Goal: Task Accomplishment & Management: Use online tool/utility

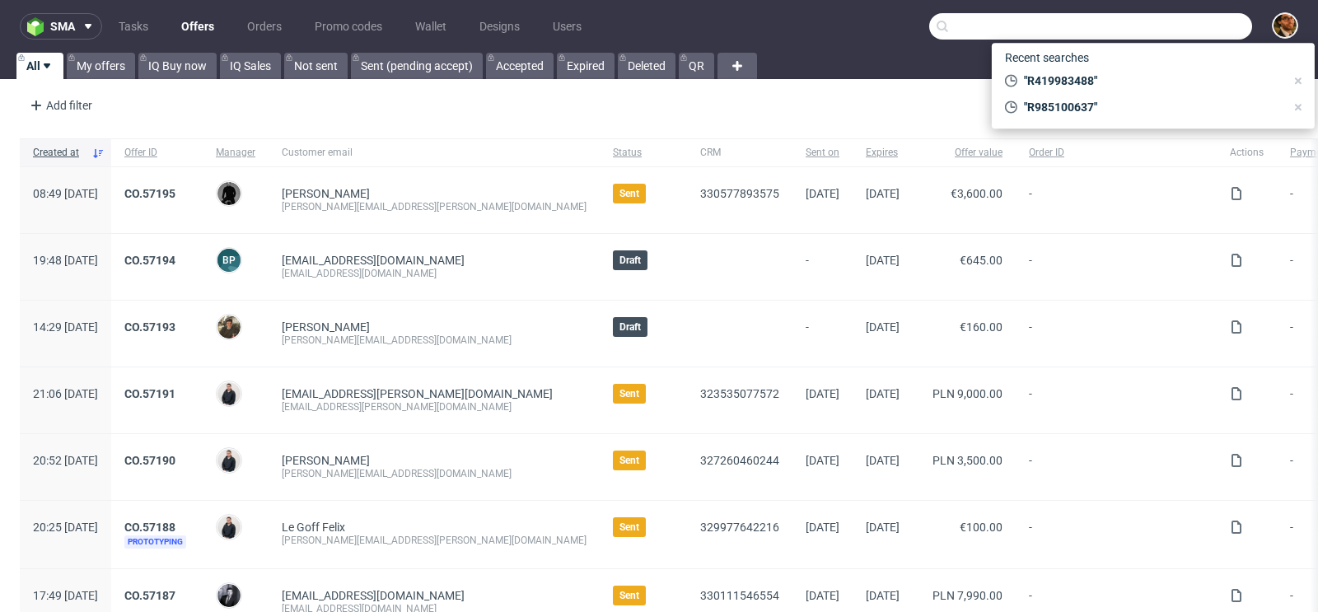
click at [1151, 34] on input "text" at bounding box center [1090, 26] width 323 height 26
paste input "R466924977"
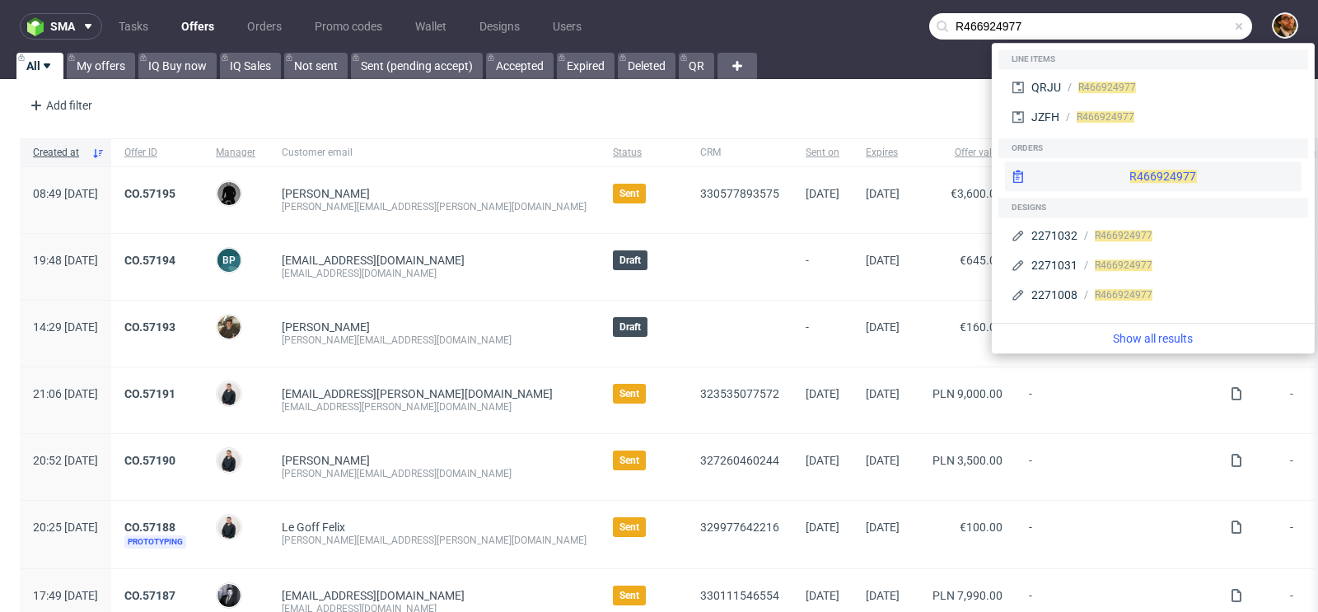
type input "R466924977"
click at [1139, 165] on div "R466924977" at bounding box center [1153, 176] width 296 height 30
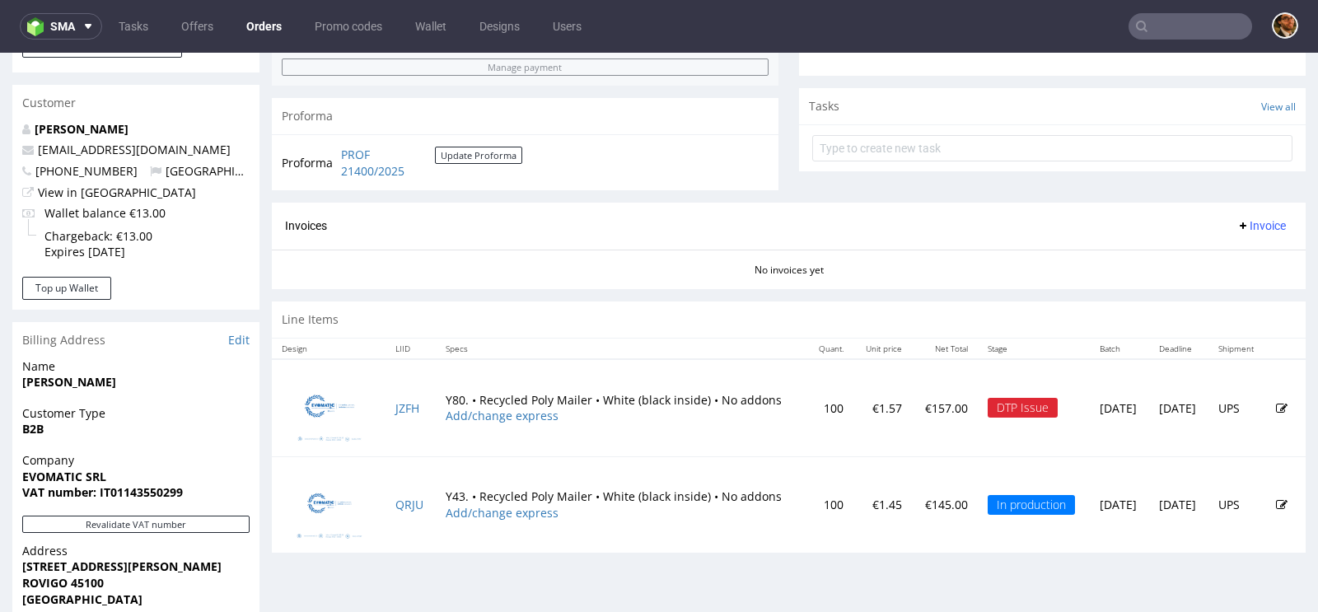
scroll to position [826, 0]
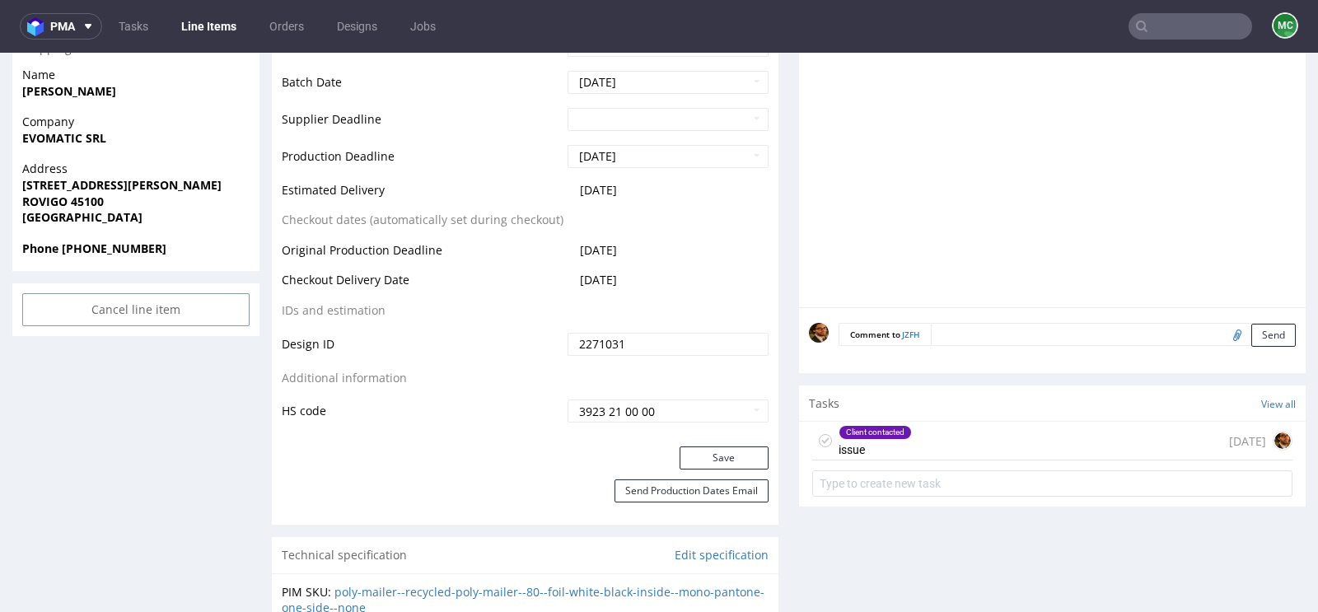
scroll to position [857, 0]
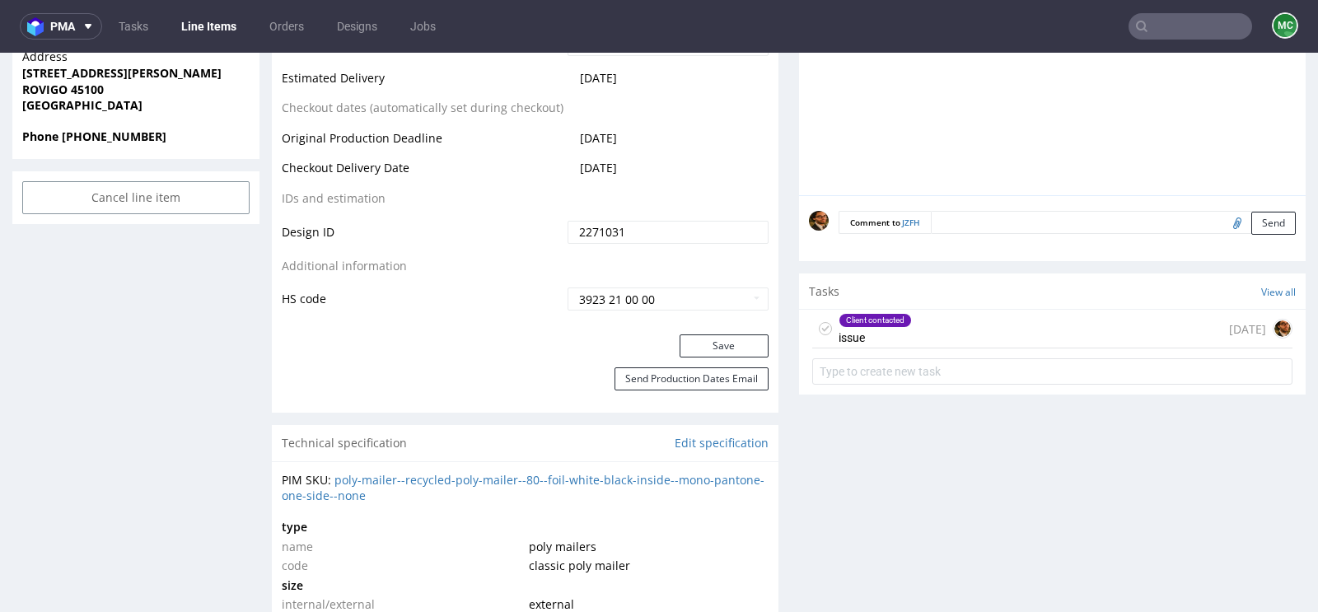
click at [981, 339] on div "Client contacted issue 5 days ago" at bounding box center [1052, 329] width 480 height 39
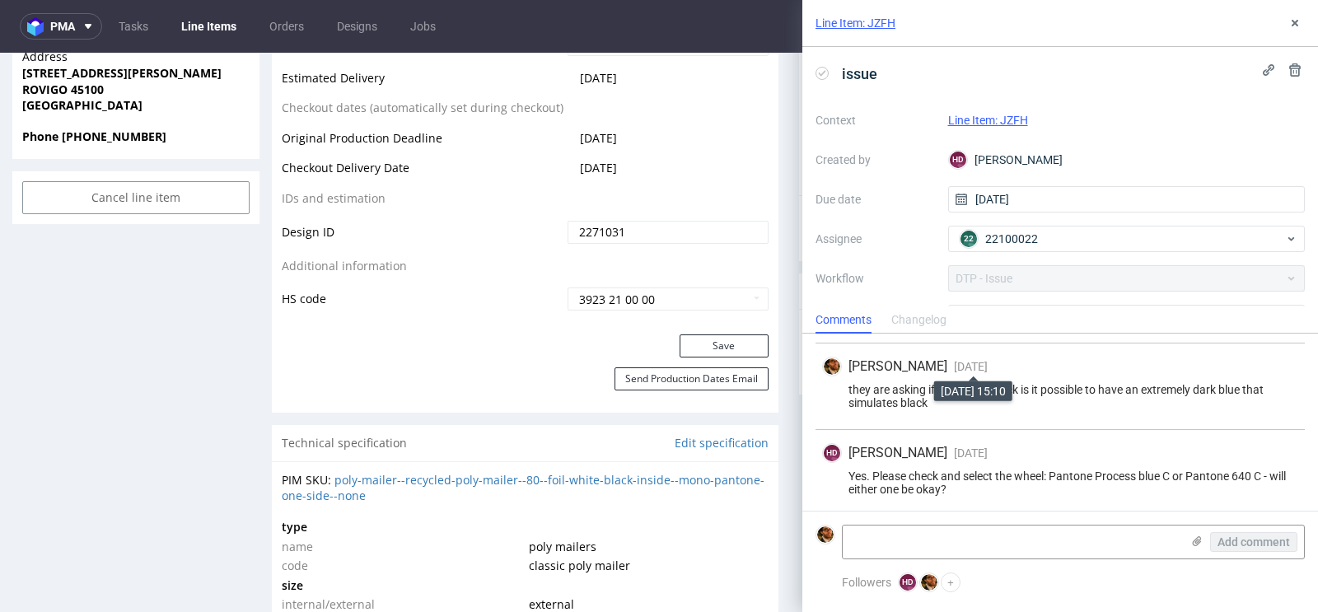
scroll to position [138, 0]
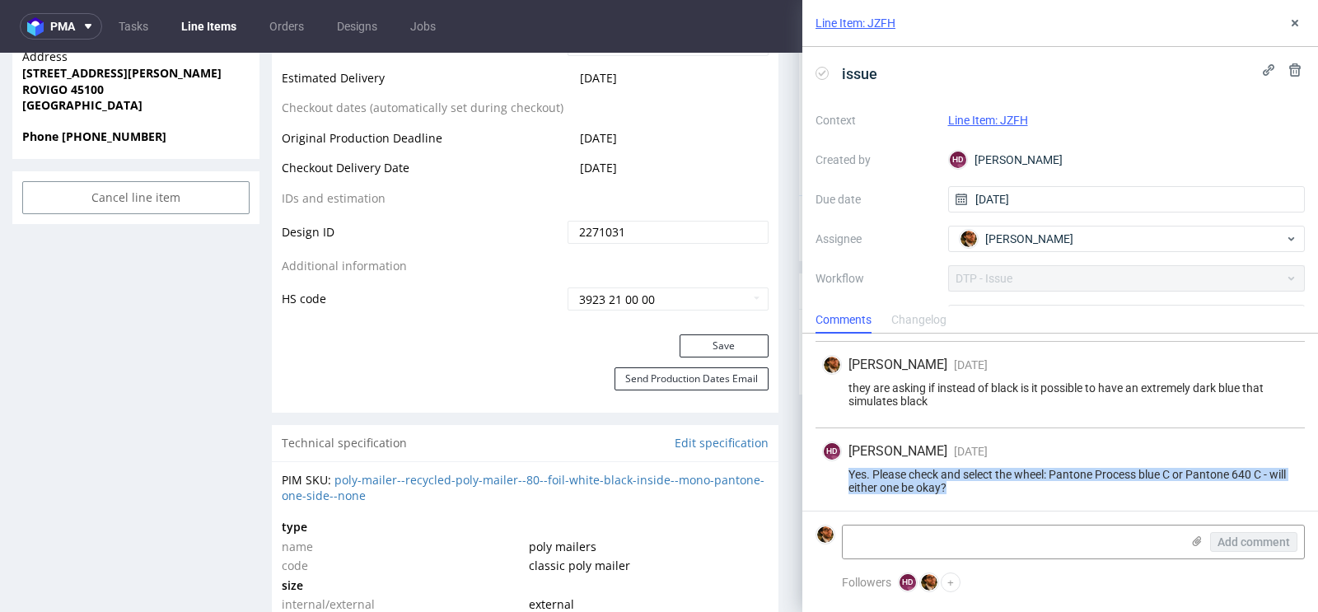
drag, startPoint x: 957, startPoint y: 483, endPoint x: 844, endPoint y: 467, distance: 114.0
click at [844, 468] on div "Yes. Please check and select the wheel: Pantone Process blue C or Pantone 640 C…" at bounding box center [1060, 481] width 476 height 26
copy div "Yes. Please check and select the wheel: Pantone Process blue C or Pantone 640 C…"
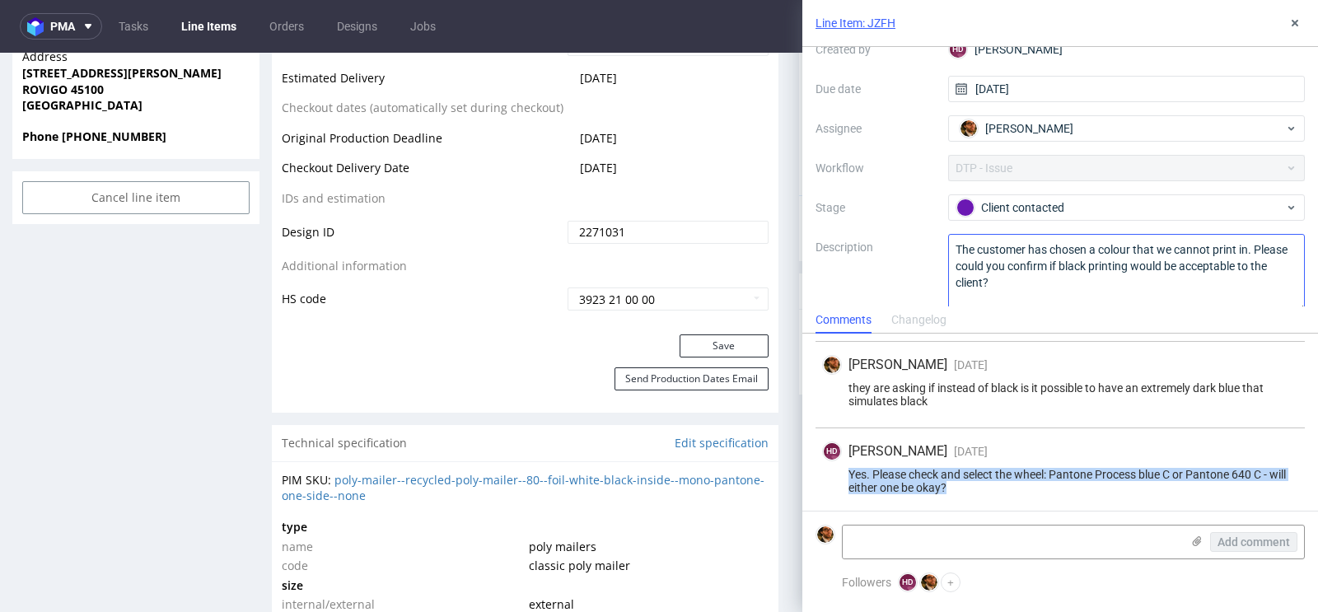
scroll to position [129, 0]
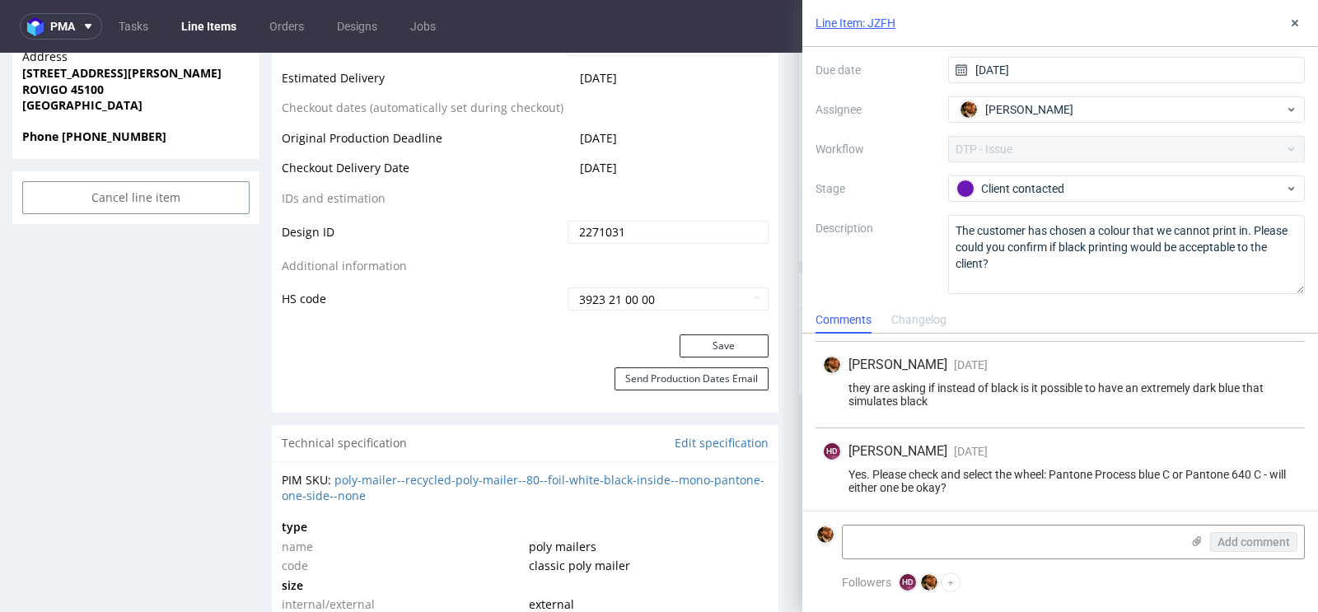
click at [1161, 406] on div "Matteo Corsico 4 days ago 9th Oct 2025, 15:10 they are asking if instead of bla…" at bounding box center [1059, 385] width 489 height 86
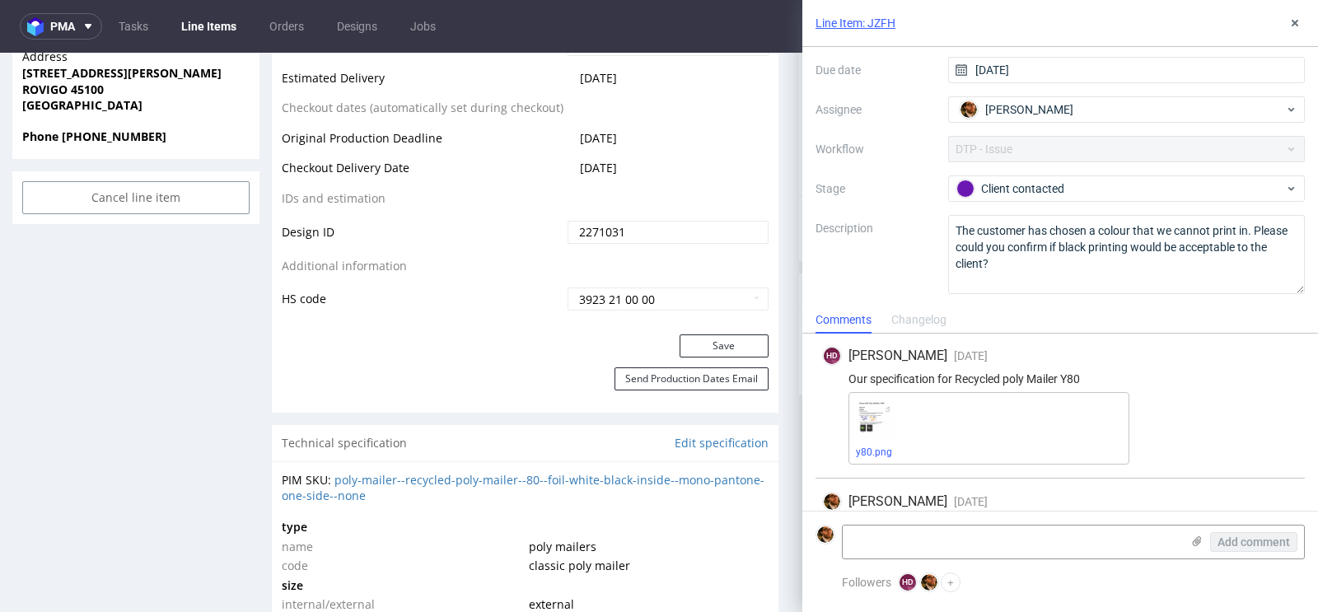
scroll to position [0, 0]
click at [1294, 16] on button at bounding box center [1295, 23] width 20 height 20
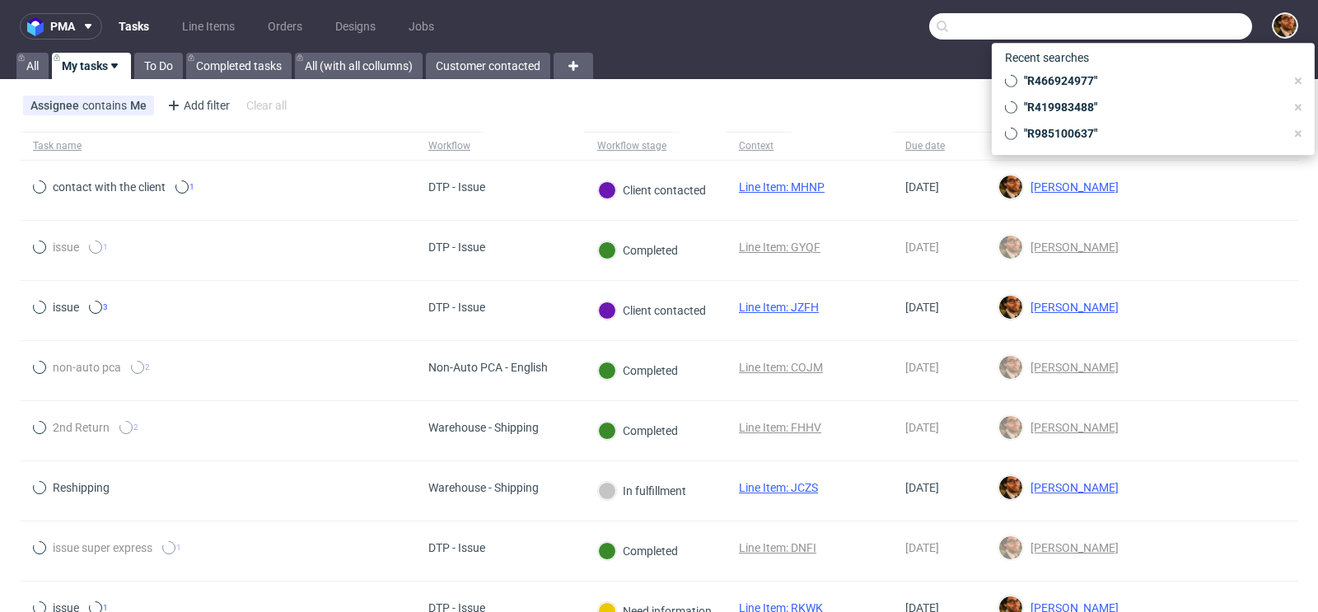
click at [1155, 30] on input "text" at bounding box center [1090, 26] width 323 height 26
paste input "R278952305"
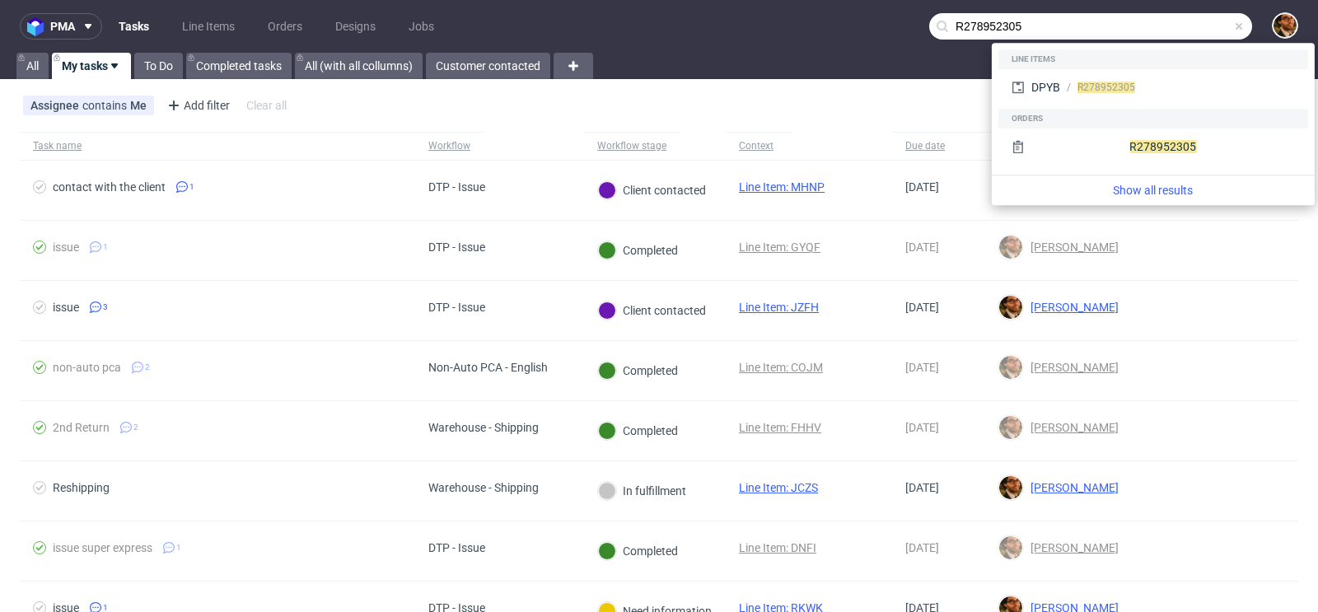
type input "R278952305"
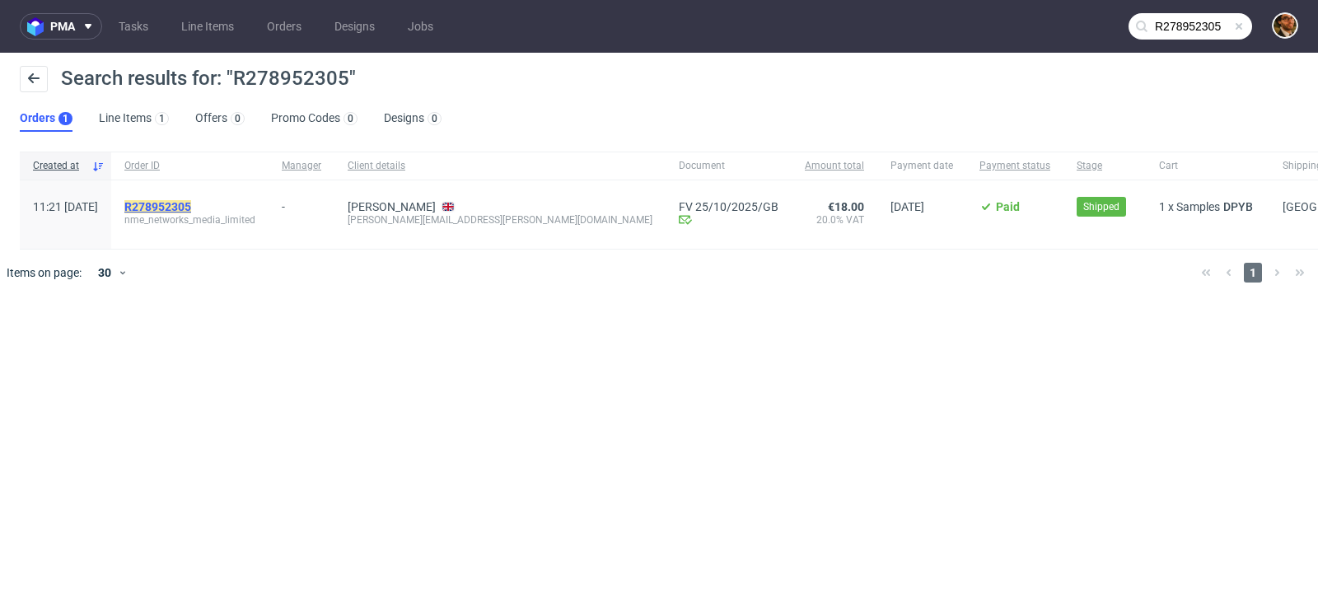
click at [191, 207] on mark "R278952305" at bounding box center [157, 206] width 67 height 13
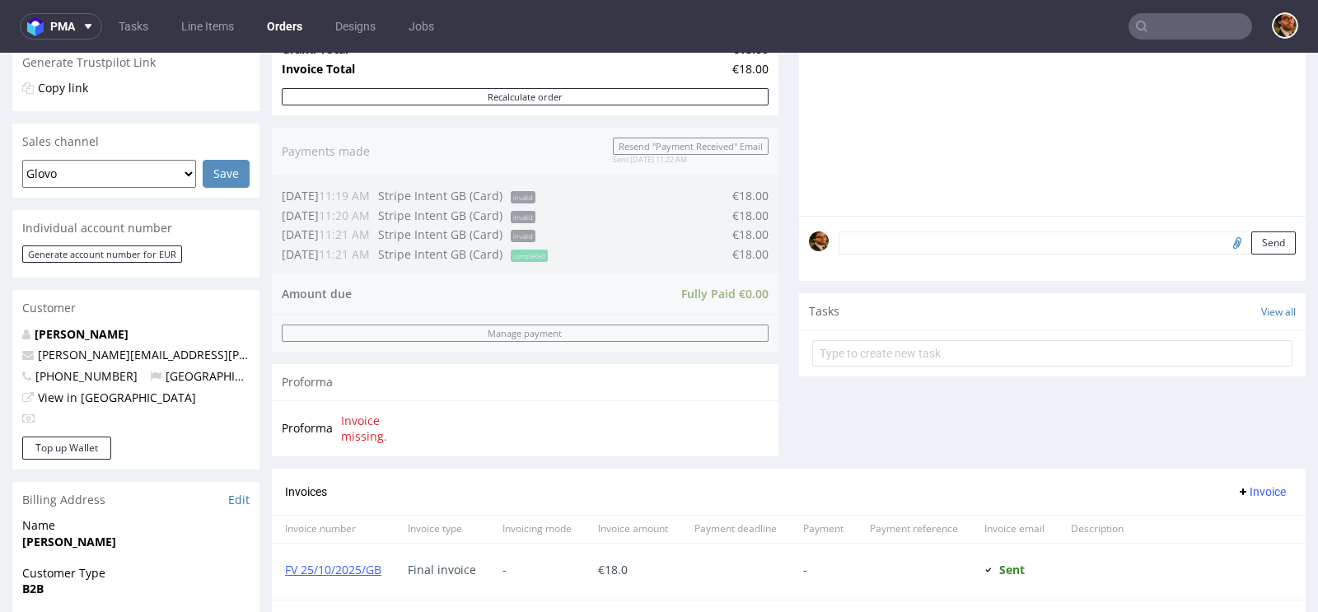
scroll to position [430, 0]
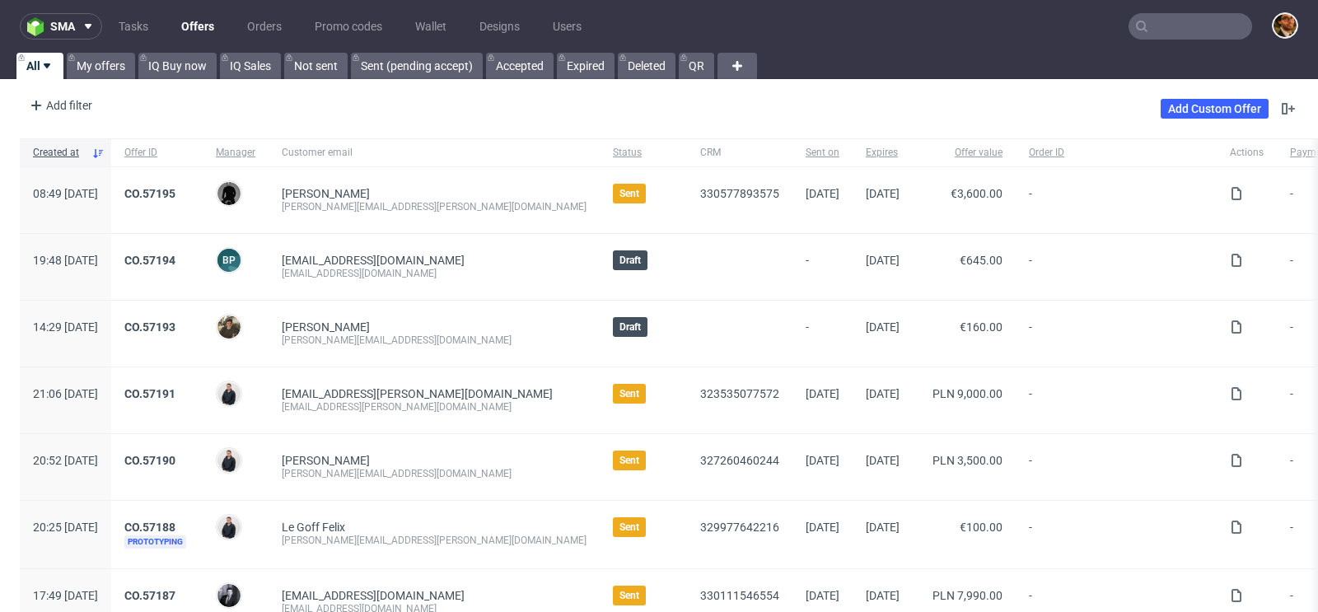
click at [1179, 17] on input "text" at bounding box center [1190, 26] width 124 height 26
paste input "R229993220"
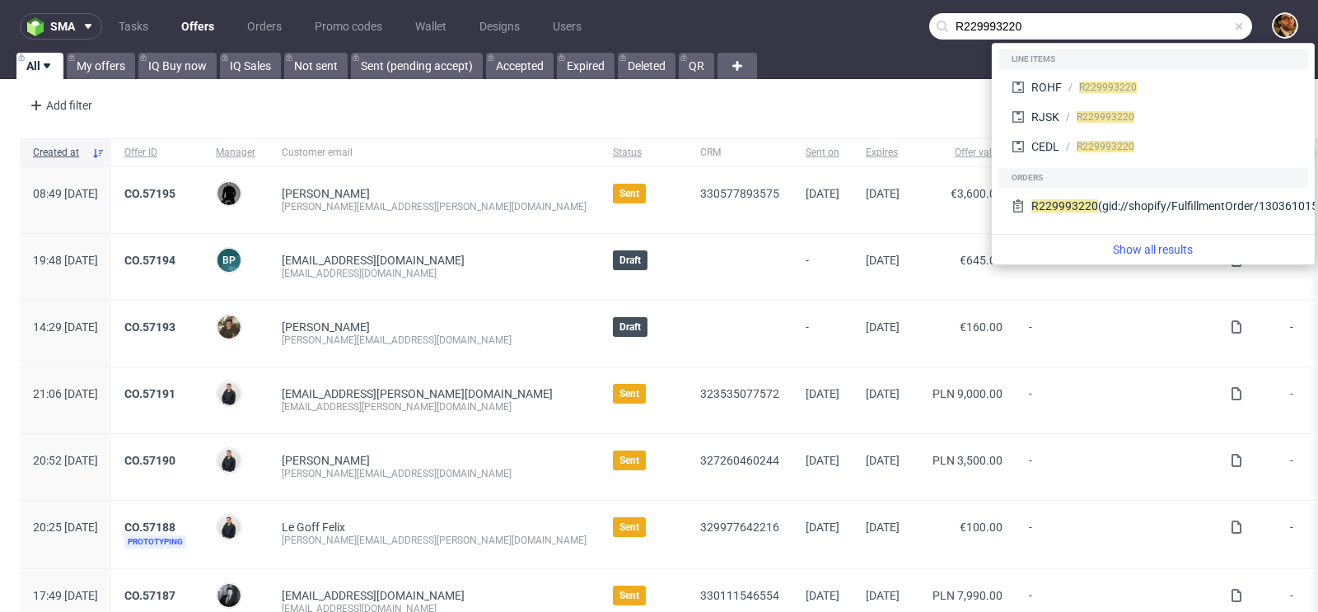
type input "R229993220"
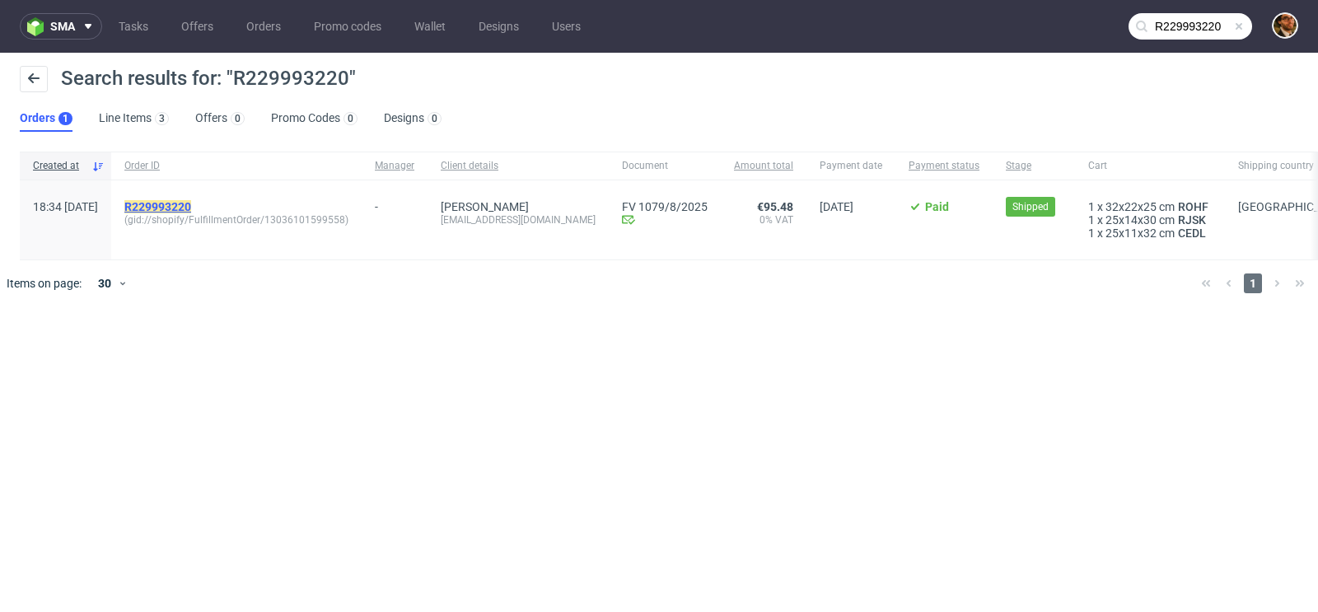
click at [191, 210] on mark "R229993220" at bounding box center [157, 206] width 67 height 13
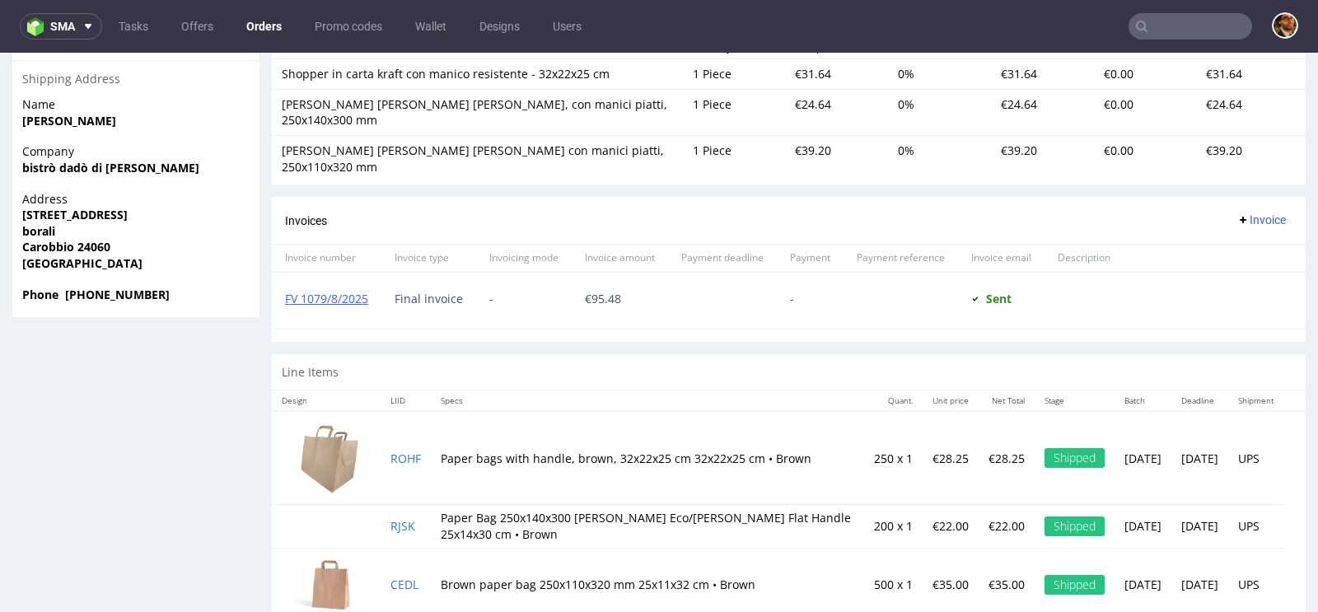
scroll to position [4, 0]
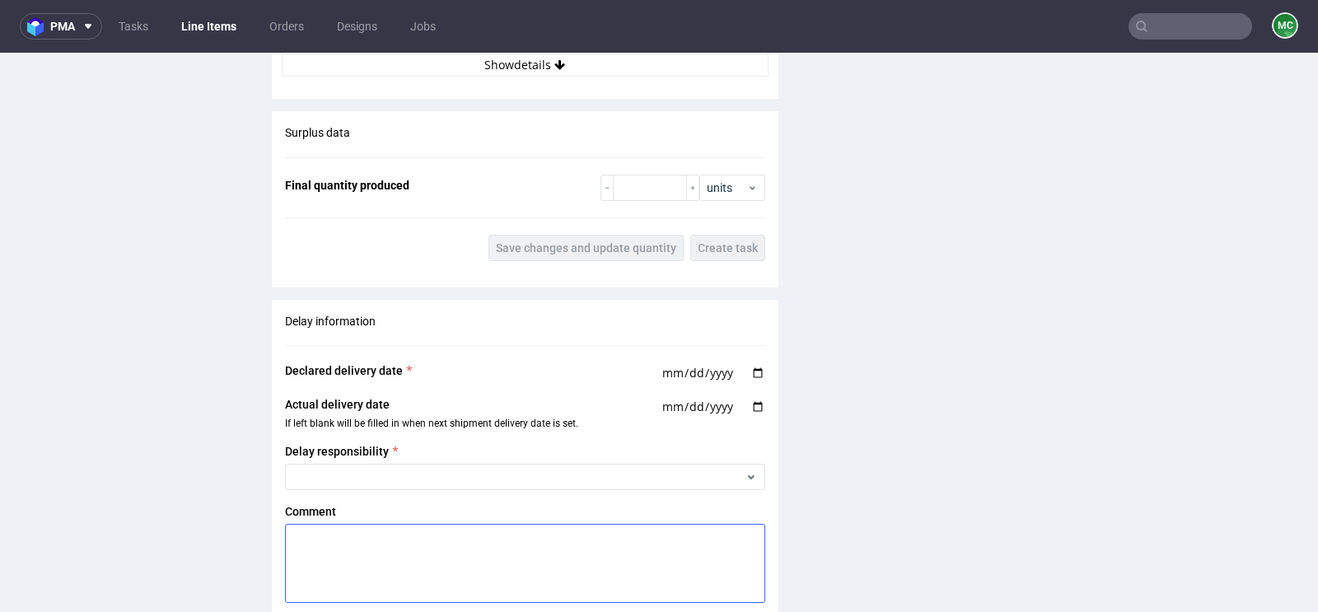
scroll to position [1618, 0]
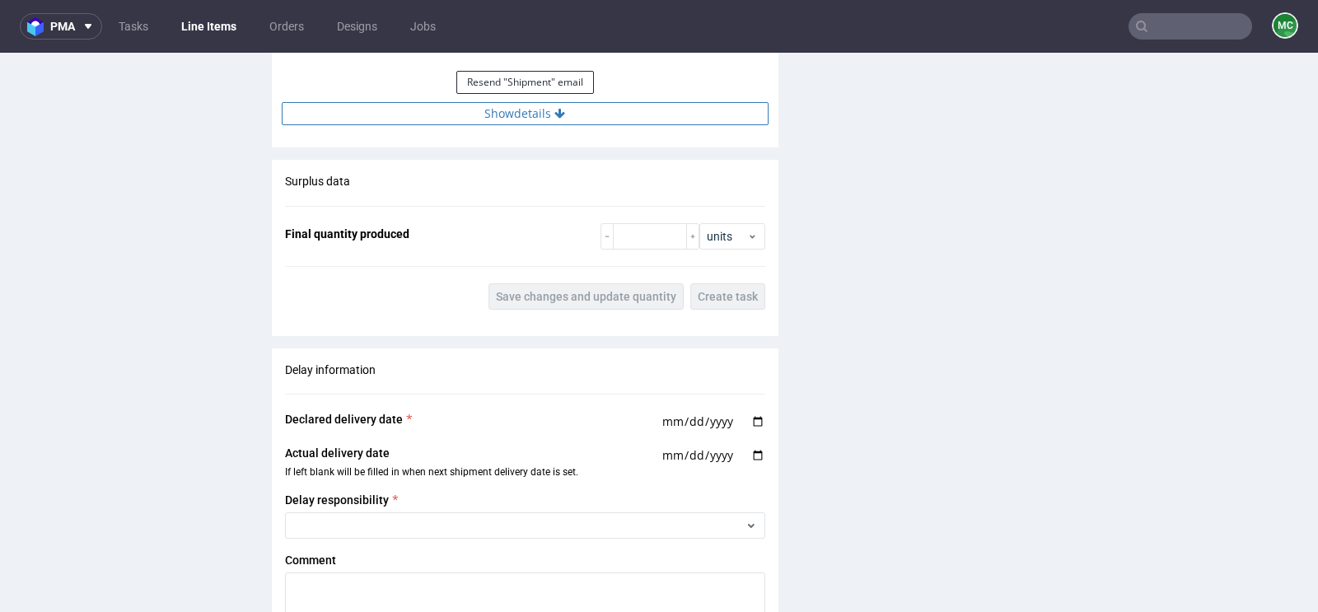
click at [510, 119] on button "Show details" at bounding box center [525, 113] width 487 height 23
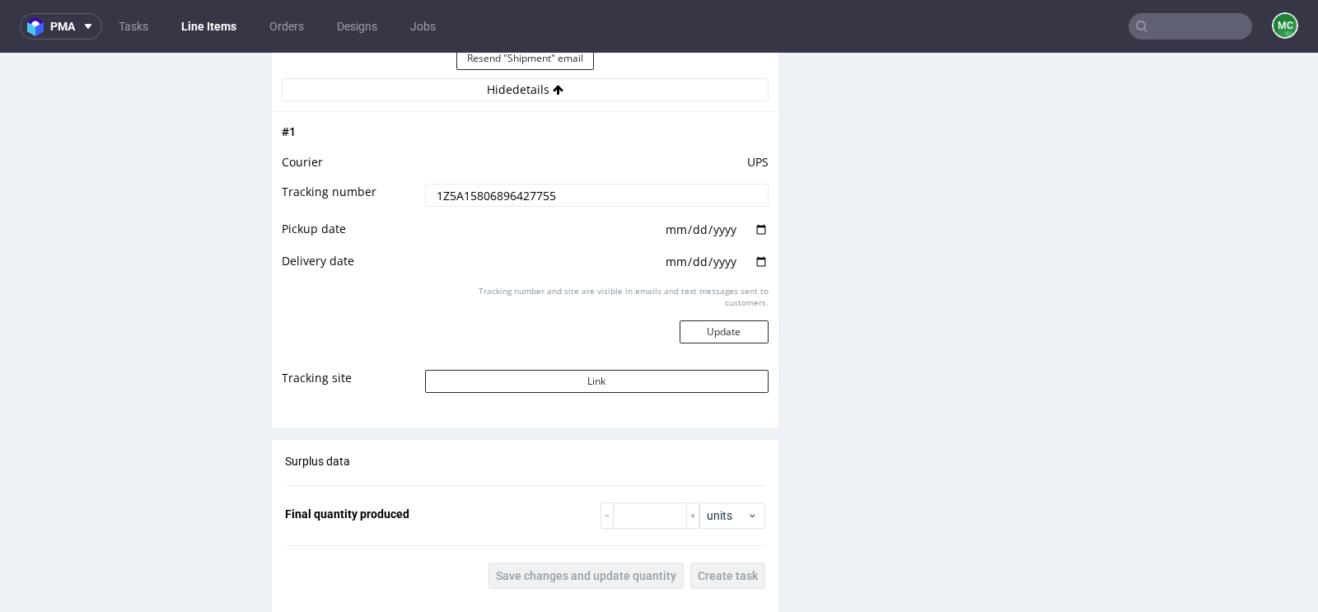
scroll to position [1648, 0]
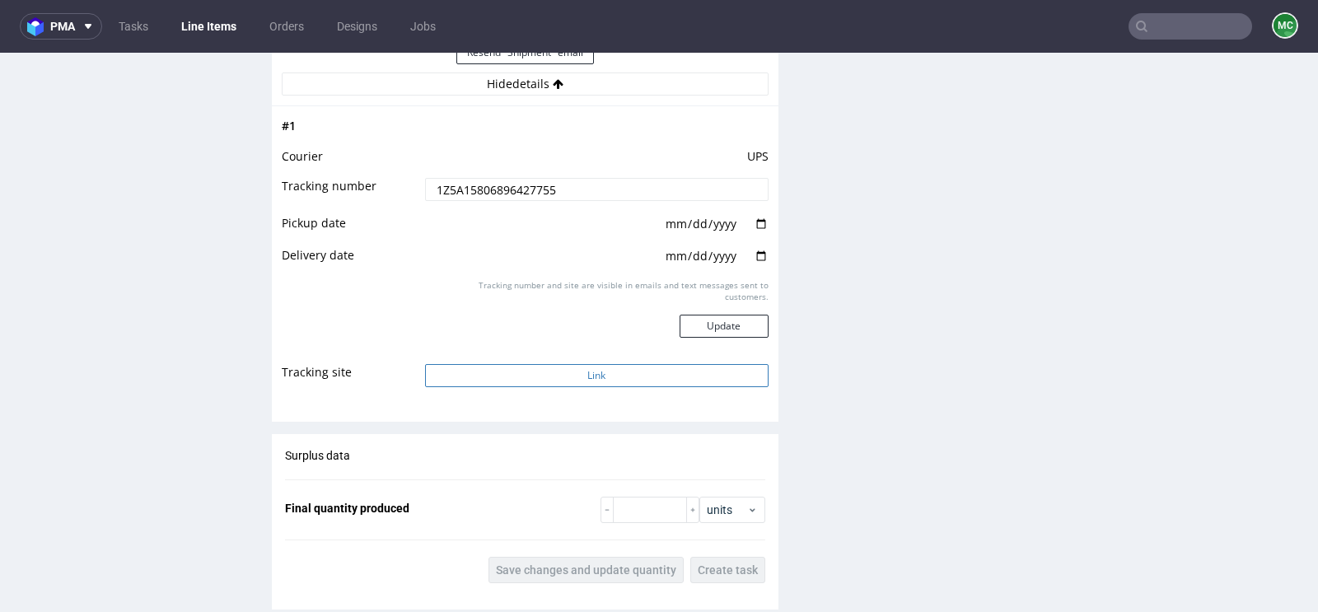
click at [583, 367] on button "Link" at bounding box center [596, 375] width 343 height 23
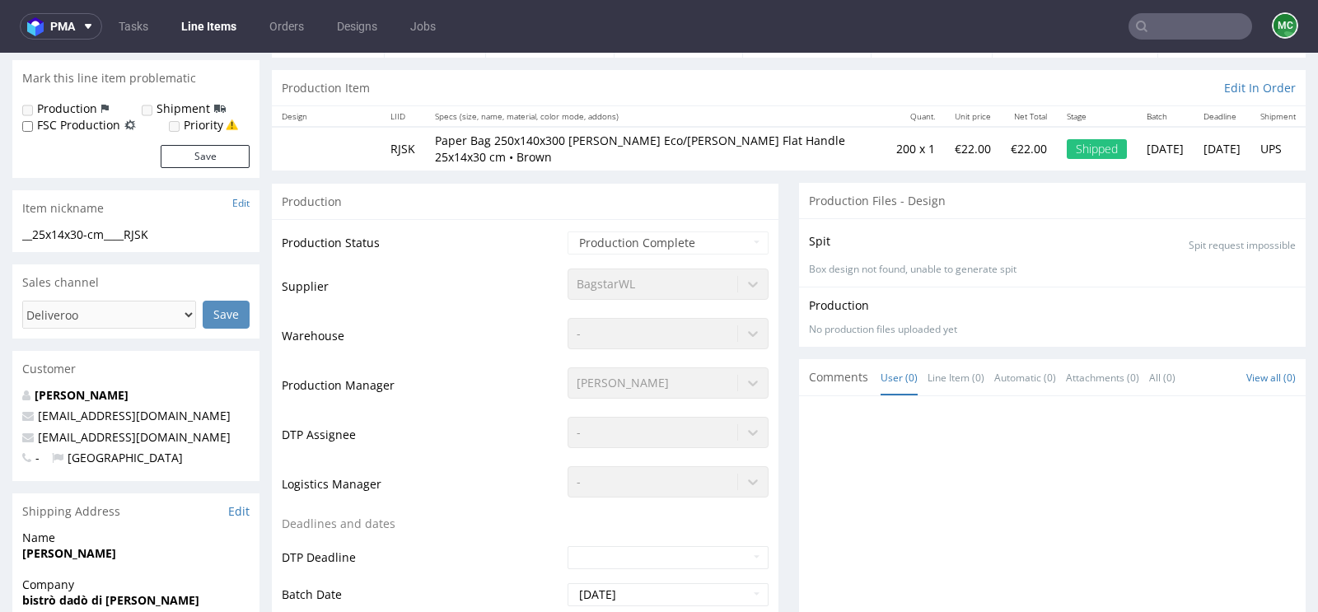
scroll to position [406, 0]
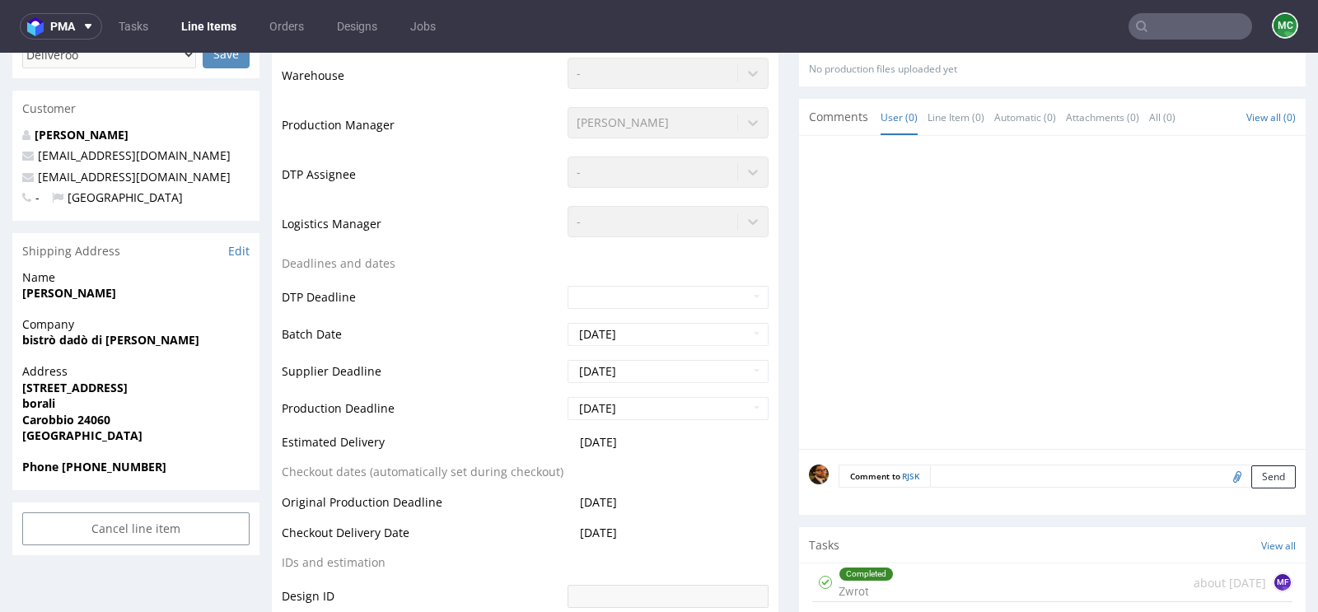
click at [1151, 33] on input "text" at bounding box center [1190, 26] width 124 height 26
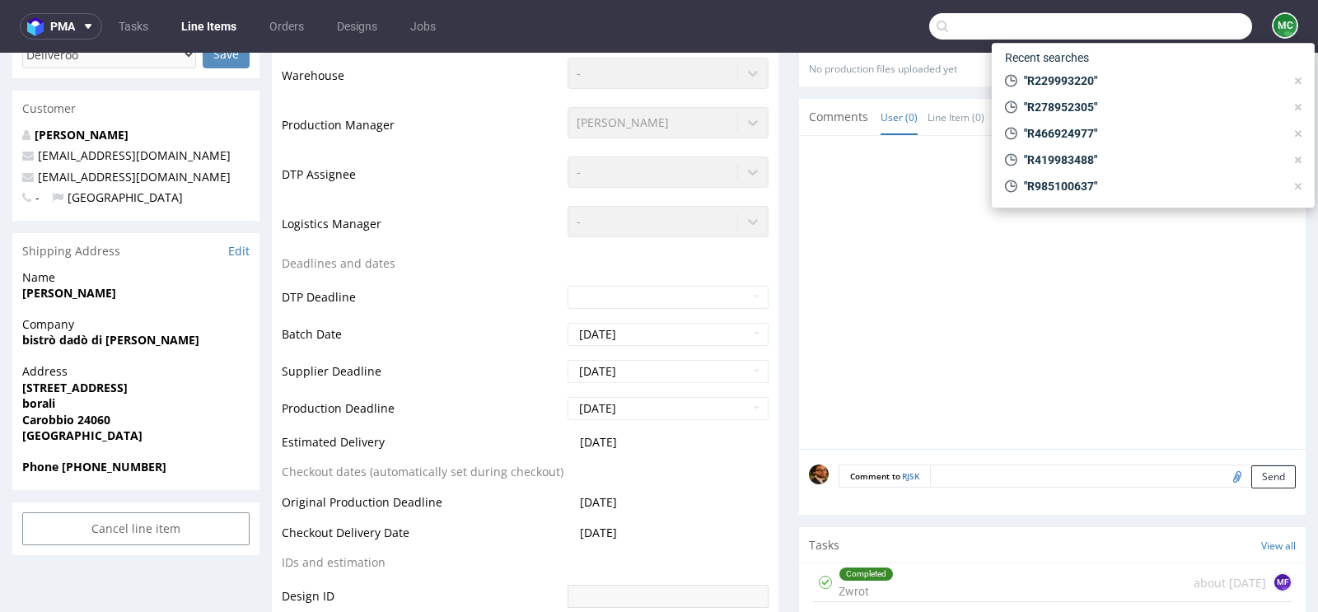
paste input "R231054625"
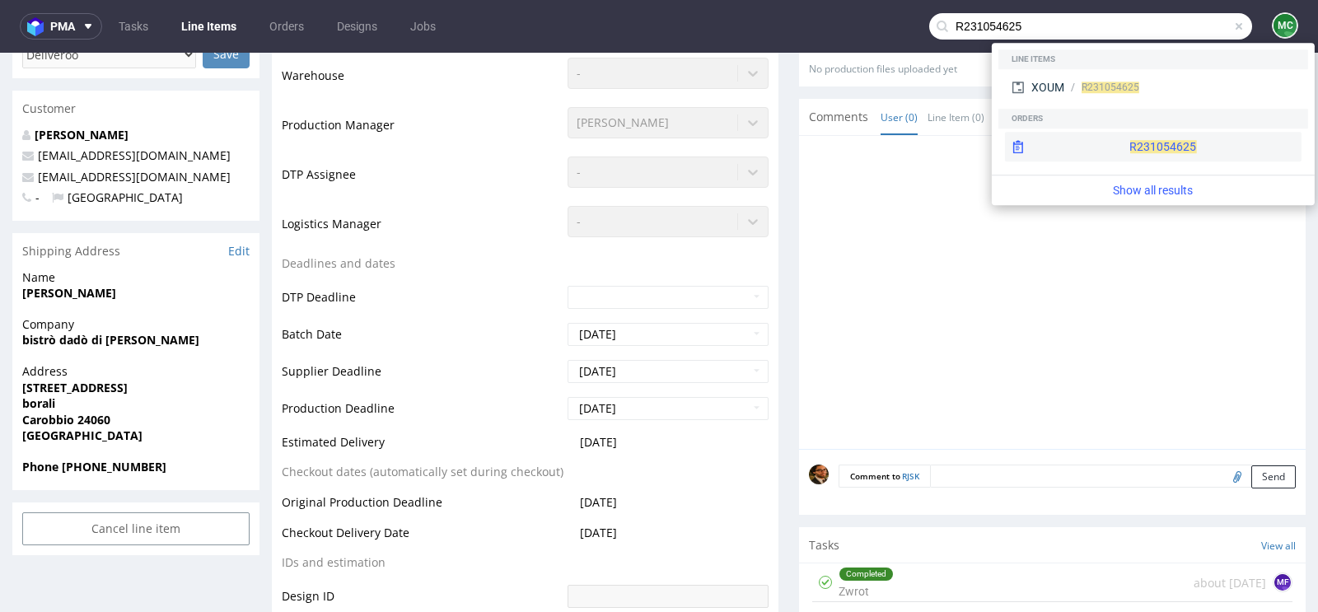
type input "R231054625"
click at [1125, 139] on div "R231054625" at bounding box center [1153, 147] width 296 height 30
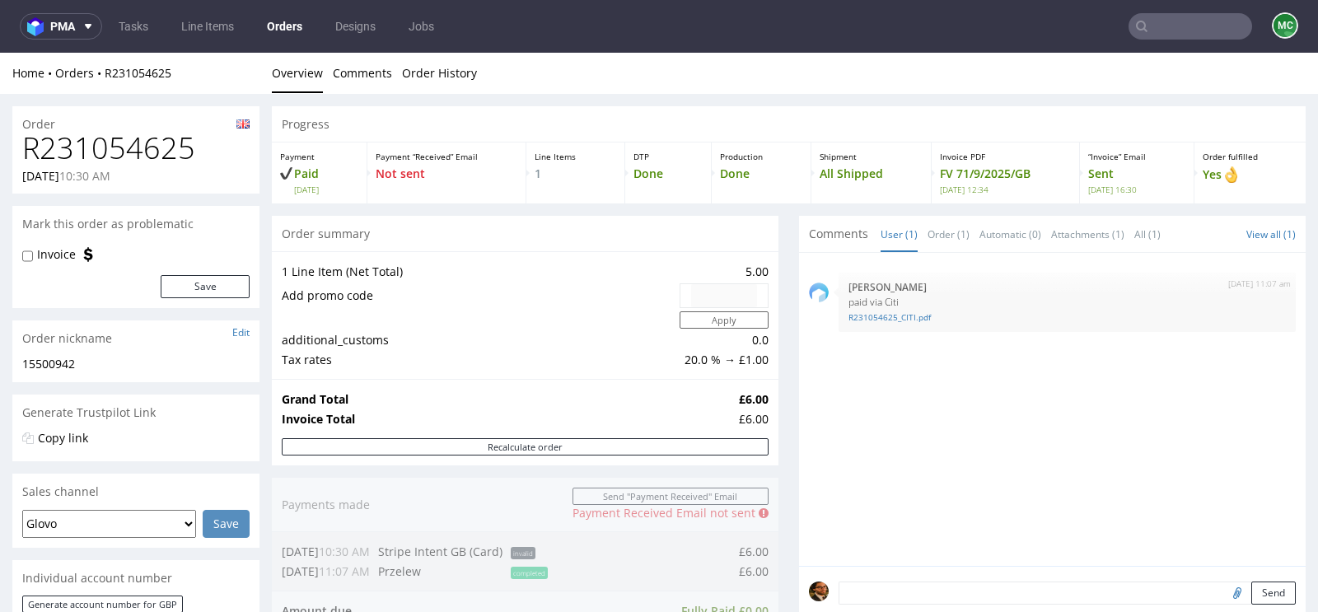
click at [1155, 30] on input "text" at bounding box center [1190, 26] width 124 height 26
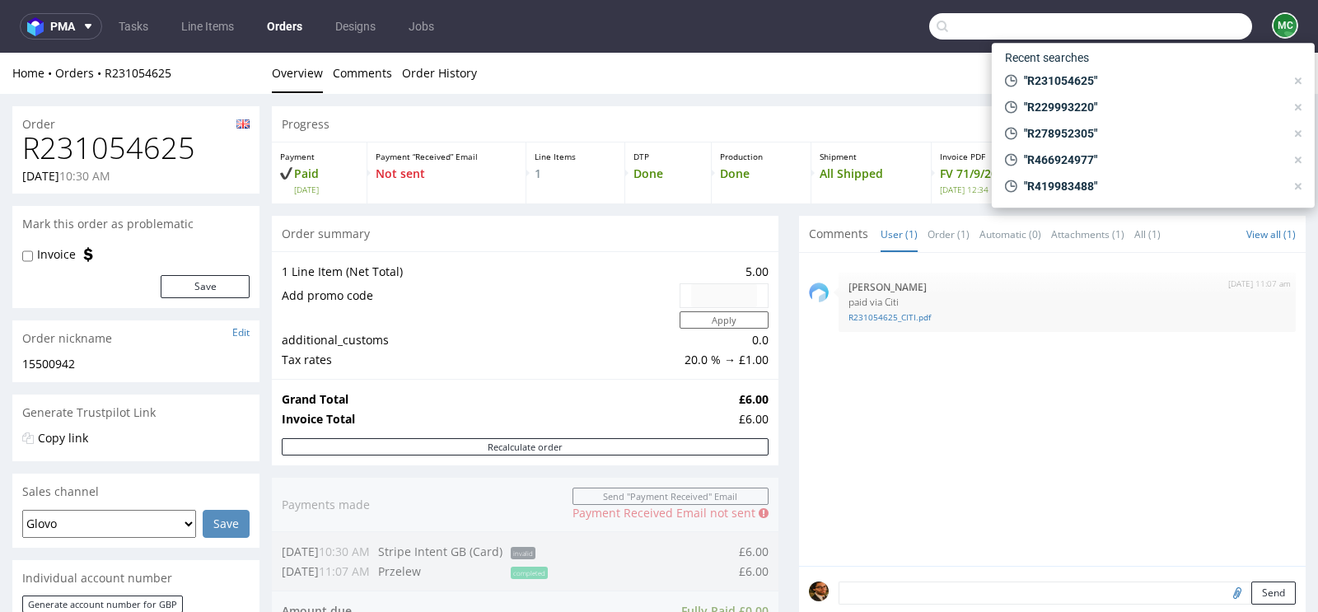
paste input "R106892605"
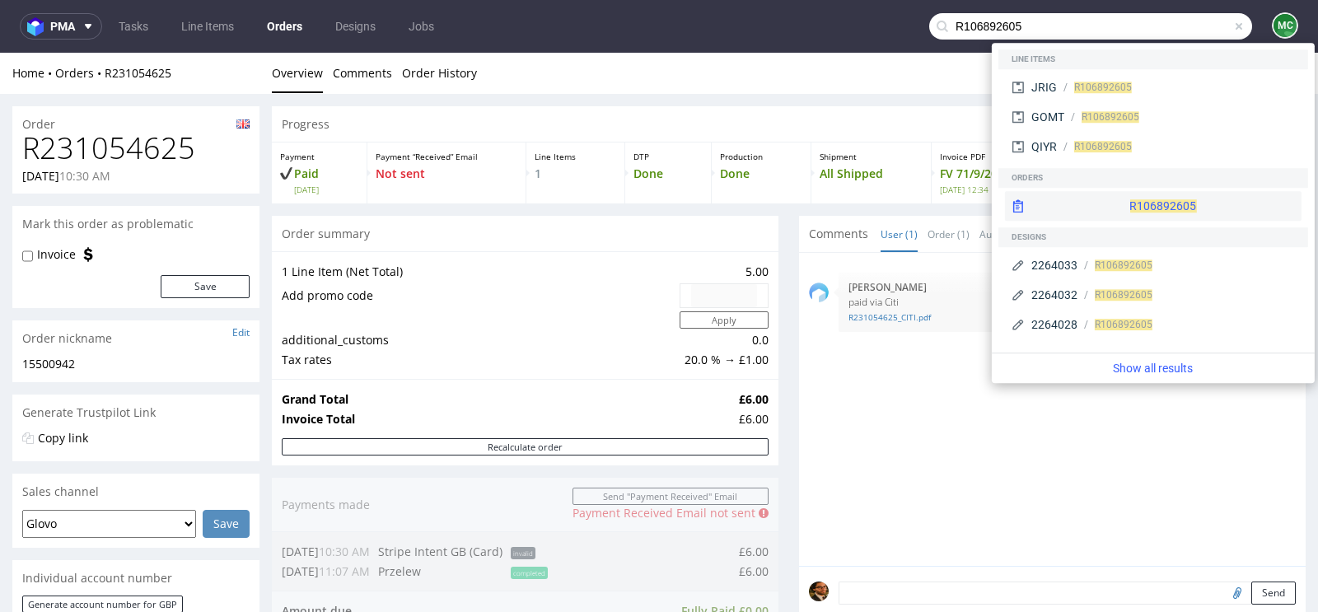
type input "R106892605"
click at [1146, 194] on div "R106892605" at bounding box center [1153, 206] width 296 height 30
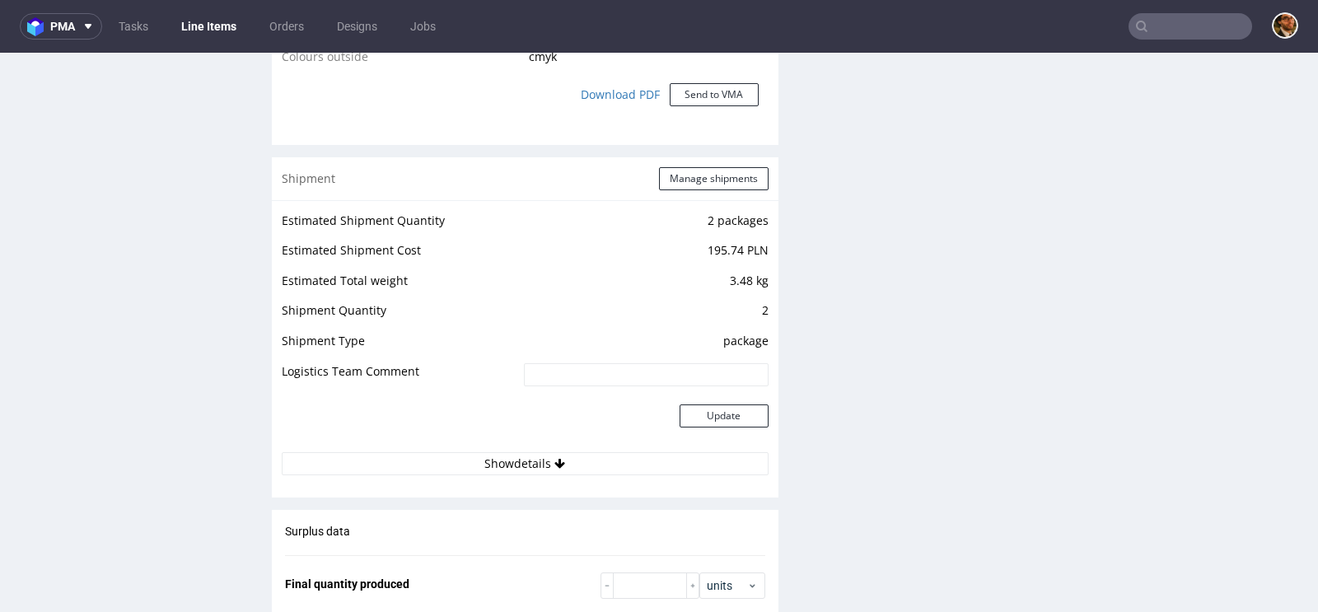
scroll to position [1618, 0]
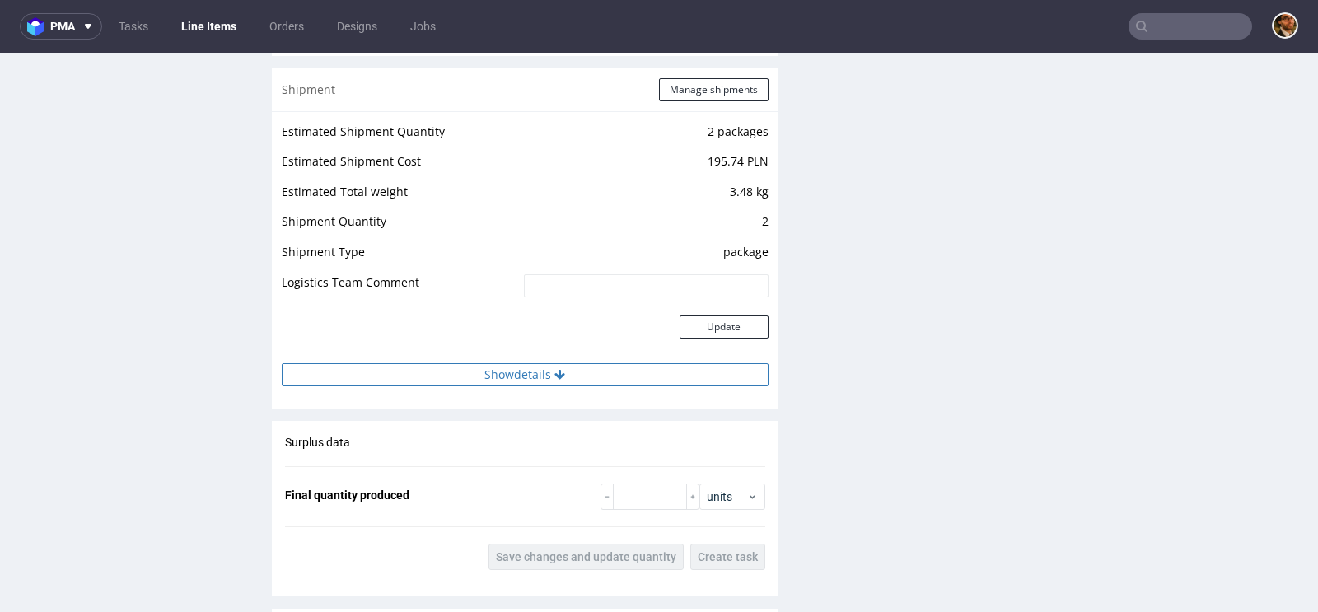
click at [540, 380] on button "Show details" at bounding box center [525, 374] width 487 height 23
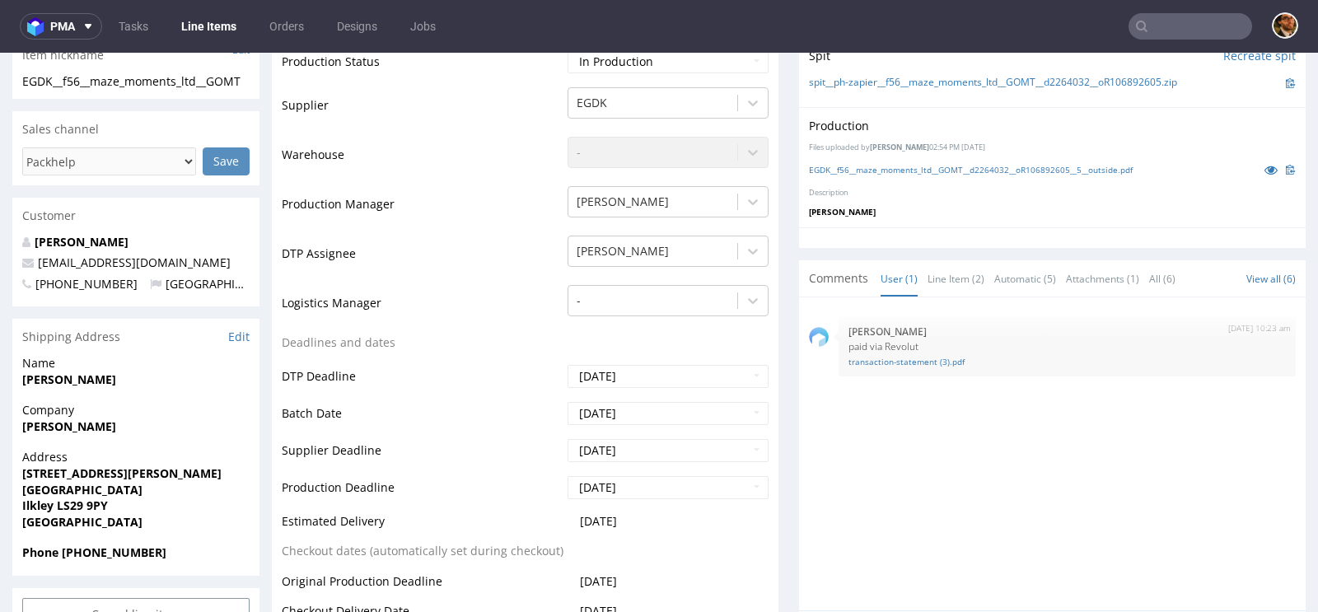
scroll to position [0, 0]
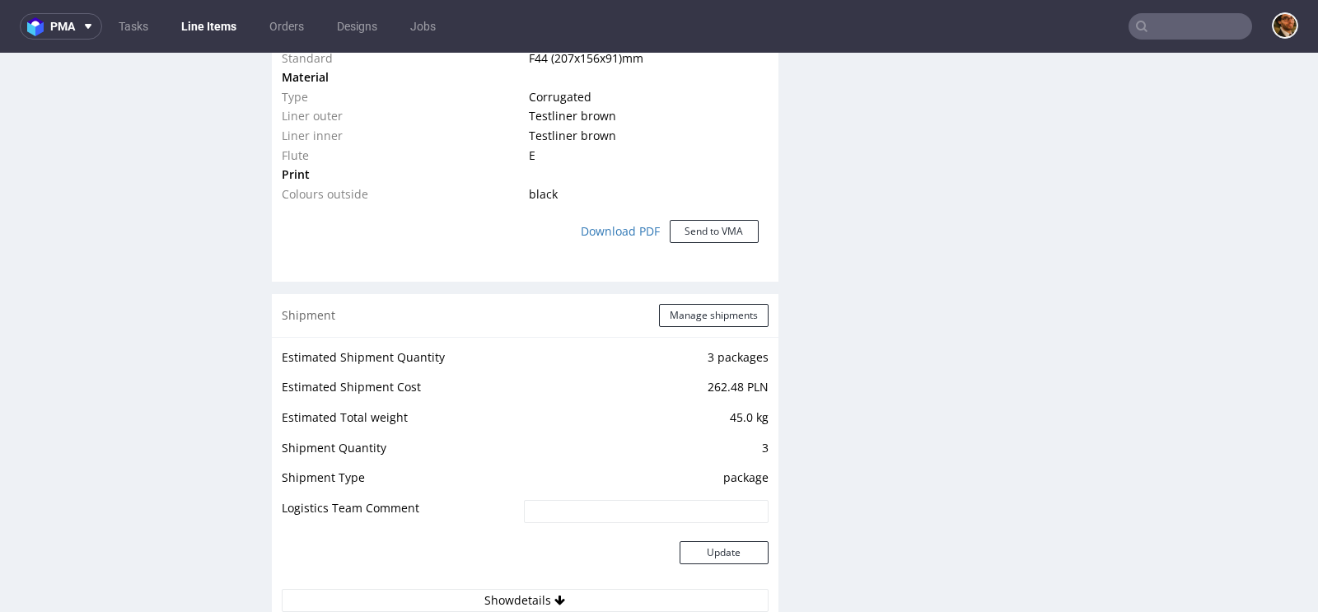
scroll to position [1678, 0]
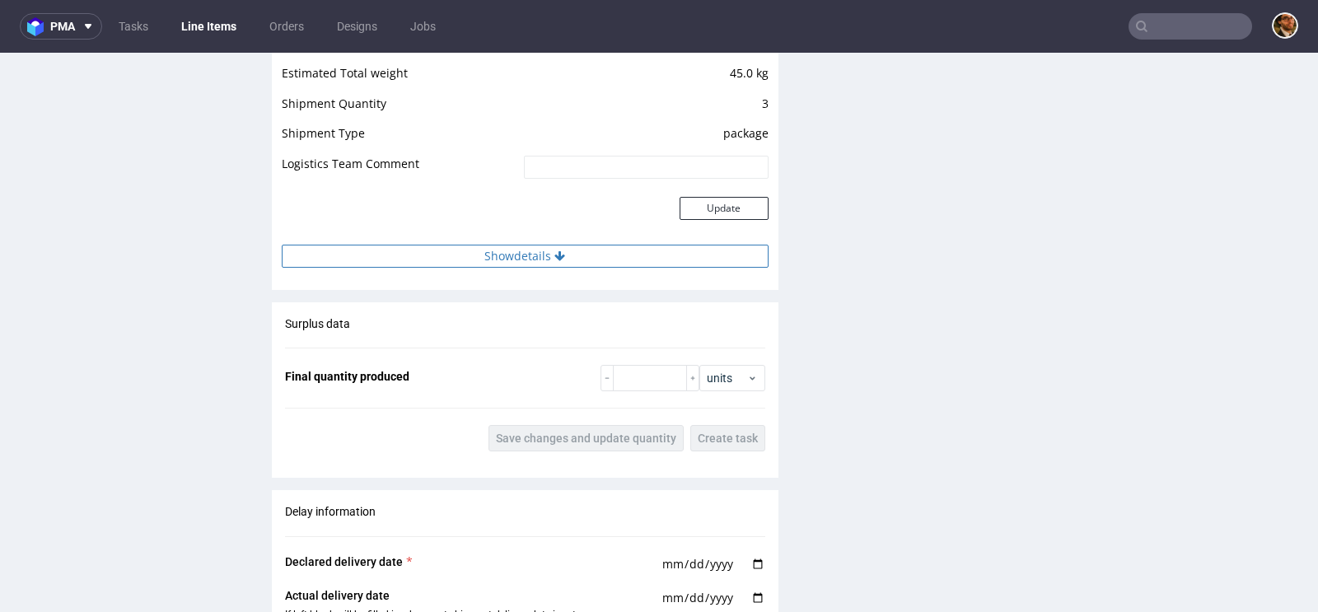
click at [536, 249] on button "Show details" at bounding box center [525, 256] width 487 height 23
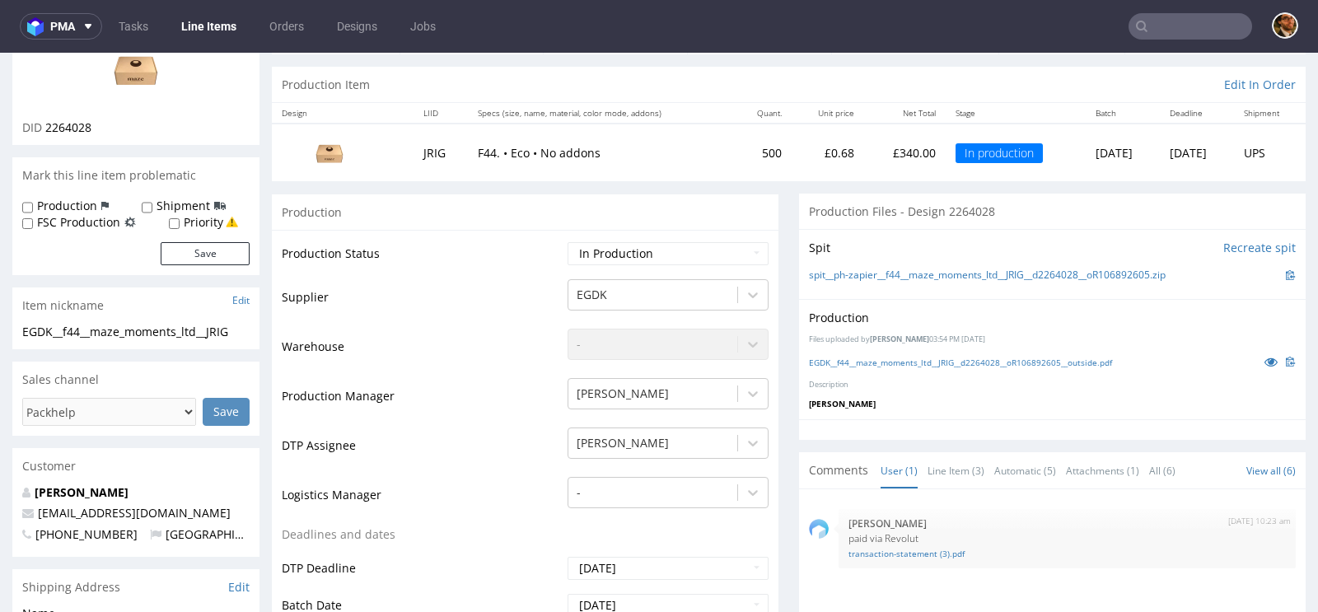
scroll to position [0, 0]
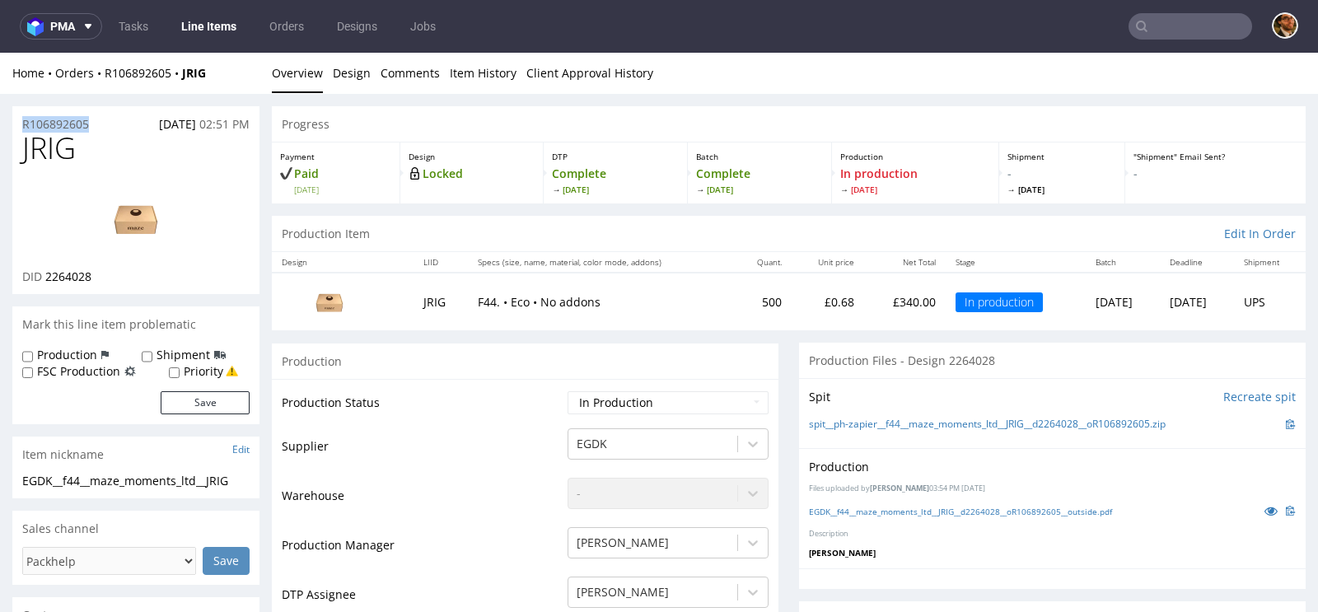
drag, startPoint x: 97, startPoint y: 123, endPoint x: 19, endPoint y: 126, distance: 78.3
click at [19, 126] on div "R106892605 [DATE] 02:51 PM" at bounding box center [135, 119] width 247 height 26
copy p "R106892605"
click at [1152, 41] on nav "pma Tasks Line Items Orders Designs Jobs" at bounding box center [659, 26] width 1318 height 53
click at [1159, 39] on input "text" at bounding box center [1190, 26] width 124 height 26
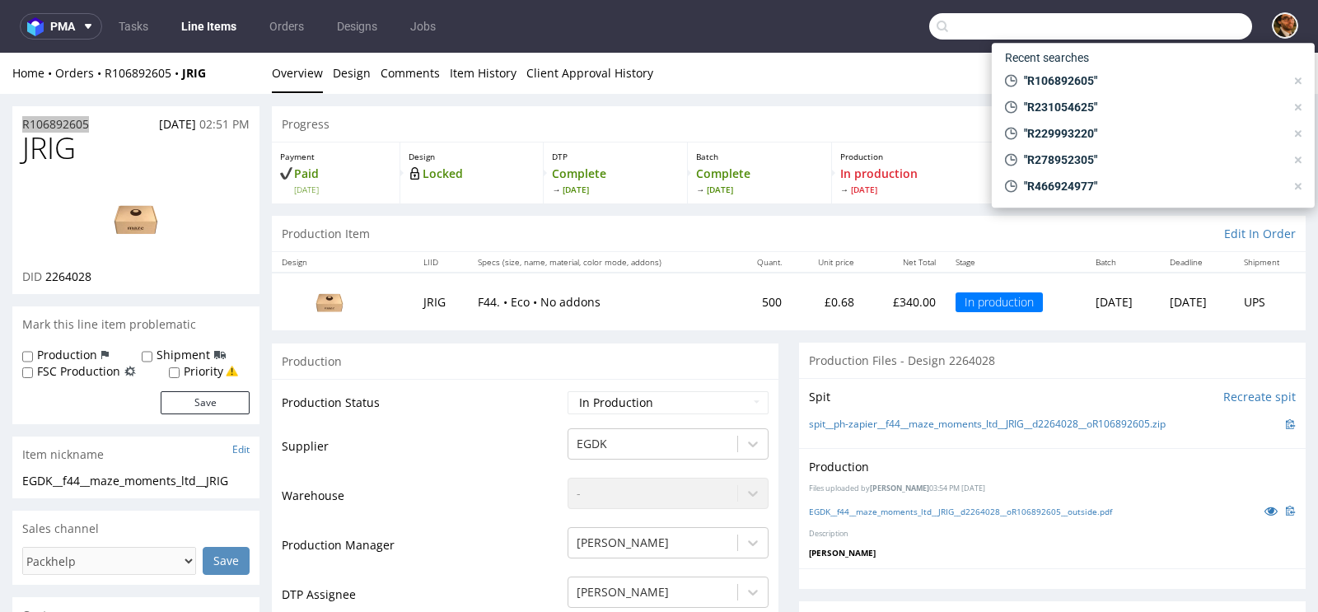
paste input "R129903707"
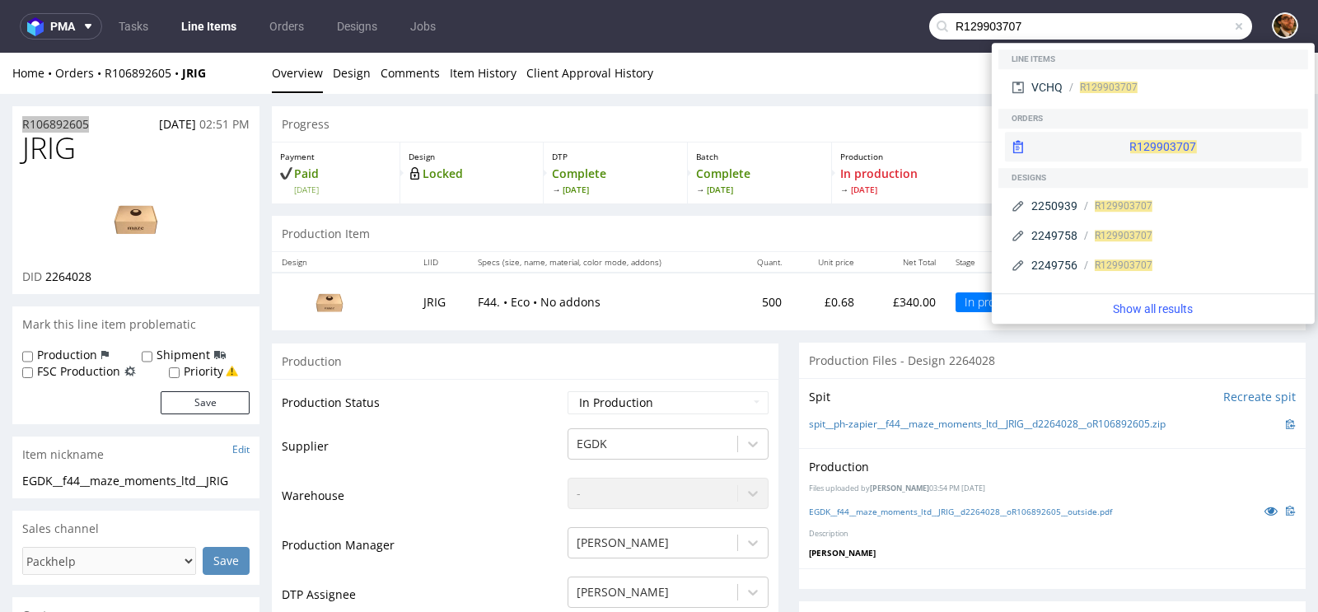
type input "R129903707"
click at [1162, 137] on div "R129903707" at bounding box center [1153, 147] width 296 height 30
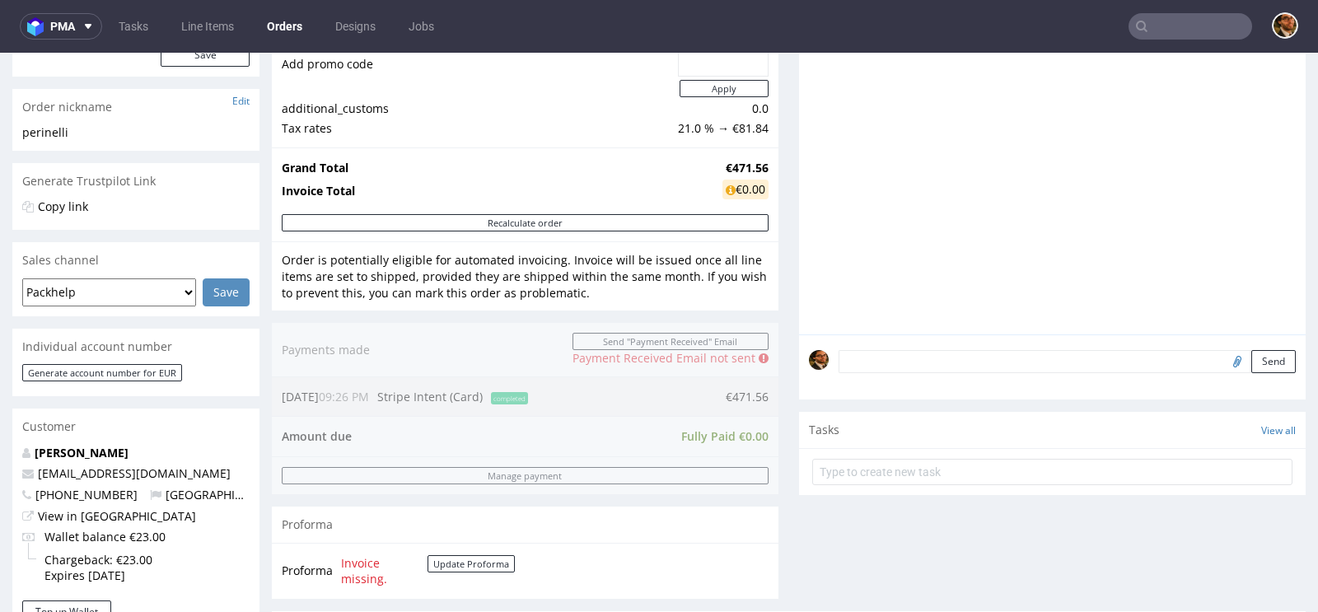
scroll to position [132, 0]
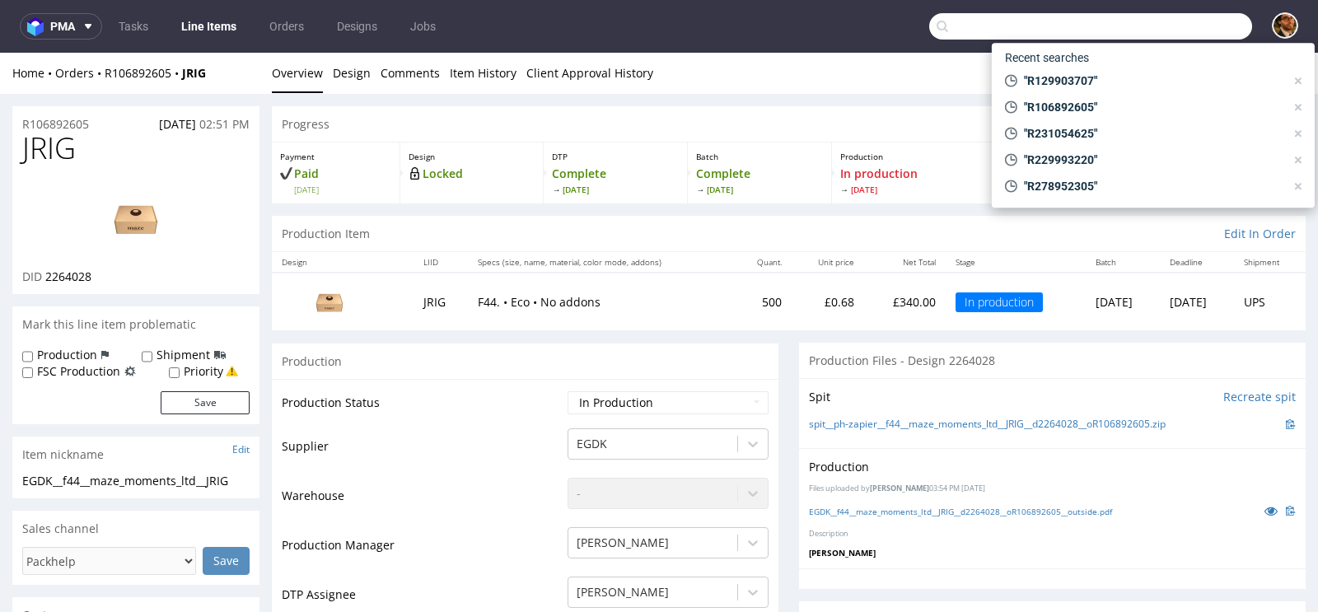
click at [1148, 34] on input "text" at bounding box center [1090, 26] width 323 height 26
paste input "R075369257"
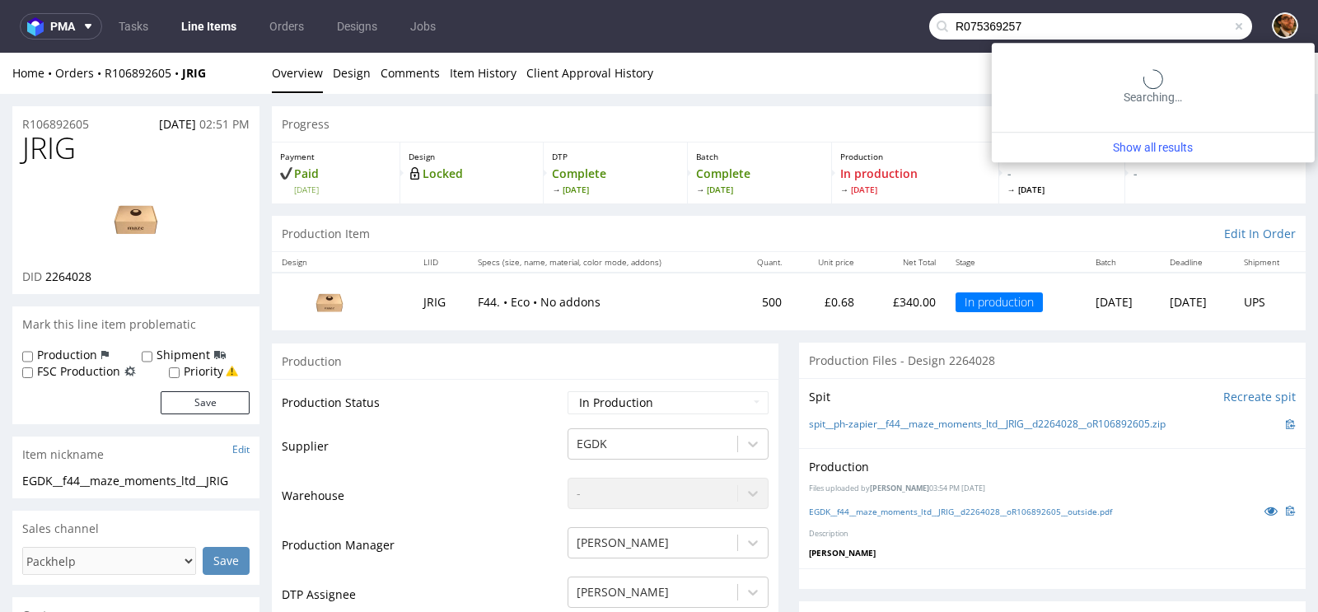
type input "R075369257"
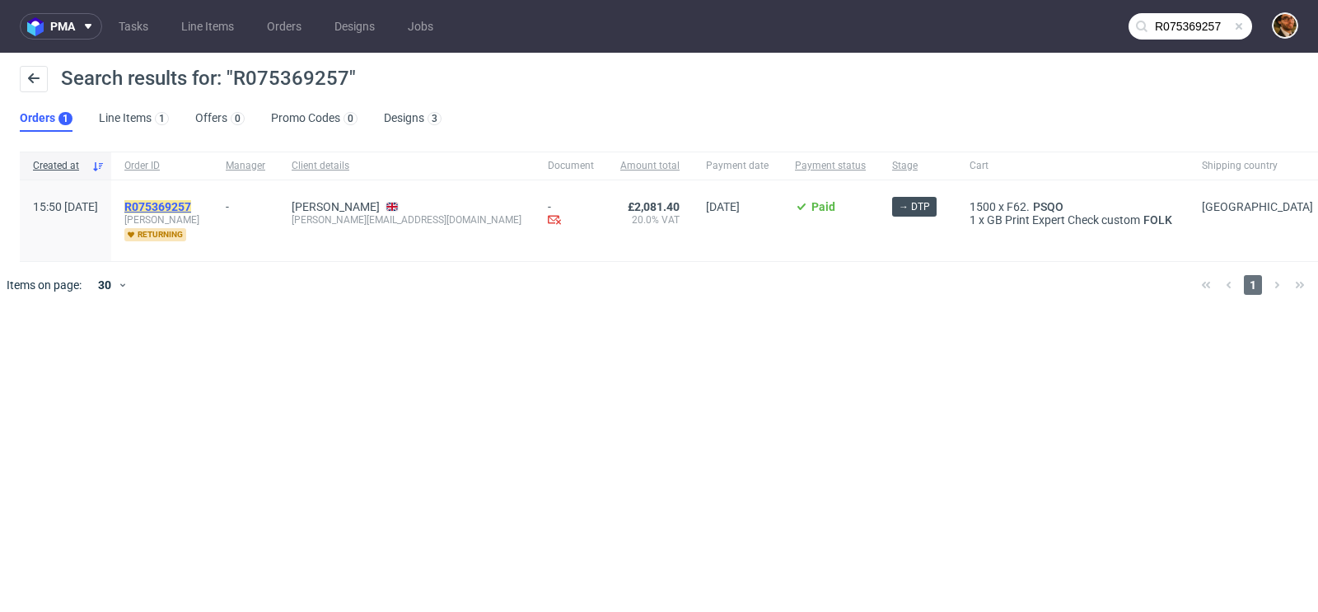
click at [191, 211] on mark "R075369257" at bounding box center [157, 206] width 67 height 13
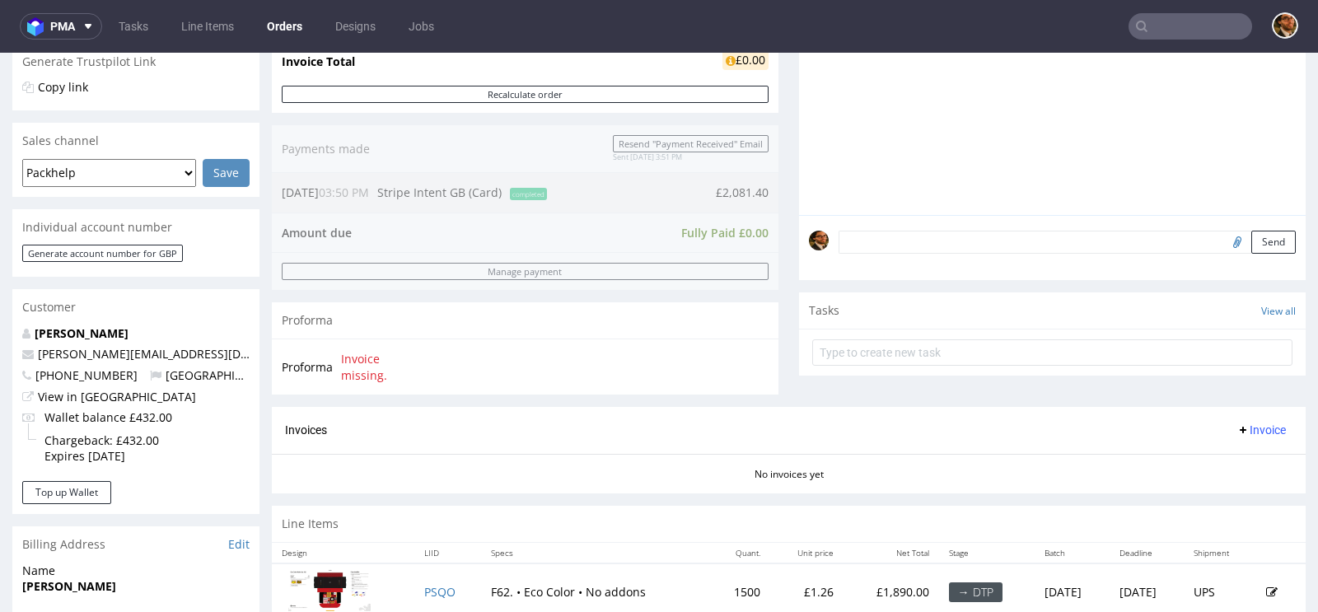
scroll to position [661, 0]
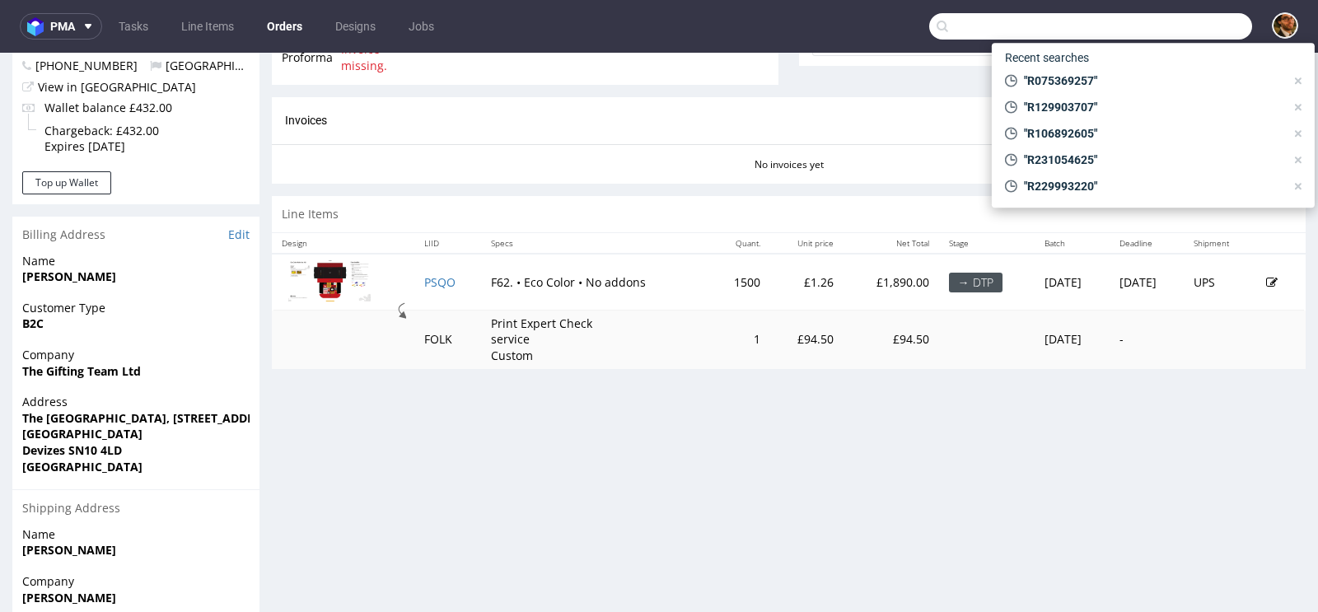
click at [1184, 26] on input "text" at bounding box center [1090, 26] width 323 height 26
paste input "R191290751"
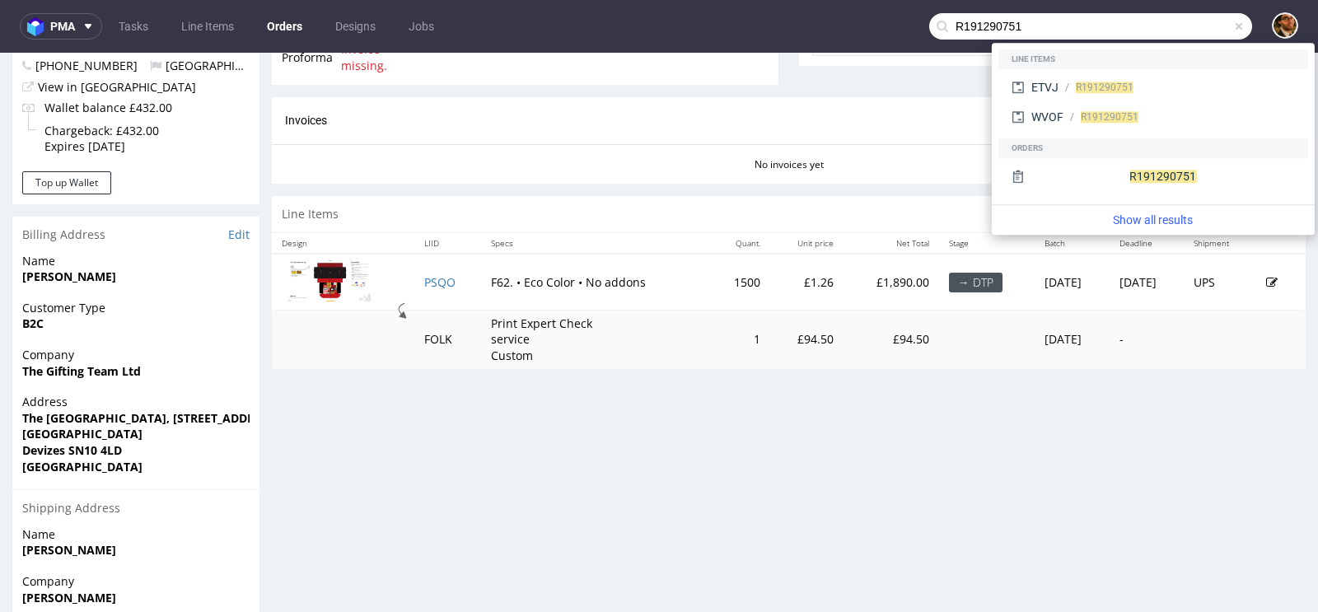
type input "R191290751"
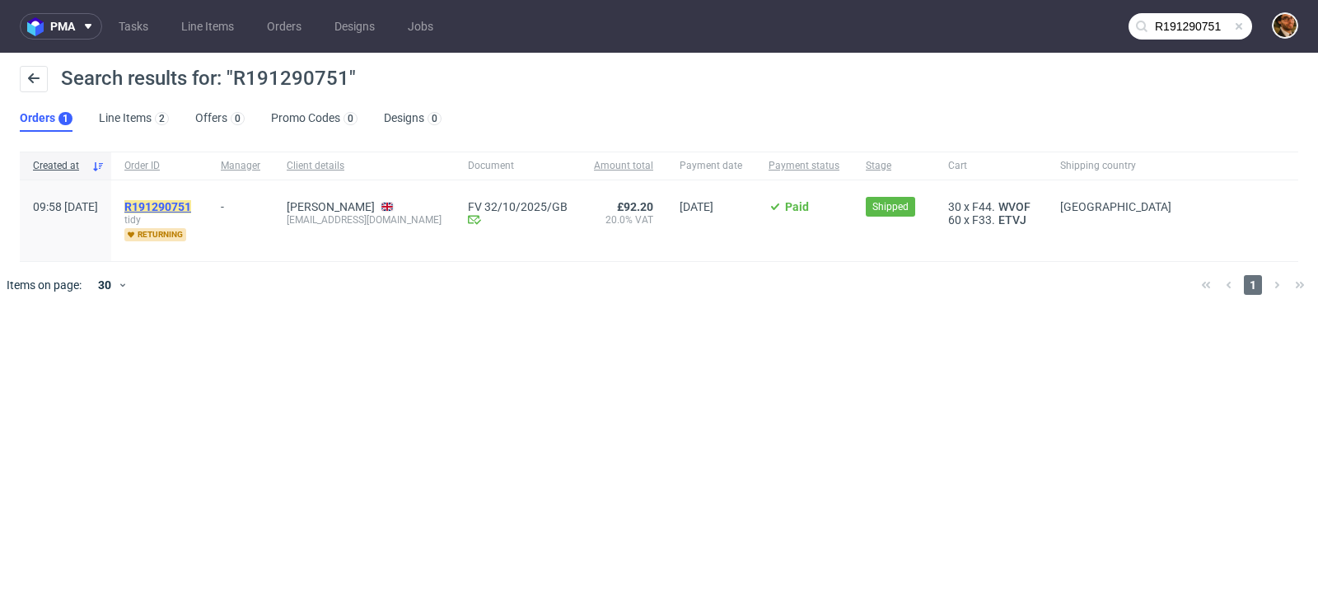
click at [191, 207] on mark "R191290751" at bounding box center [157, 206] width 67 height 13
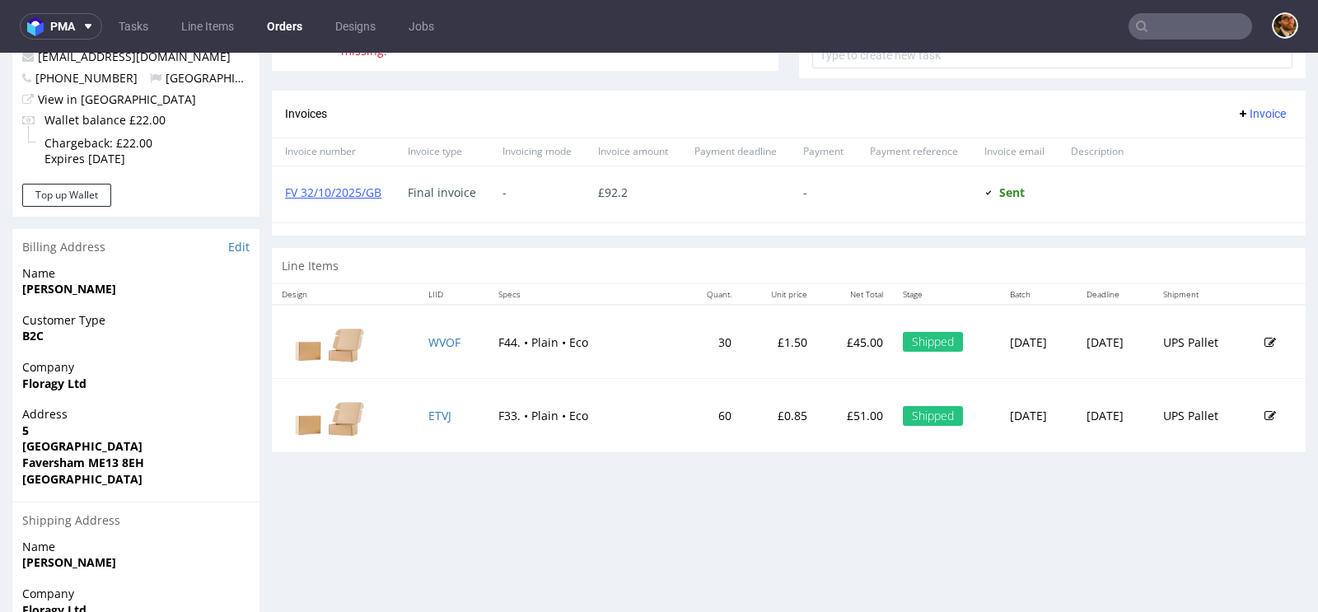
scroll to position [492, 0]
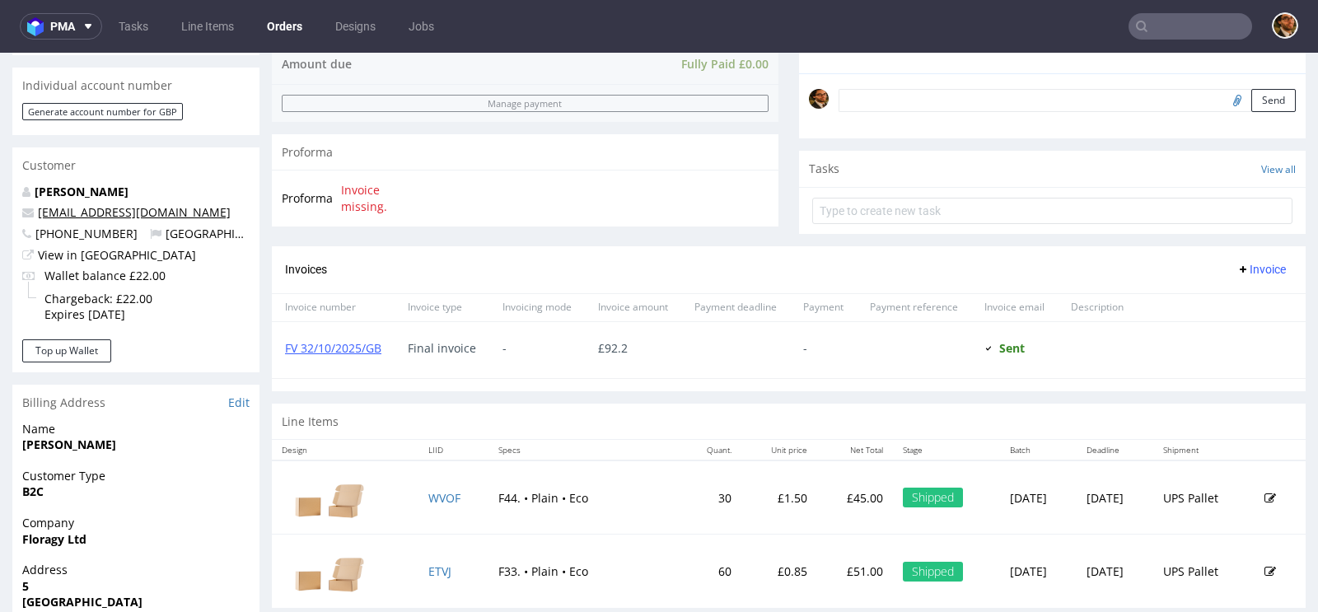
click at [79, 215] on link "hello@floragy.co.uk" at bounding box center [134, 212] width 193 height 16
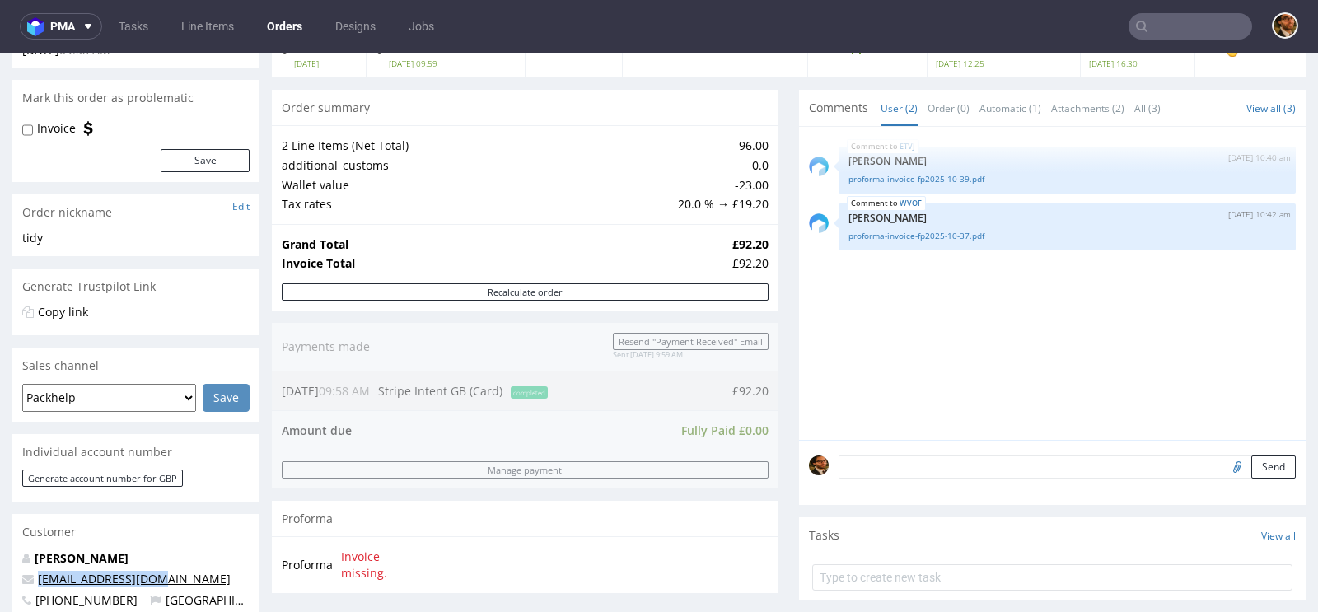
scroll to position [0, 0]
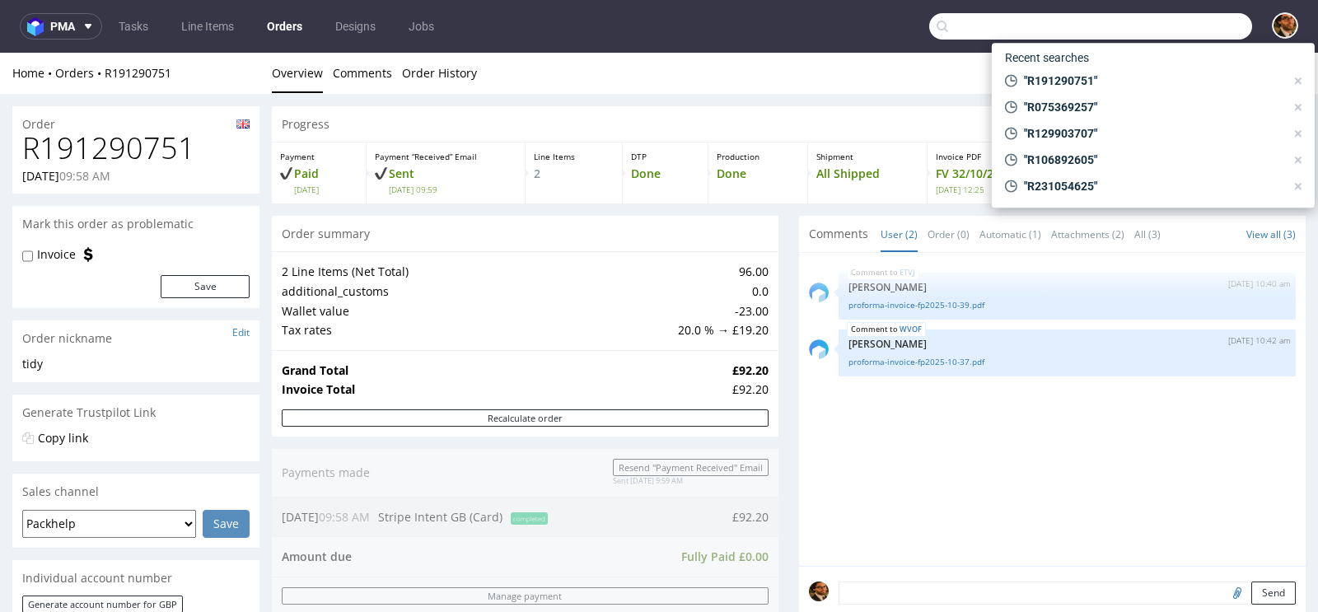
click at [1152, 30] on input "text" at bounding box center [1090, 26] width 323 height 26
type input "hello@floragy.co.uk"
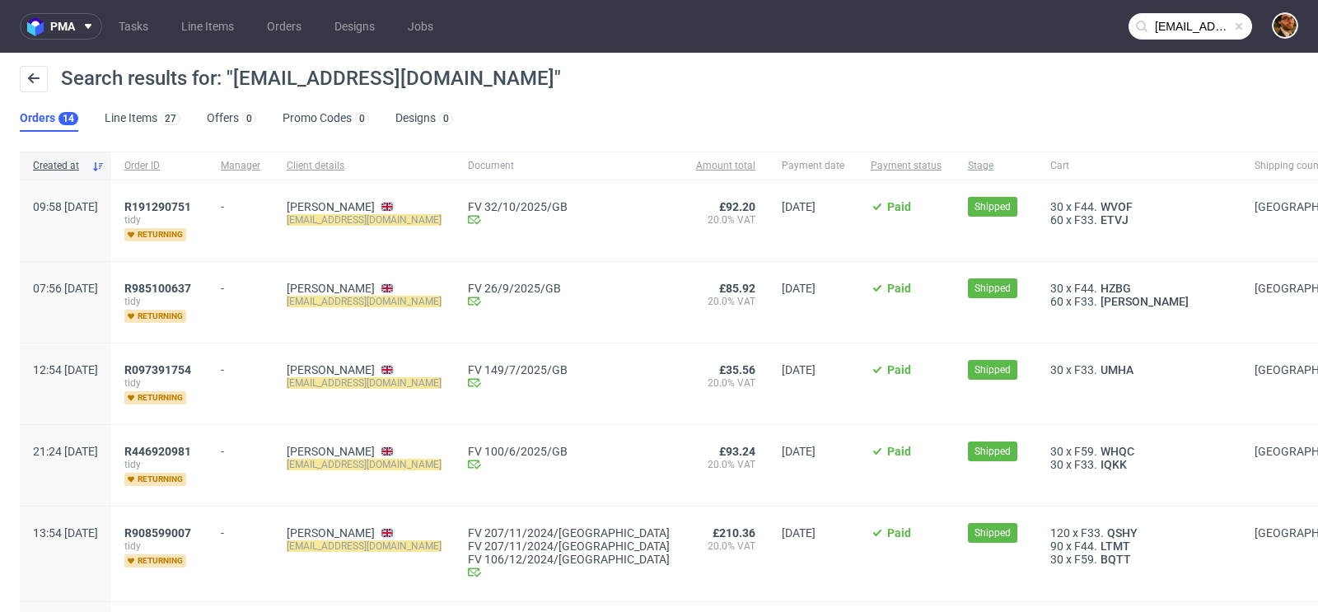
click at [1232, 32] on span at bounding box center [1238, 26] width 13 height 13
click at [1166, 23] on input "text" at bounding box center [1190, 26] width 124 height 26
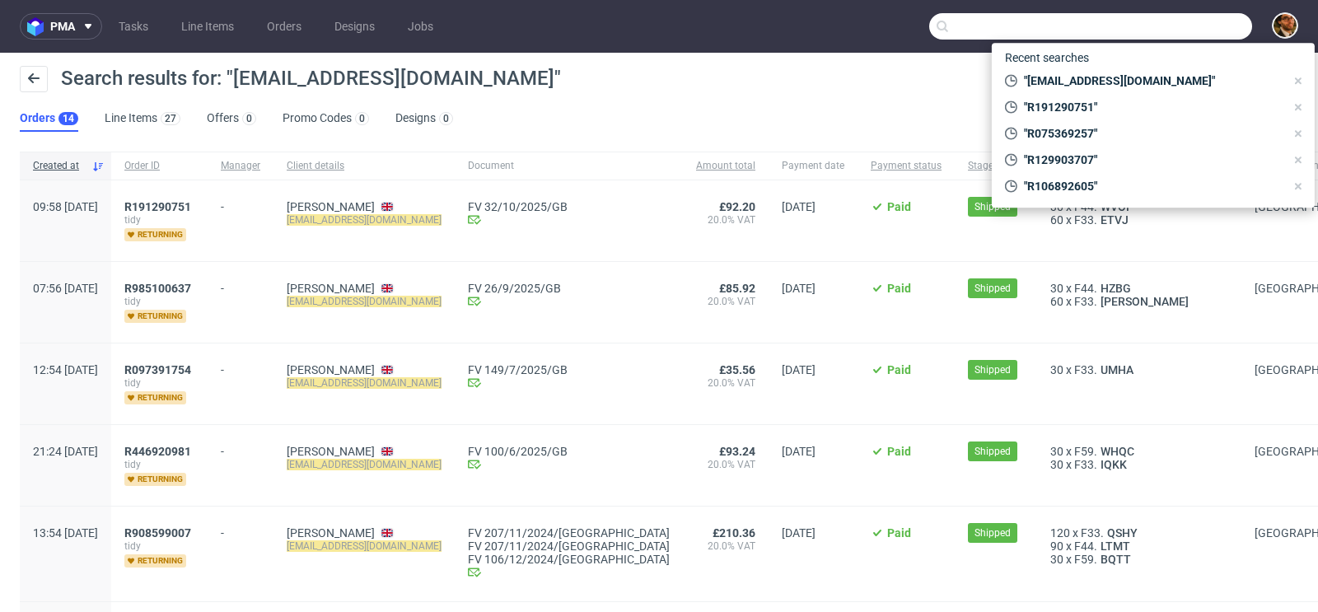
paste input "R191290751"
type input "R191290751"
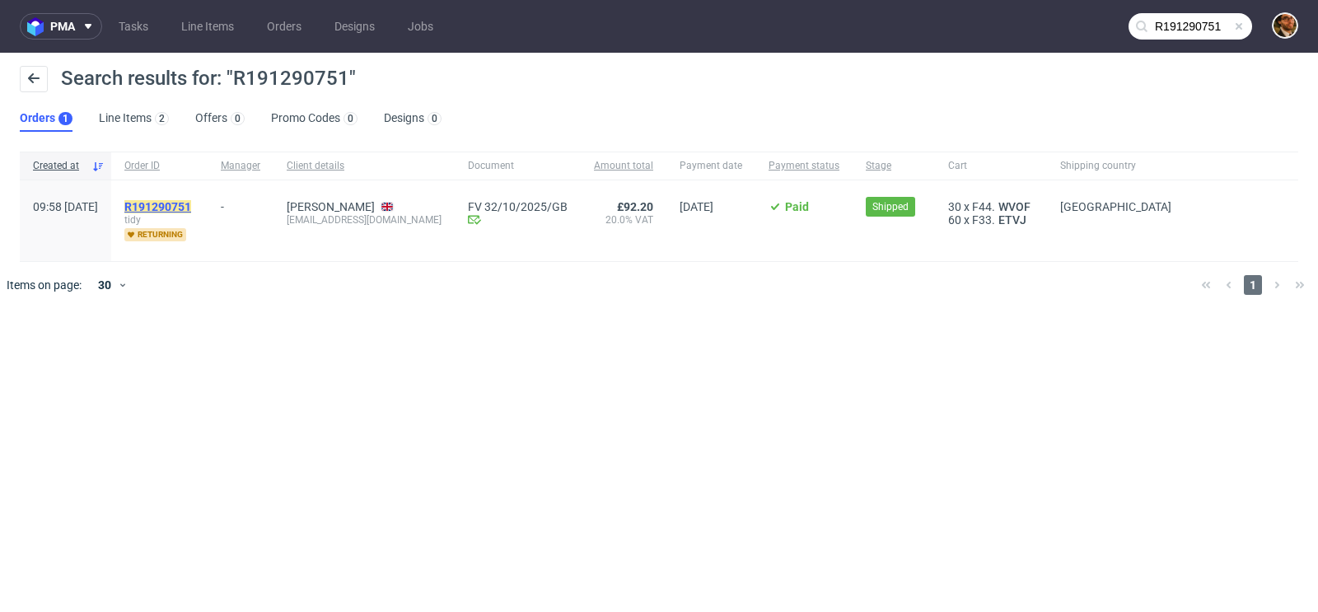
click at [191, 203] on mark "R191290751" at bounding box center [157, 206] width 67 height 13
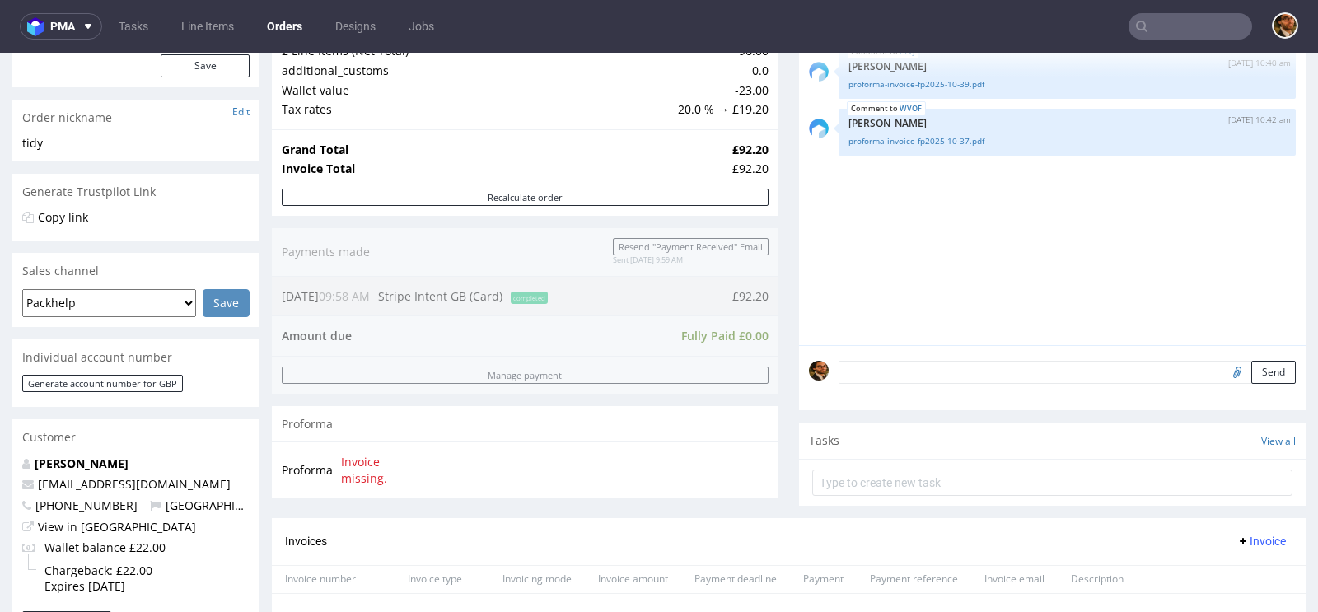
scroll to position [784, 0]
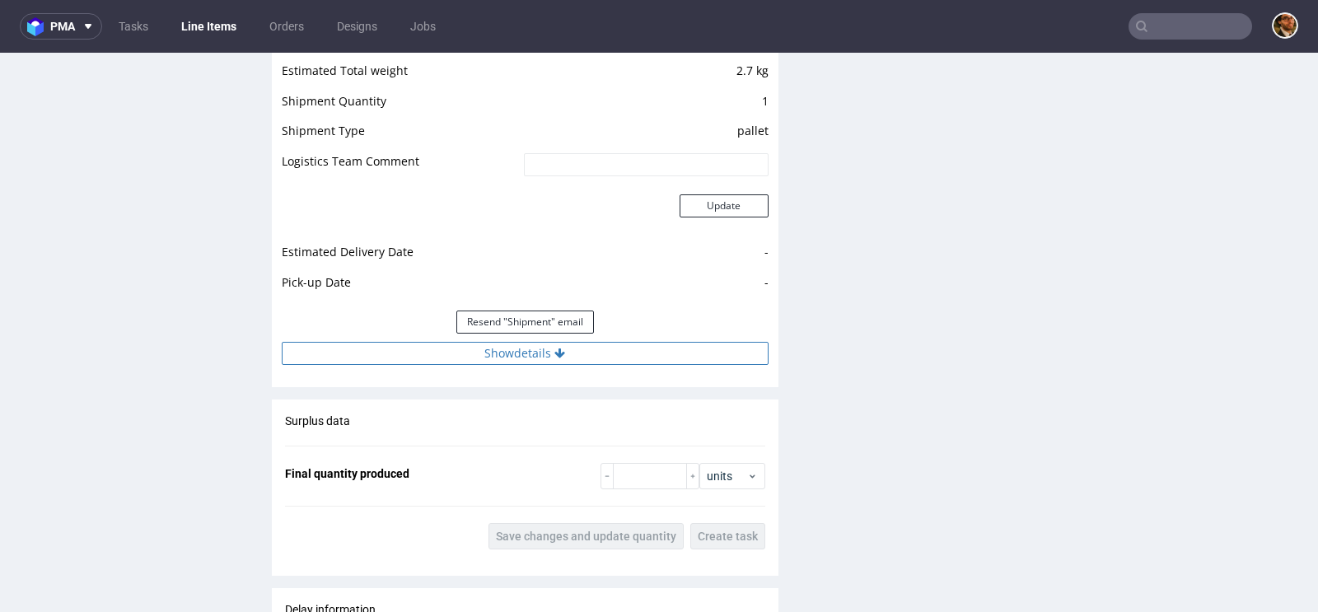
click at [554, 348] on icon at bounding box center [559, 354] width 11 height 12
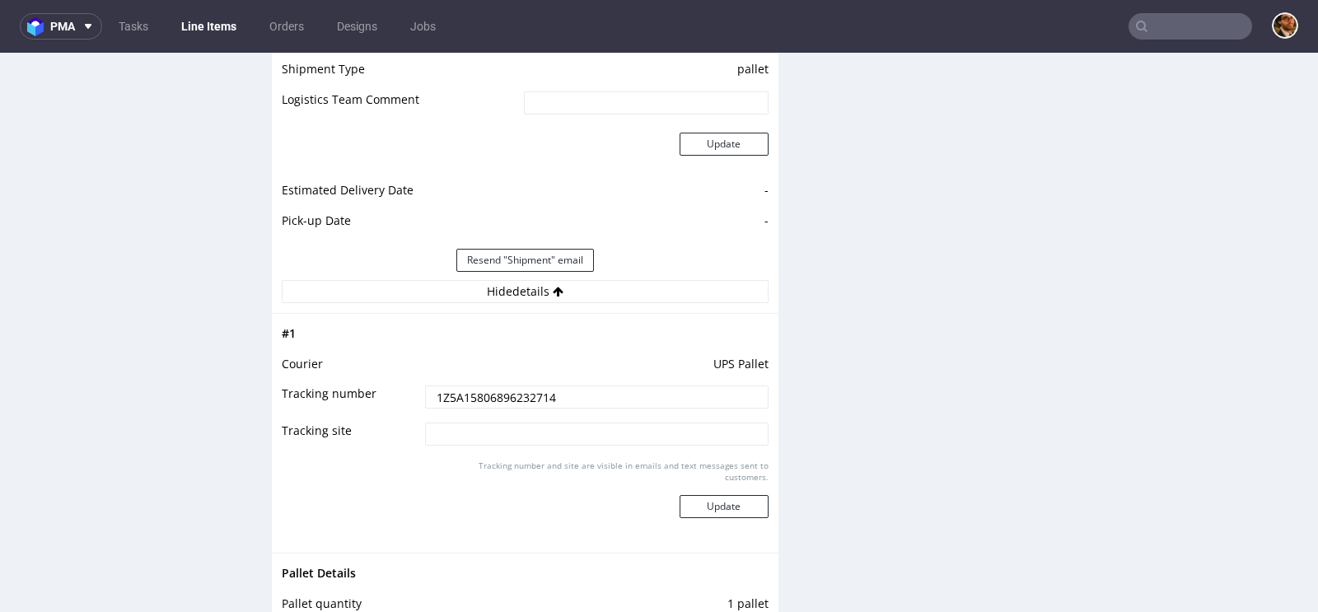
scroll to position [1747, 0]
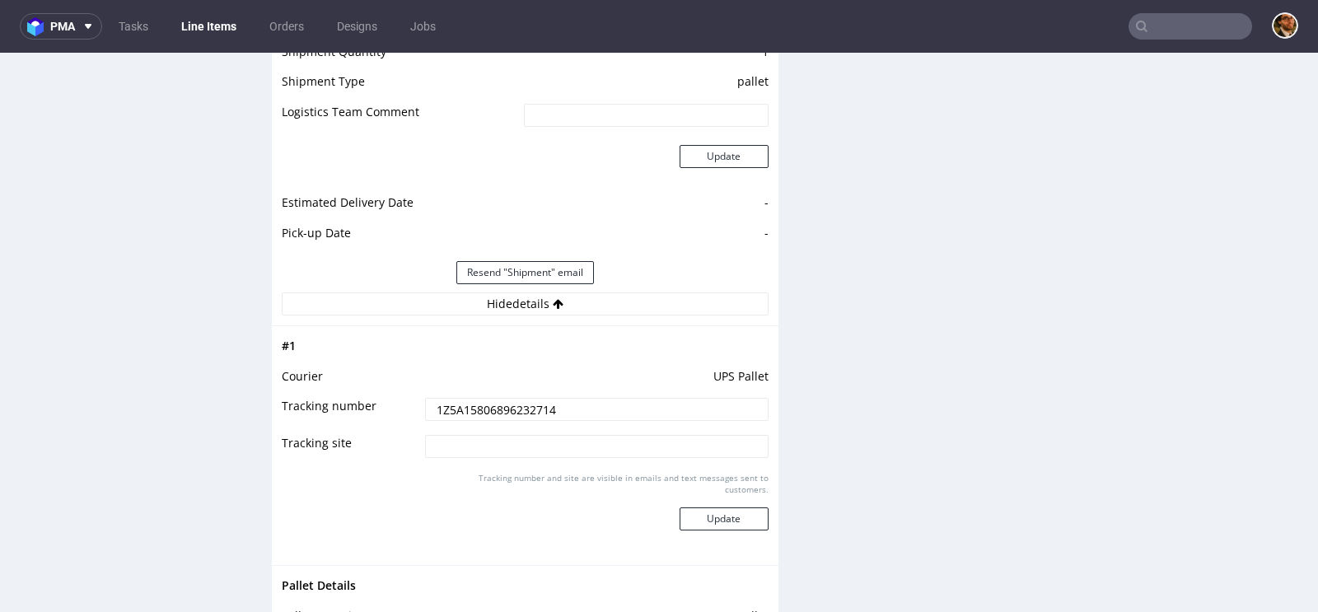
drag, startPoint x: 562, startPoint y: 407, endPoint x: 394, endPoint y: 407, distance: 168.0
click at [394, 407] on tr "Tracking number 1Z5A15806896232714" at bounding box center [525, 414] width 487 height 37
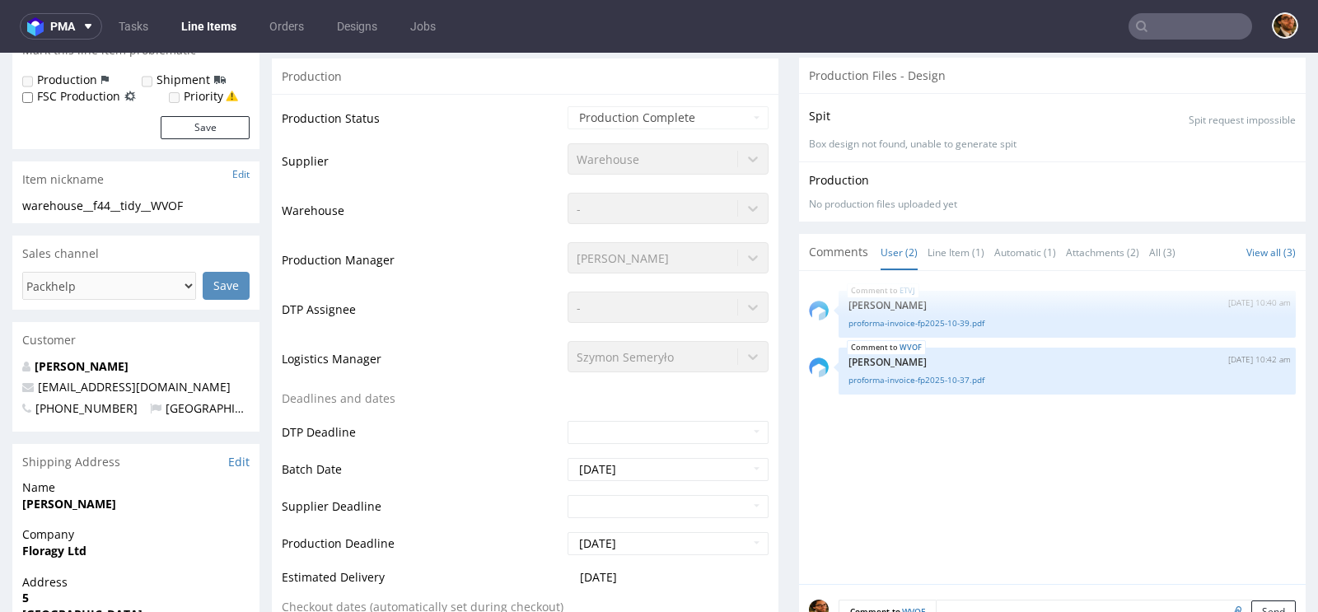
scroll to position [0, 0]
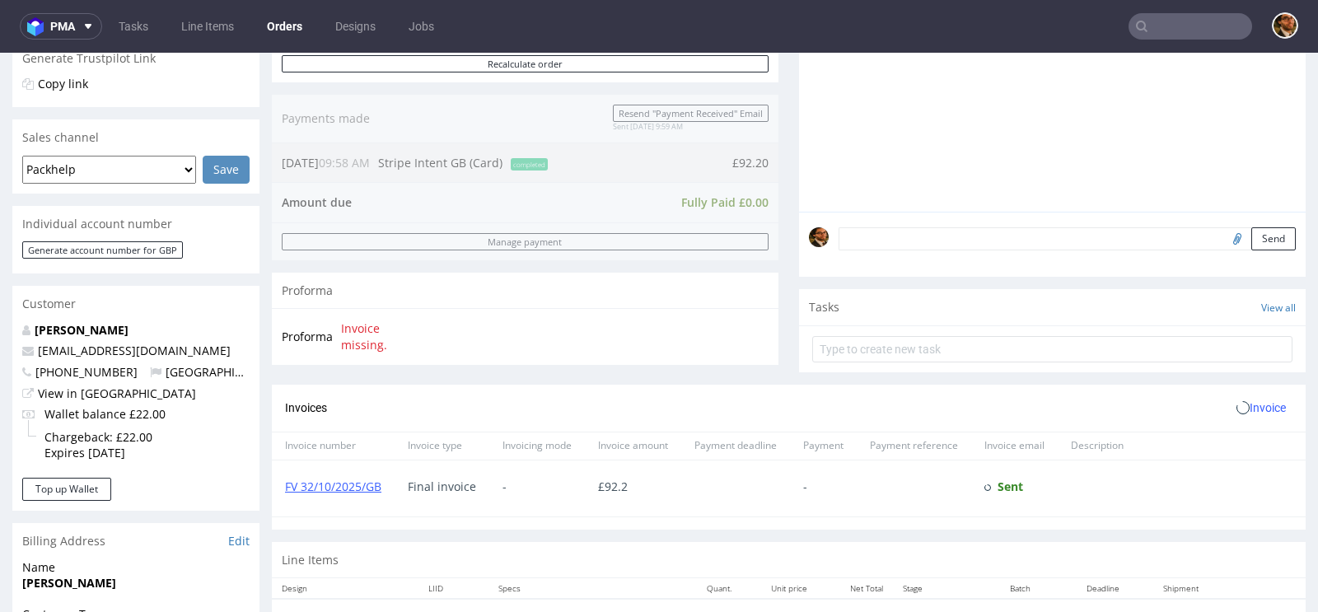
scroll to position [815, 0]
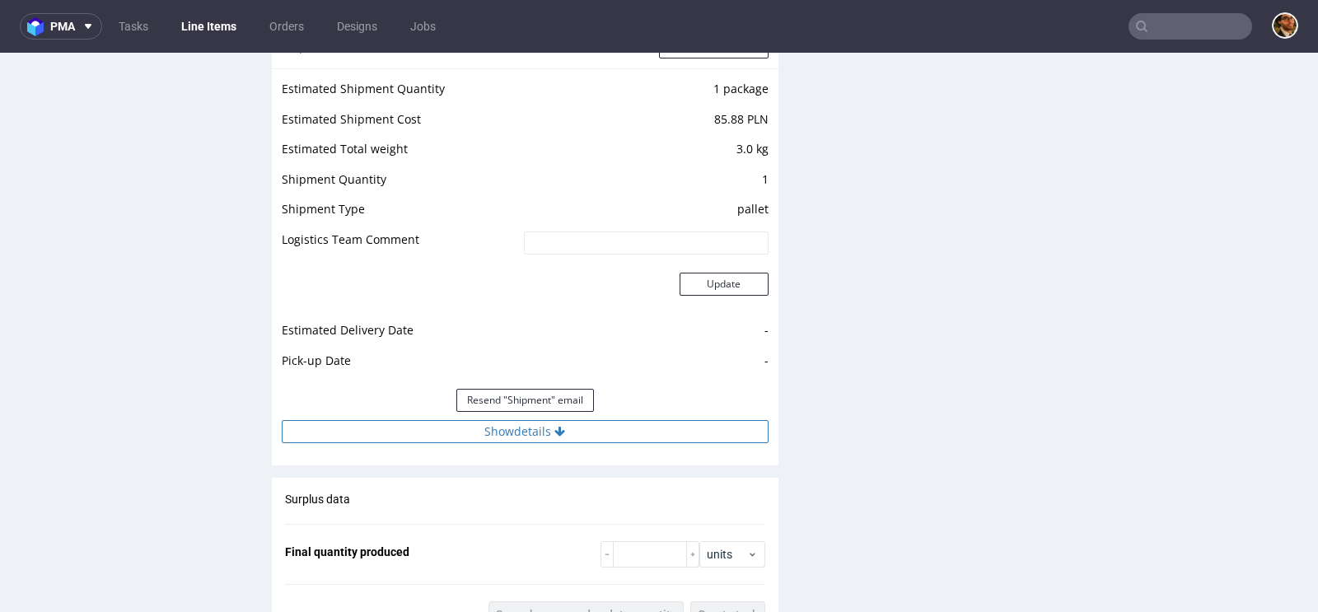
click at [558, 430] on icon at bounding box center [559, 432] width 11 height 12
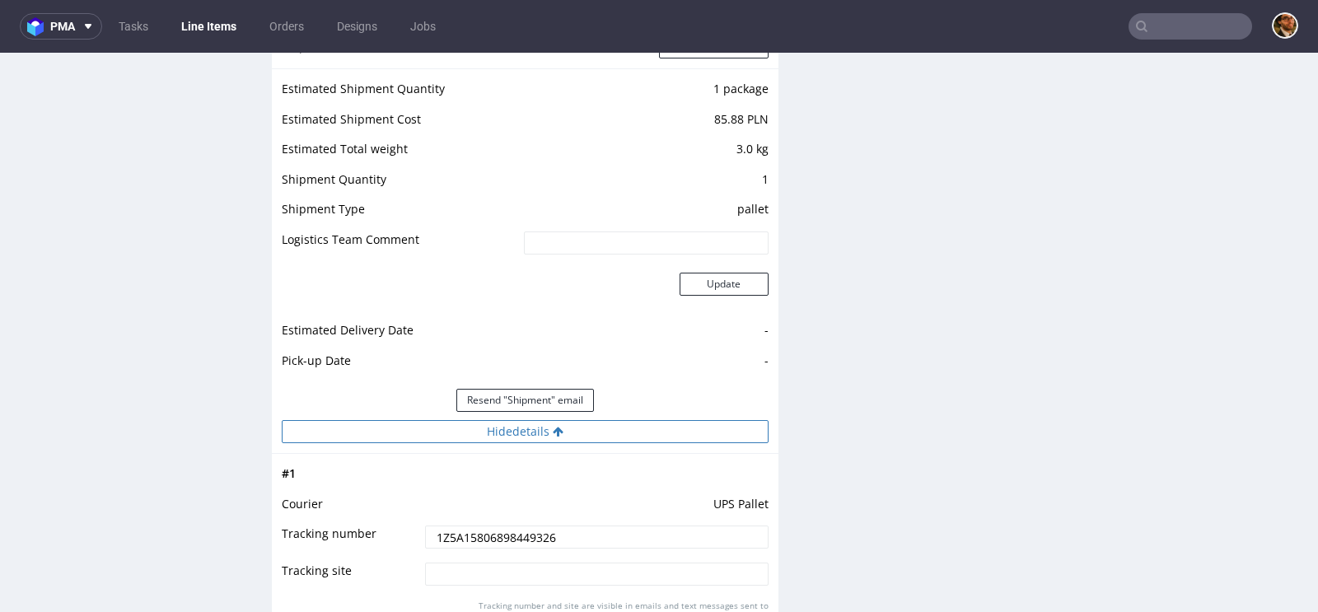
scroll to position [1898, 0]
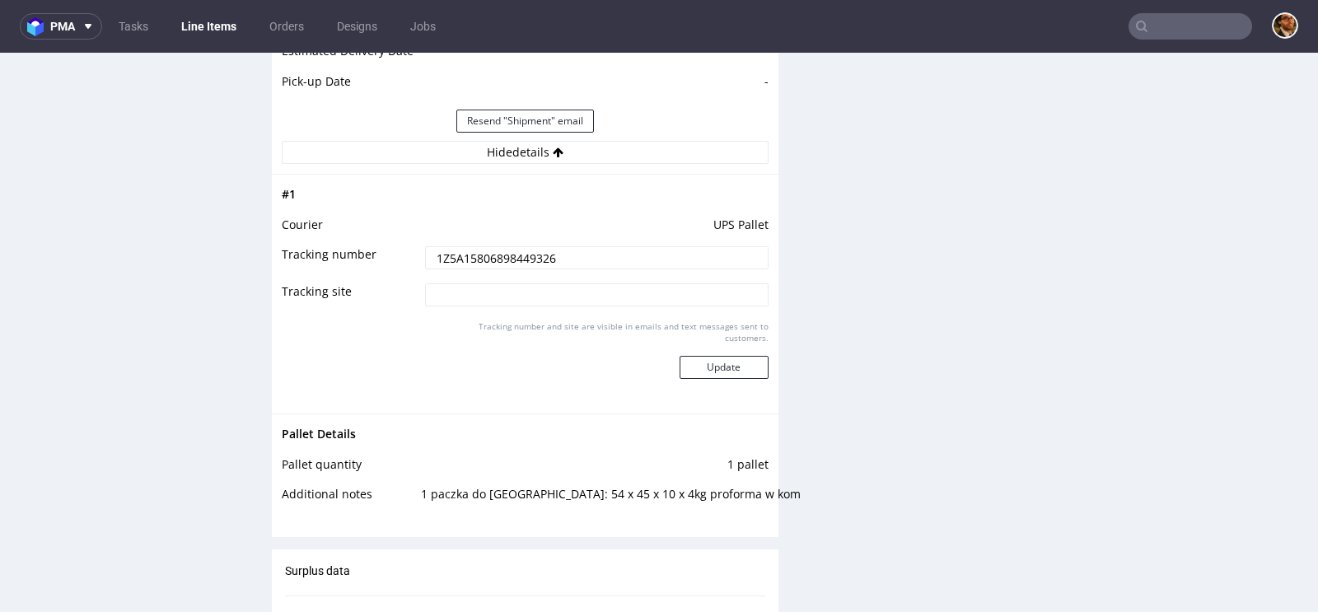
drag, startPoint x: 562, startPoint y: 257, endPoint x: 418, endPoint y: 250, distance: 144.3
click at [425, 250] on input "1Z5A15806898449326" at bounding box center [596, 257] width 343 height 23
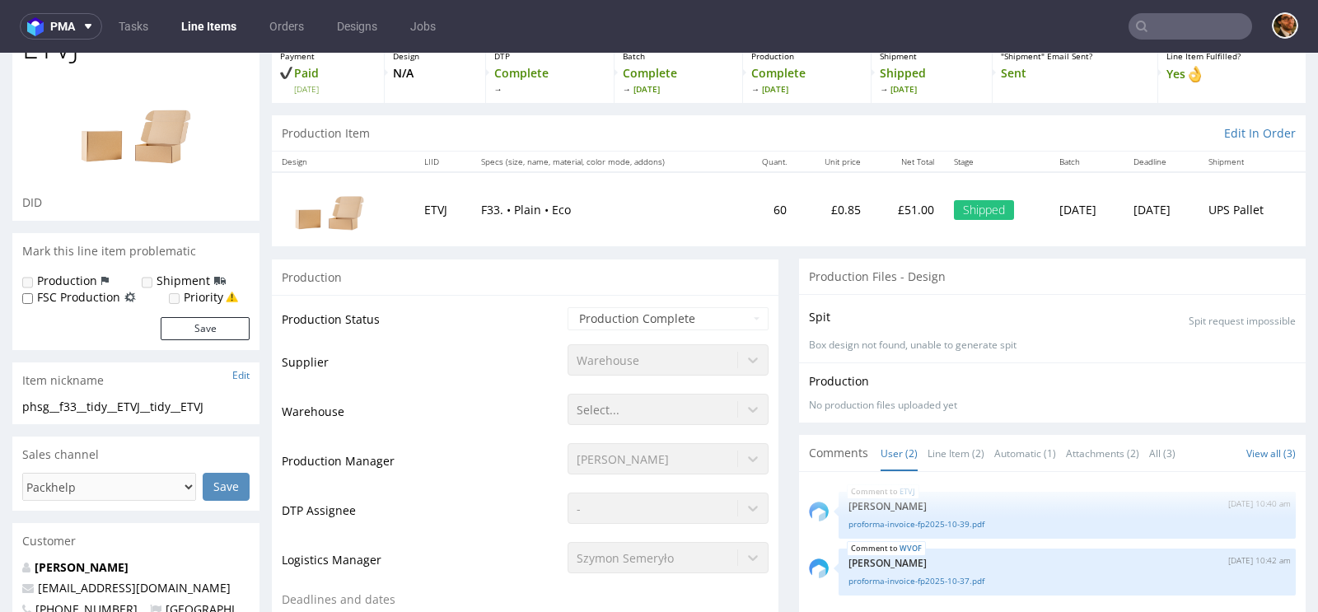
scroll to position [0, 0]
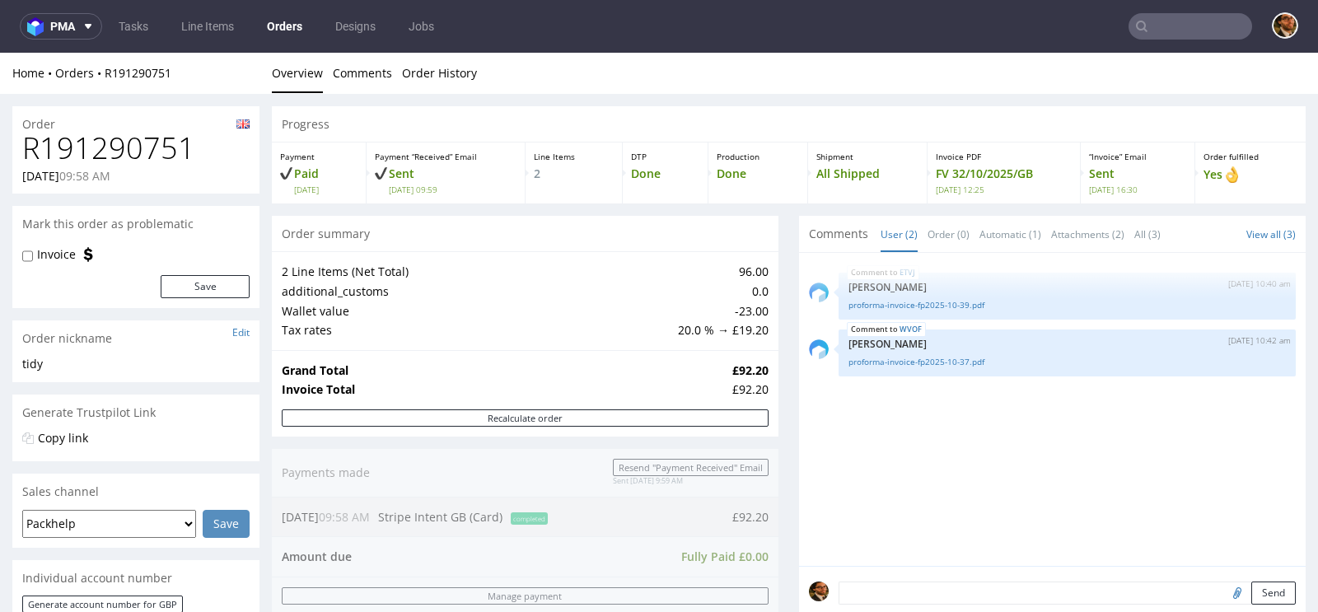
click at [1147, 27] on input "text" at bounding box center [1190, 26] width 124 height 26
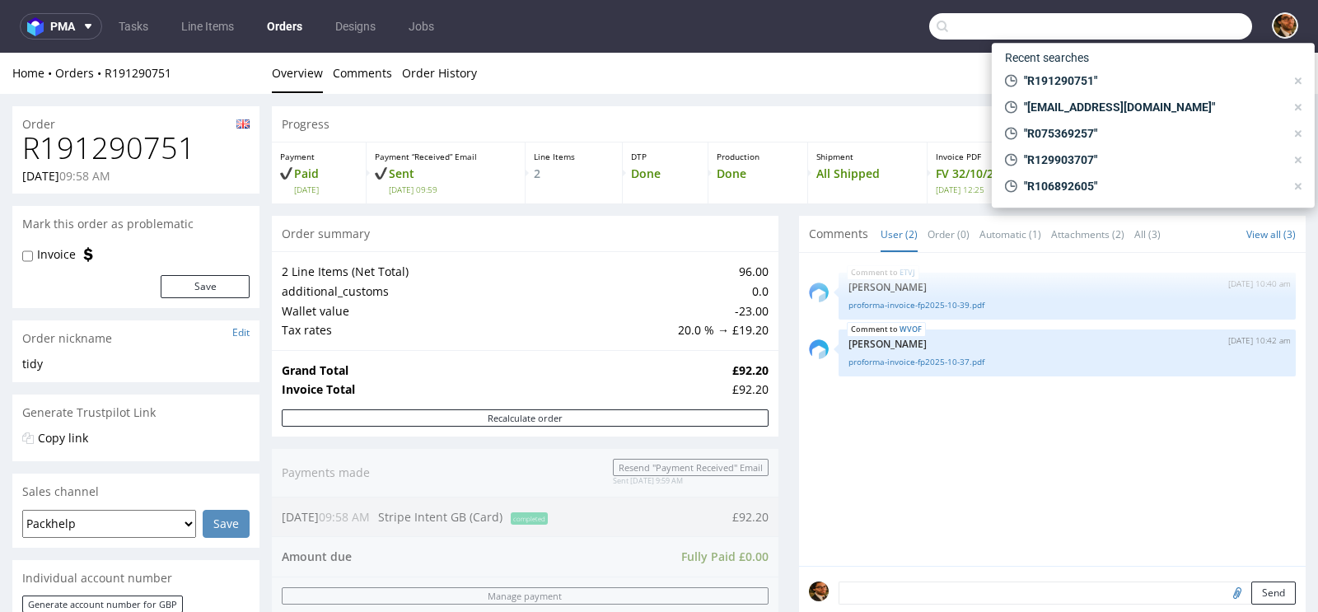
paste input "R281528272"
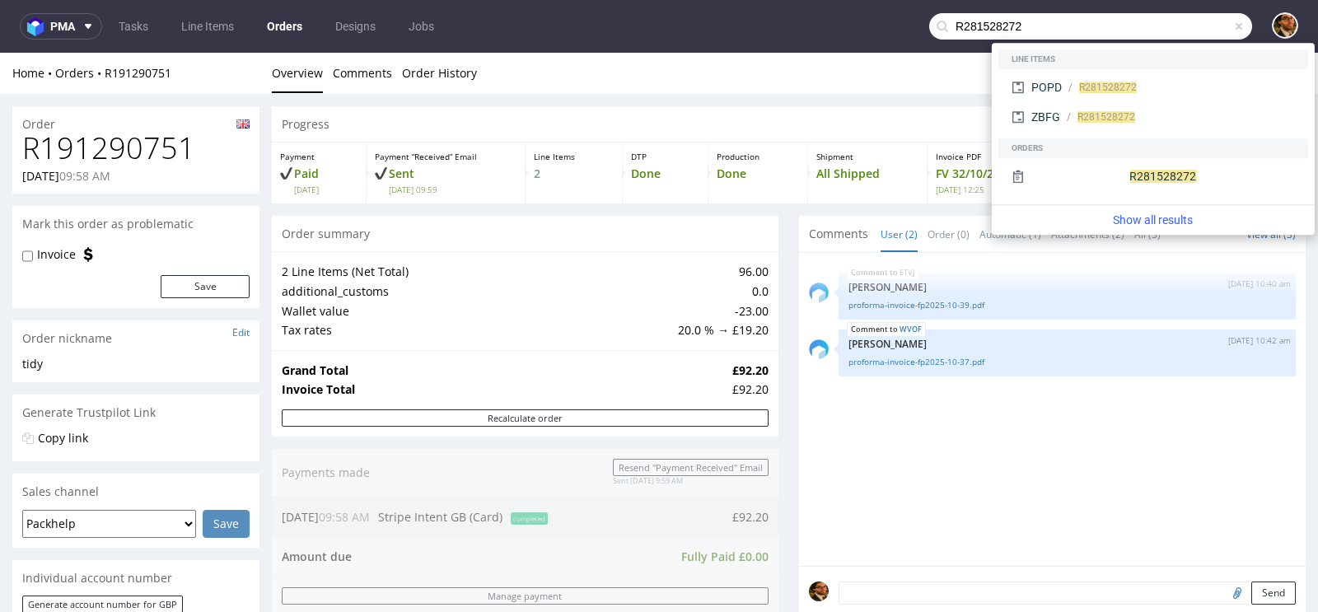
type input "R281528272"
click at [1137, 158] on div "R281528272" at bounding box center [1153, 178] width 310 height 40
click at [1127, 170] on div "R281528272" at bounding box center [1153, 176] width 296 height 30
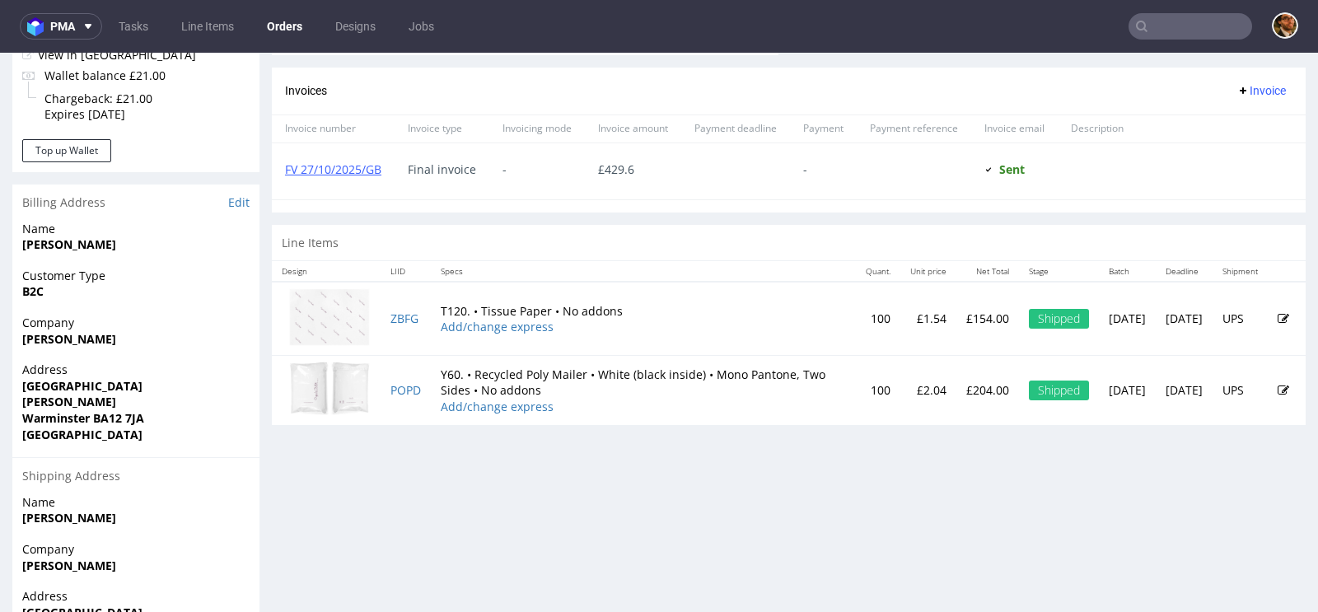
scroll to position [815, 0]
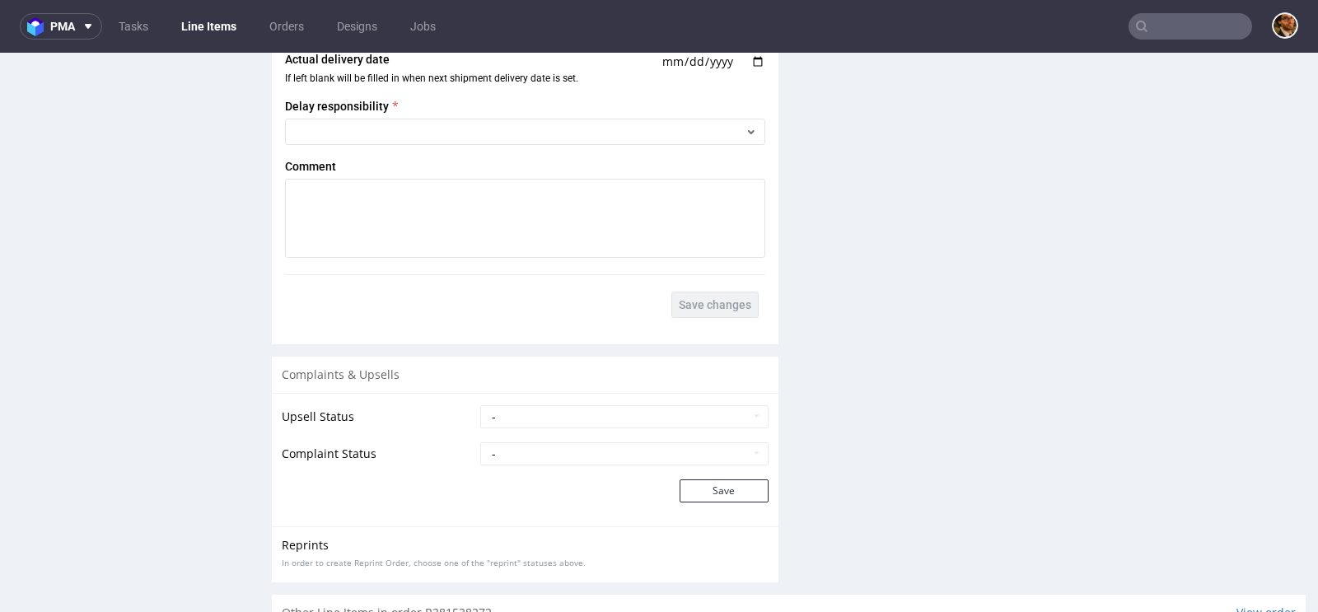
scroll to position [2553, 0]
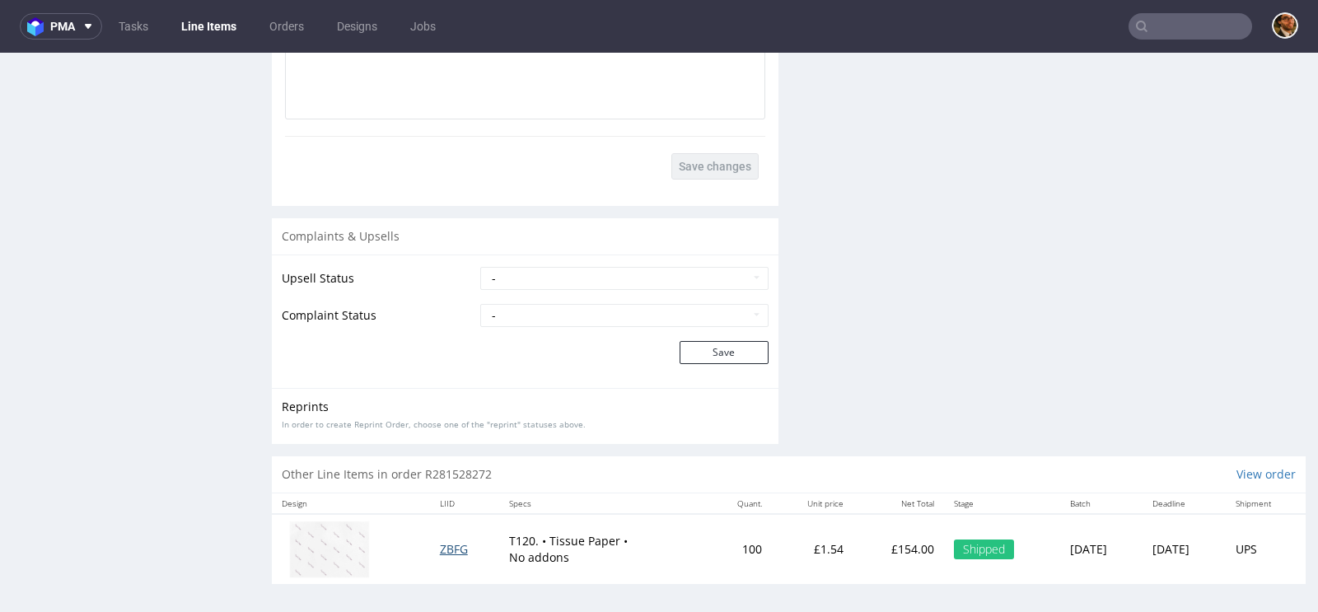
click at [444, 548] on span "ZBFG" at bounding box center [454, 549] width 28 height 16
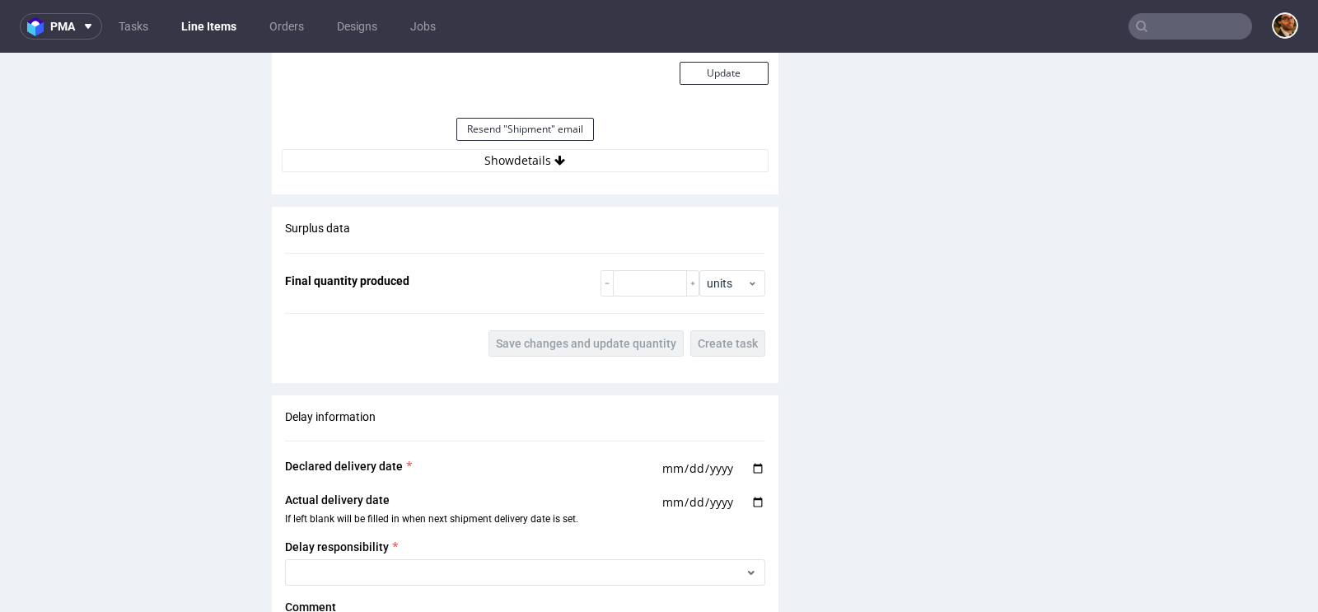
scroll to position [1335, 0]
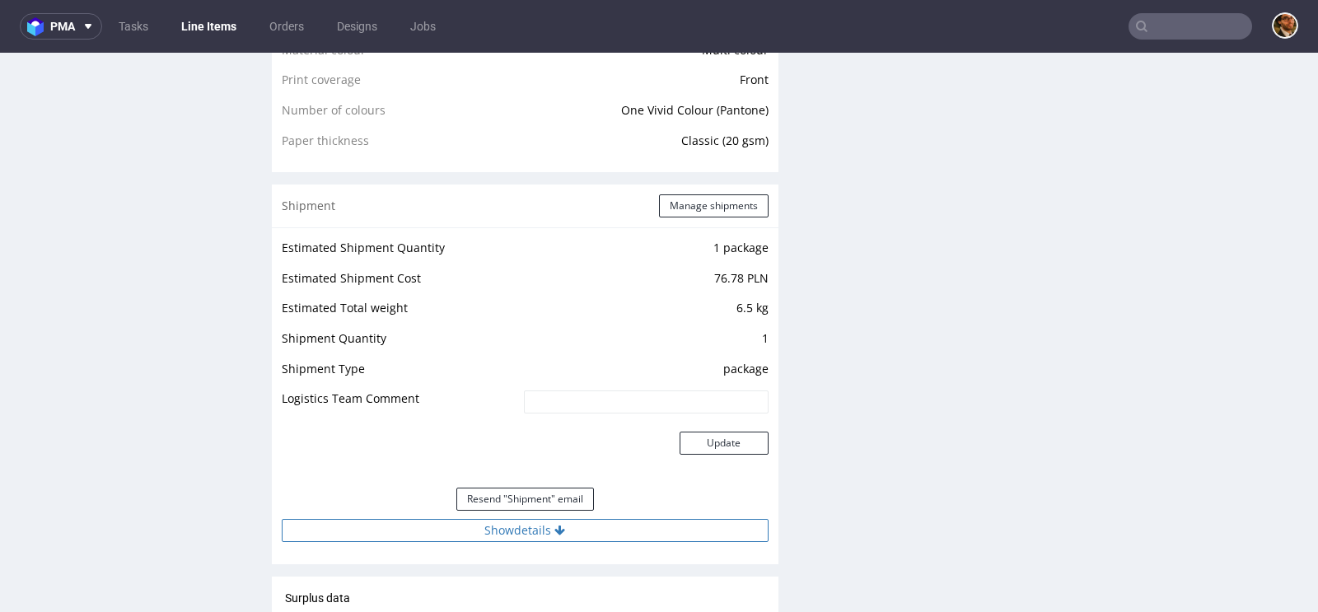
click at [526, 519] on button "Show details" at bounding box center [525, 530] width 487 height 23
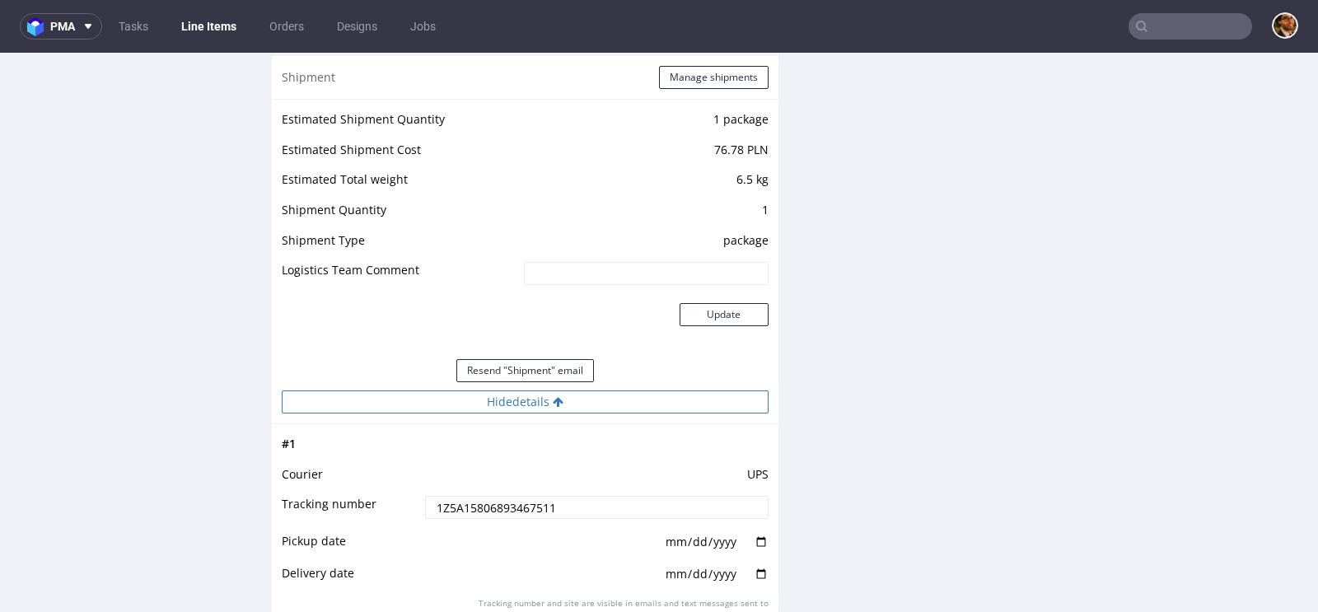
scroll to position [1697, 0]
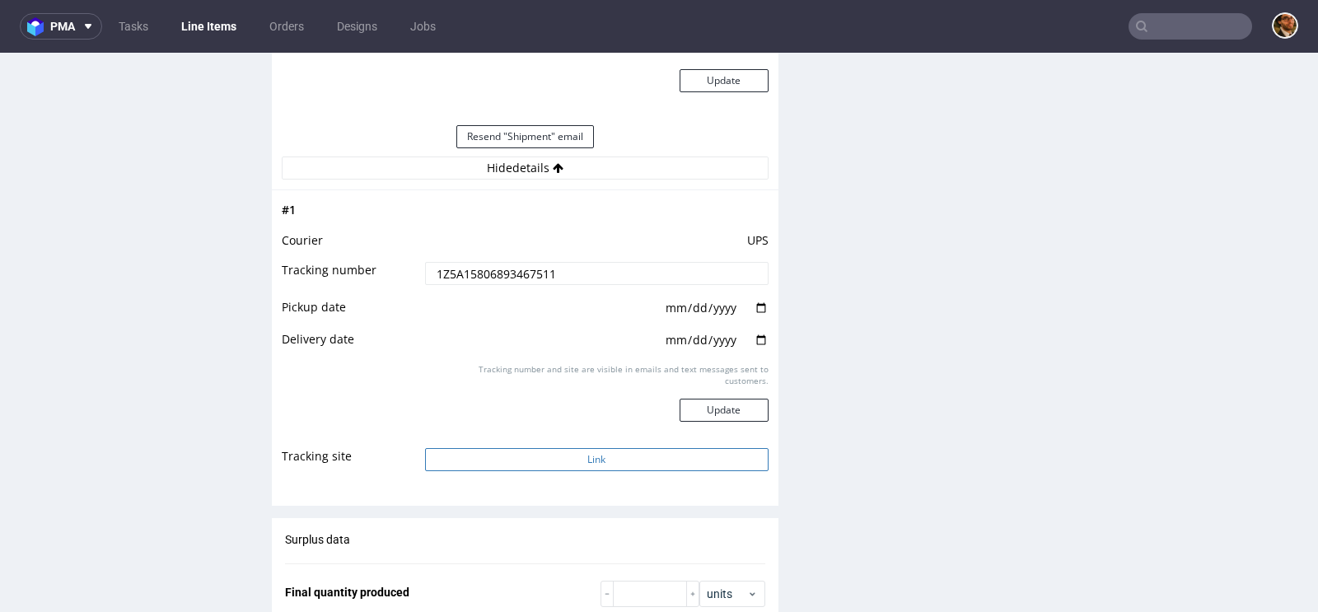
click at [544, 448] on button "Link" at bounding box center [596, 459] width 343 height 23
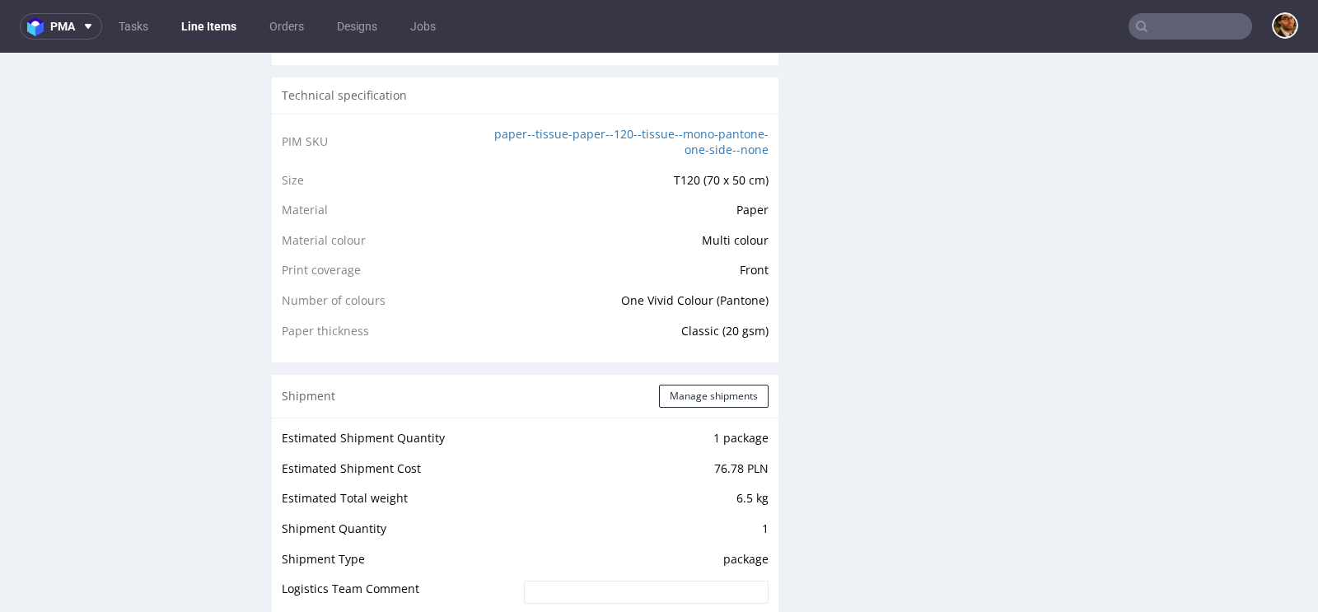
scroll to position [0, 0]
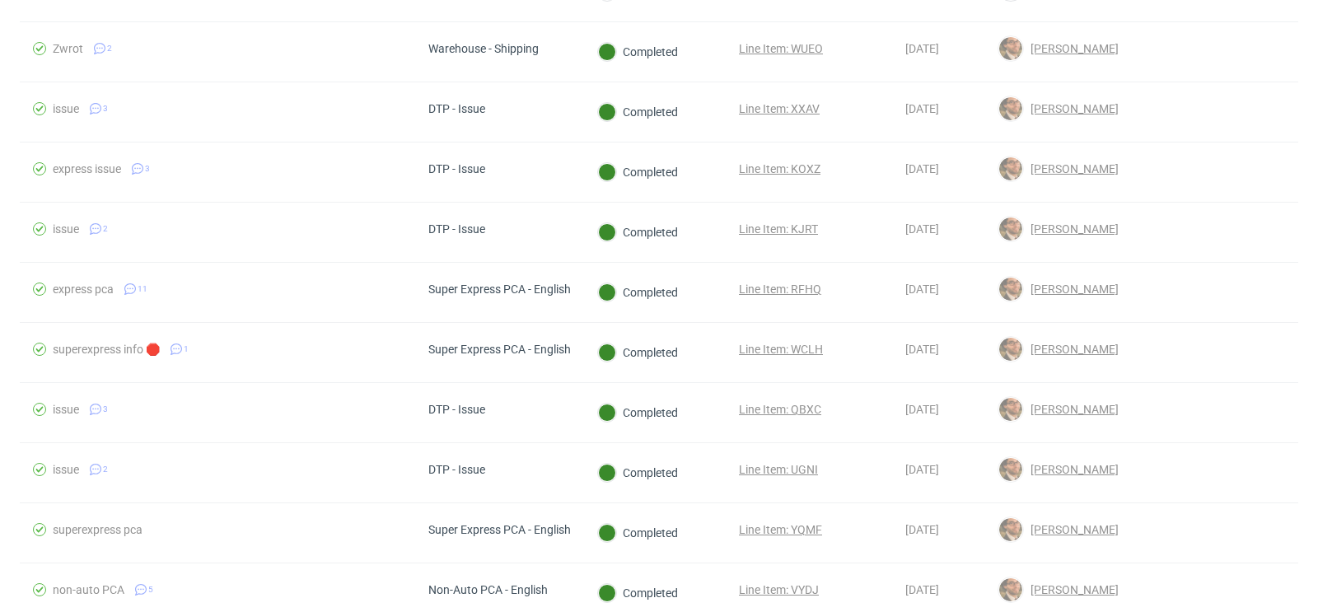
scroll to position [712, 0]
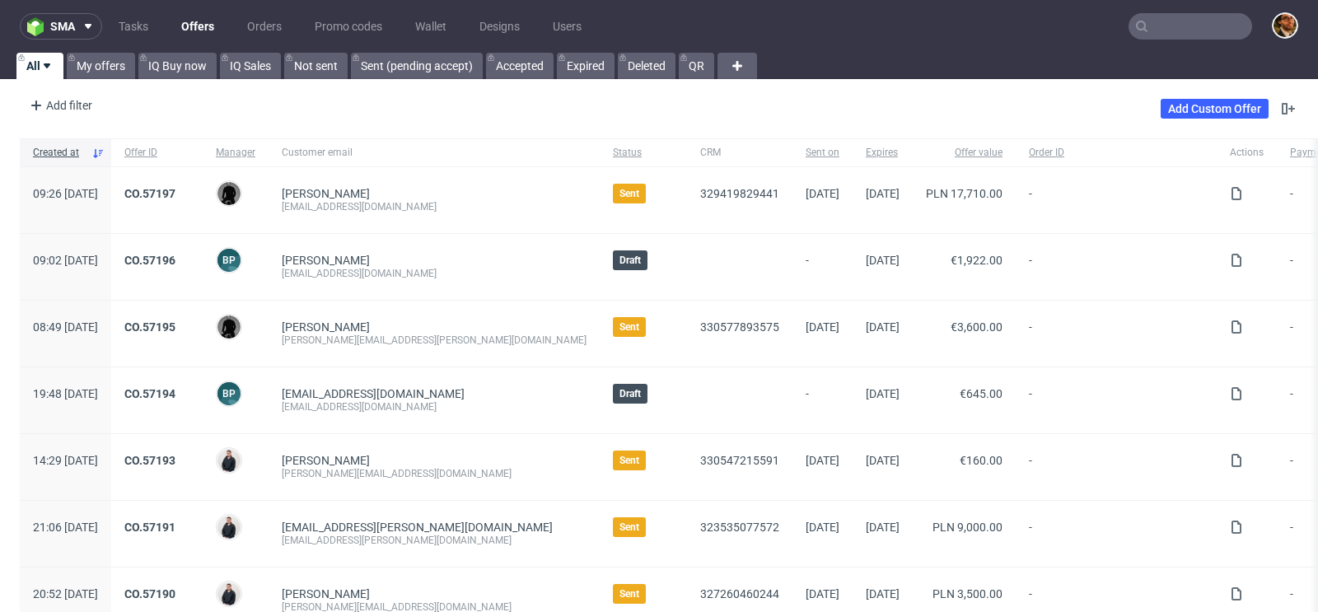
click at [1143, 28] on input "text" at bounding box center [1190, 26] width 124 height 26
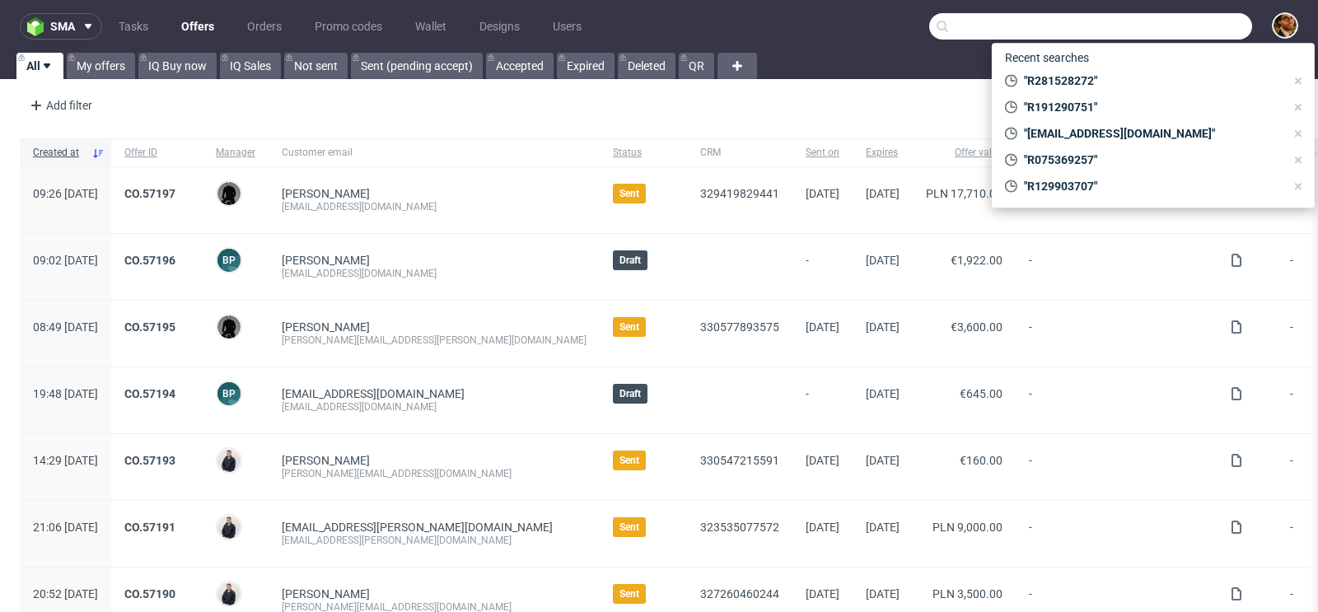
paste input "R419983488"
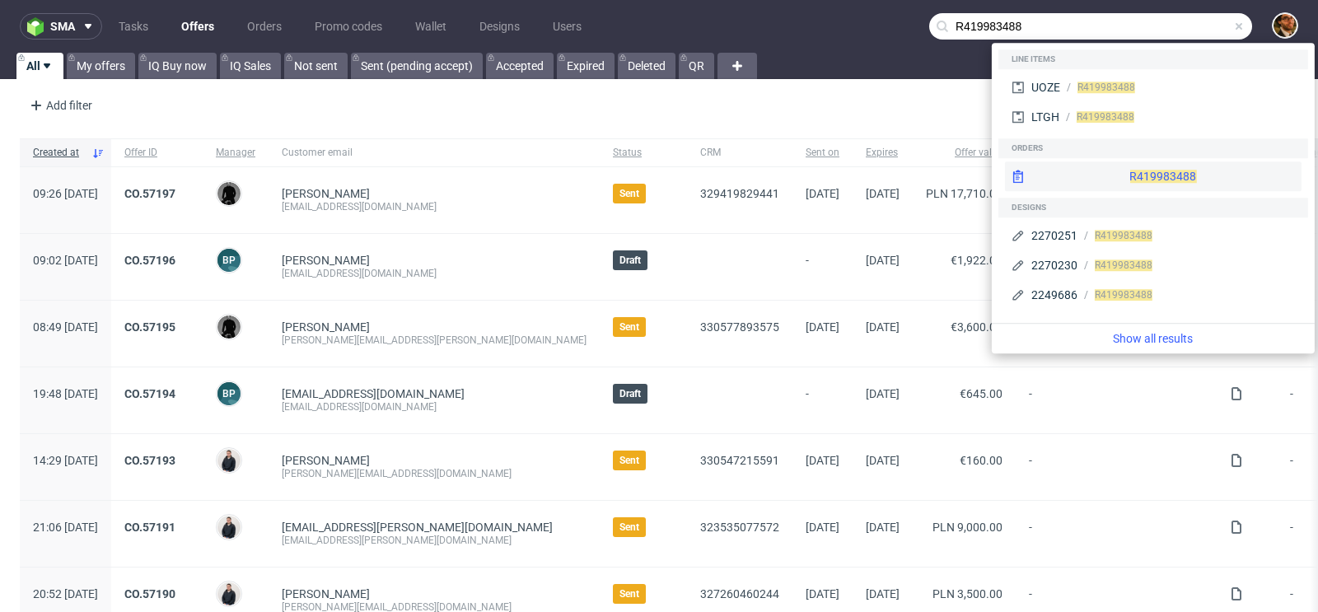
type input "R419983488"
click at [1132, 180] on div "R419983488" at bounding box center [1153, 176] width 296 height 30
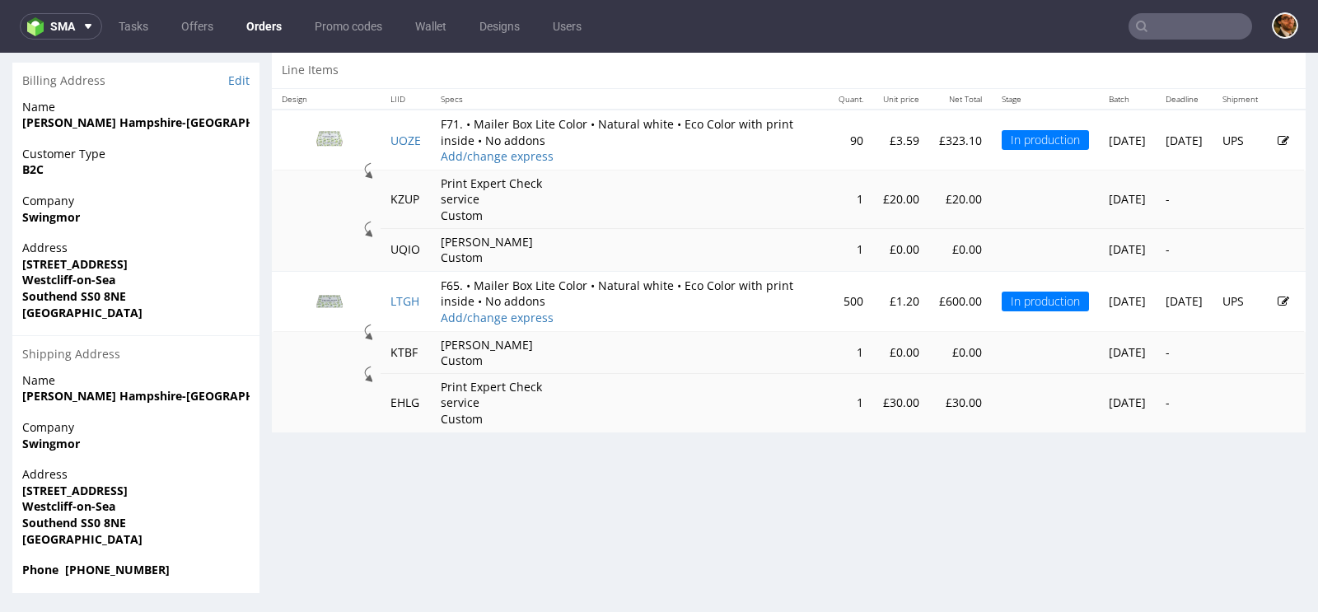
scroll to position [4, 0]
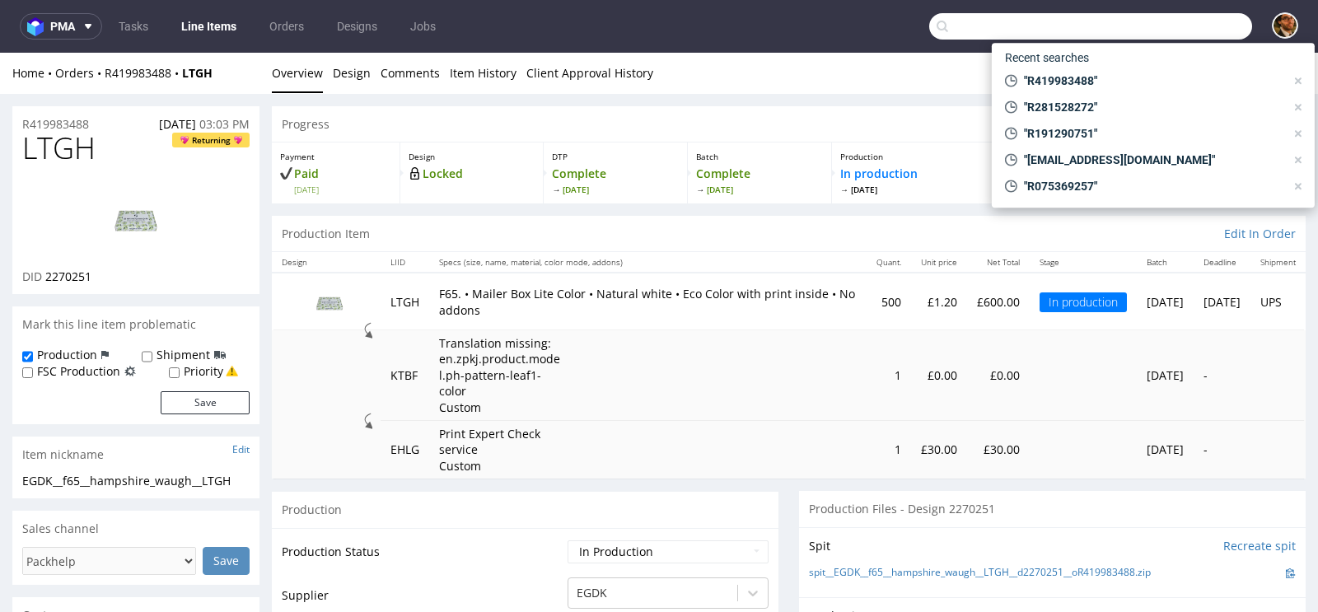
click at [1140, 23] on input "text" at bounding box center [1090, 26] width 323 height 26
paste input "R106892605"
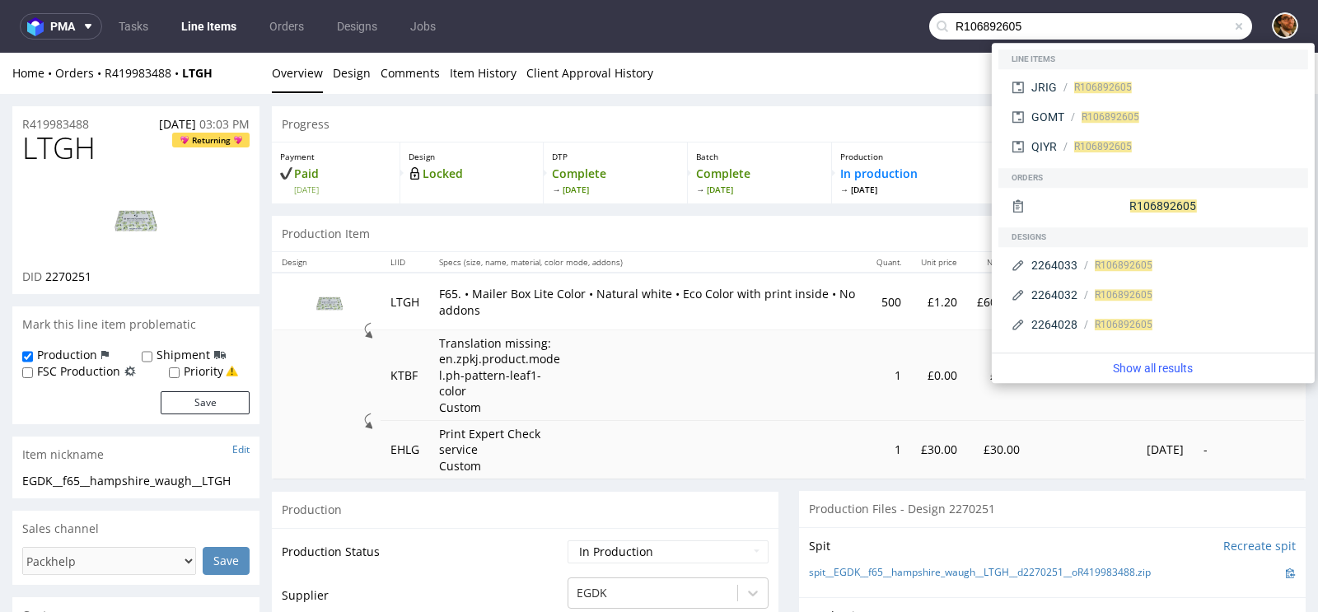
type input "R106892605"
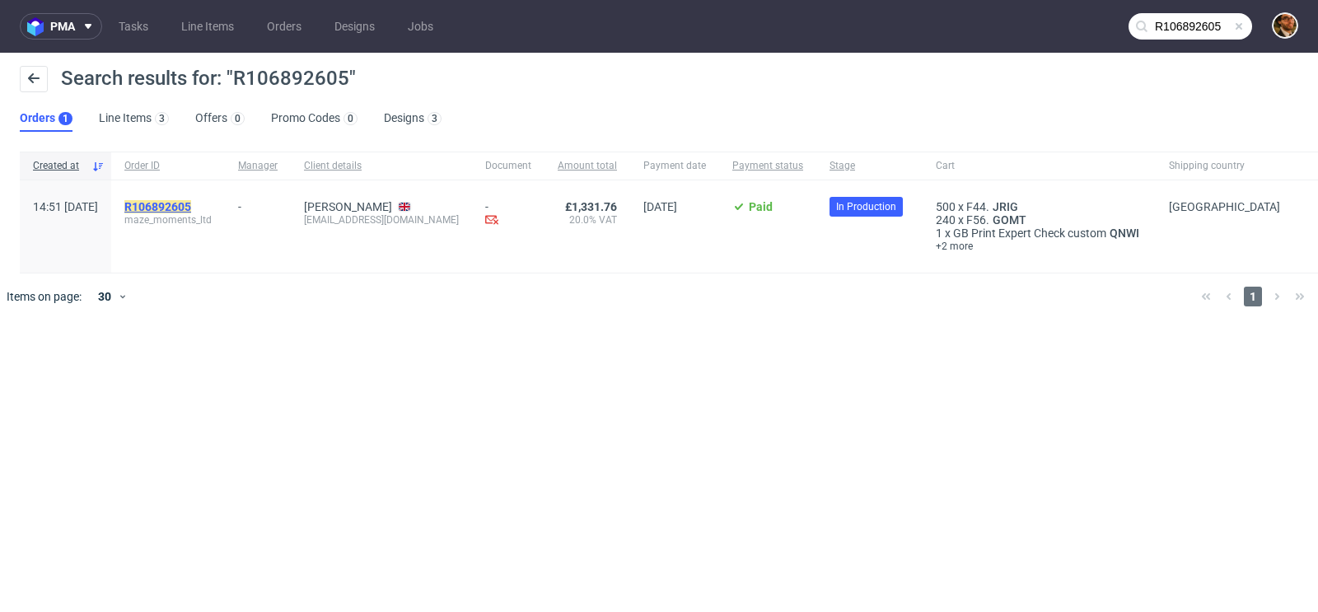
click at [191, 205] on mark "R106892605" at bounding box center [157, 206] width 67 height 13
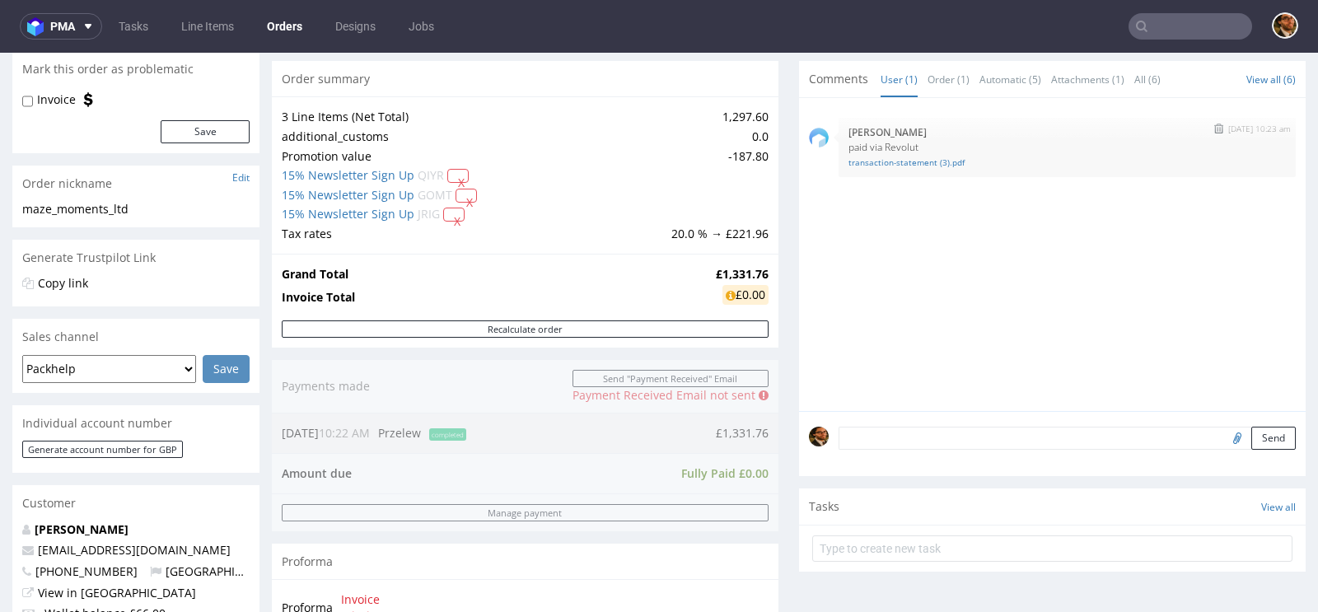
scroll to position [310, 0]
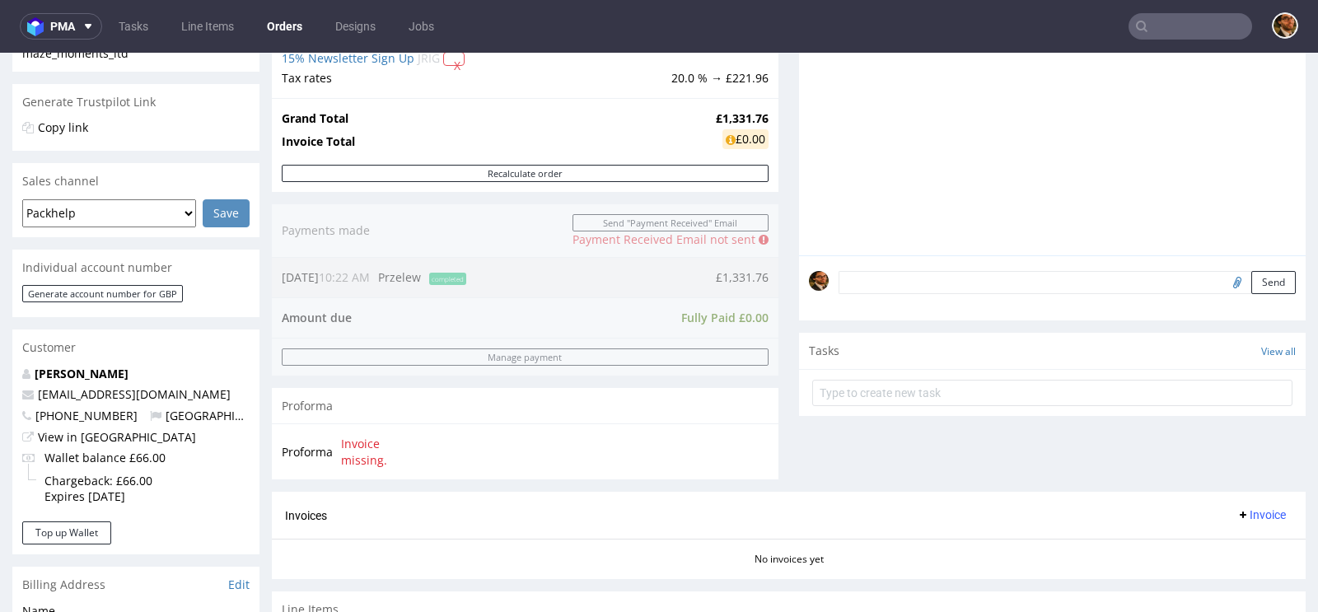
click at [768, 280] on div "Order summary 3 Line Items (Net Total) 1,297.60 additional_customs 0.0 Promotio…" at bounding box center [525, 198] width 506 height 587
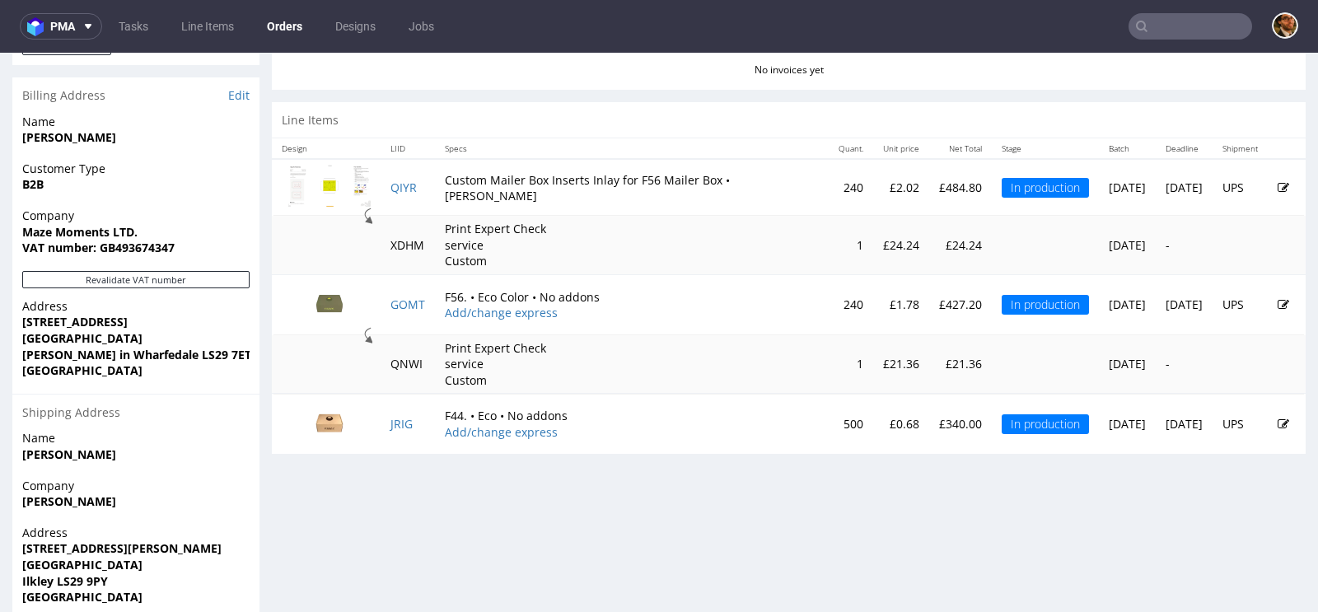
scroll to position [781, 0]
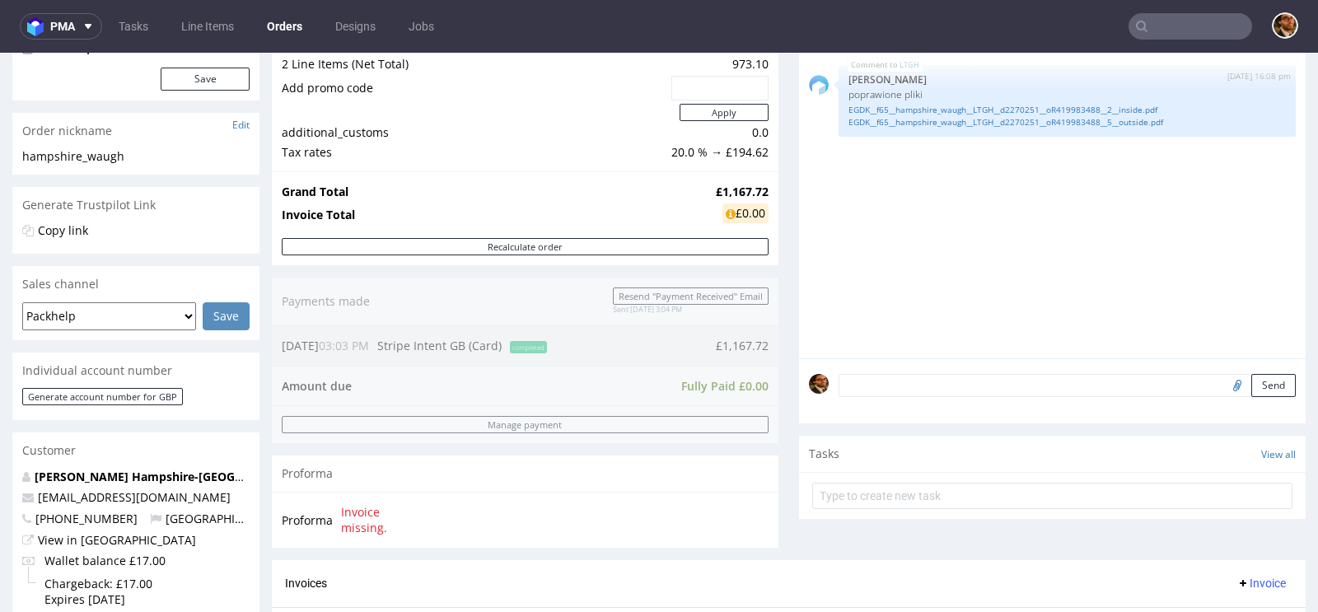
scroll to position [541, 0]
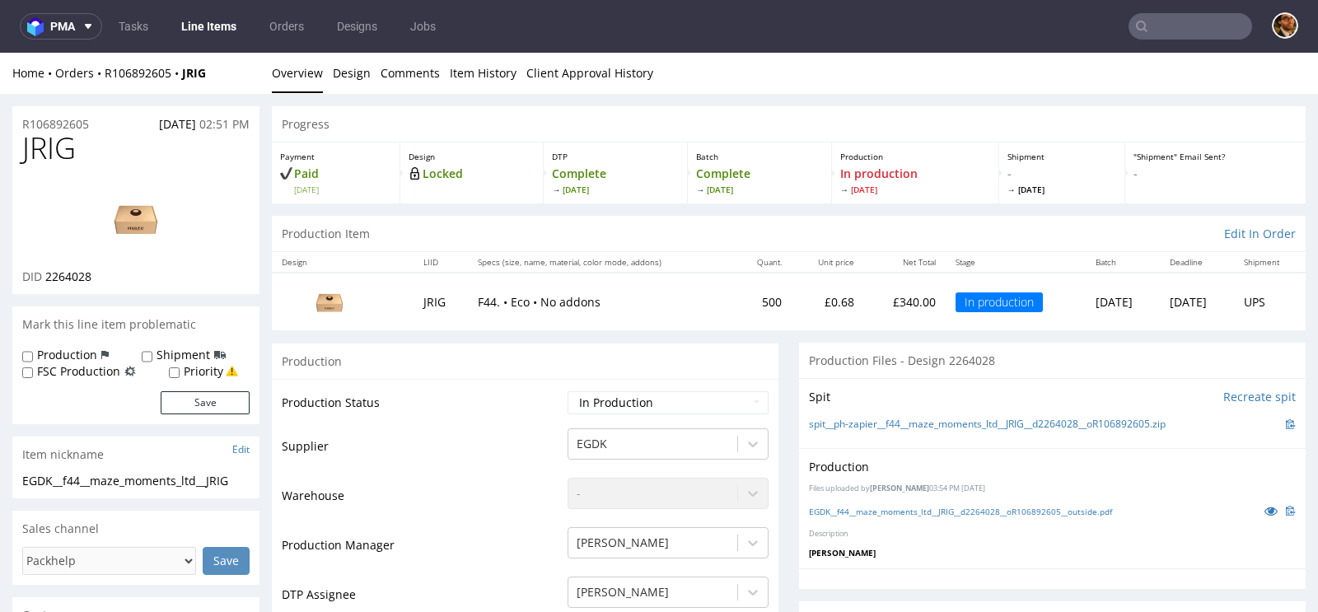
click at [1152, 38] on input "text" at bounding box center [1190, 26] width 124 height 26
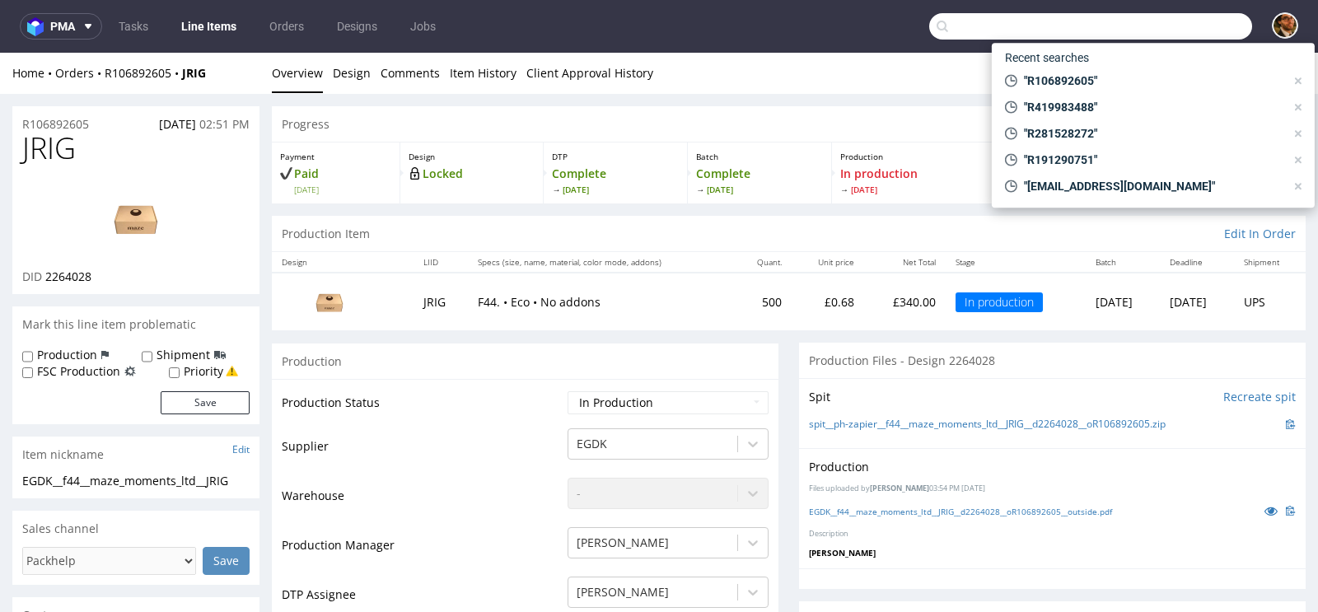
paste input "R989186434"
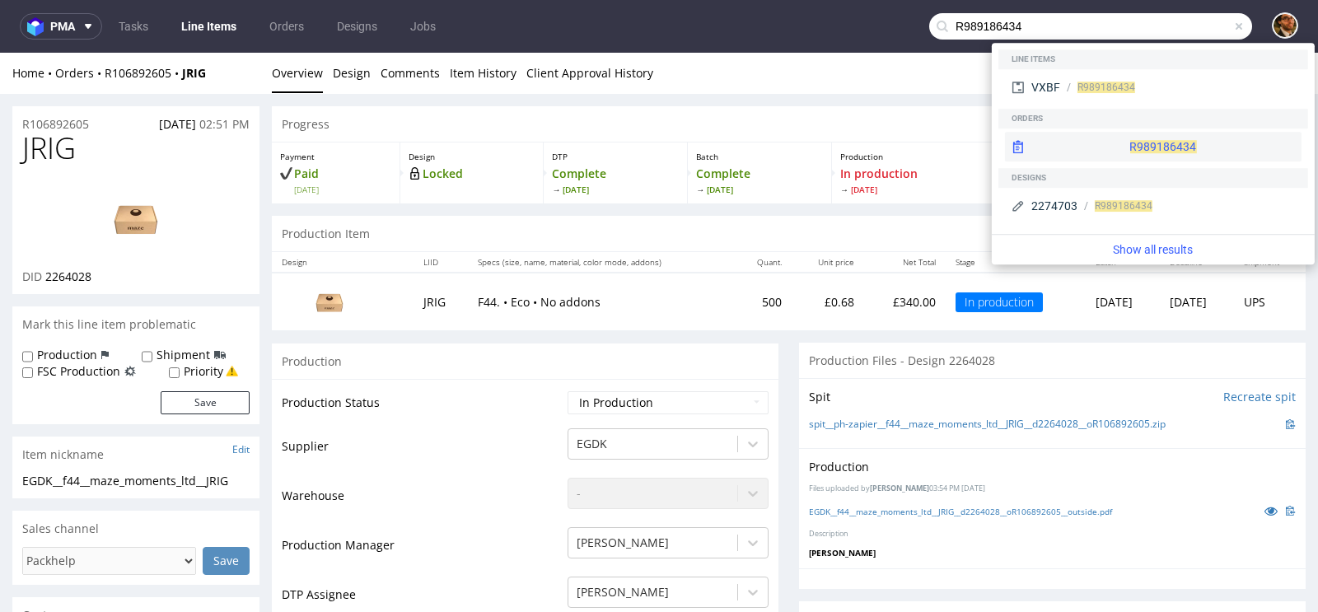
type input "R989186434"
click at [1118, 148] on div "R989186434" at bounding box center [1153, 147] width 296 height 30
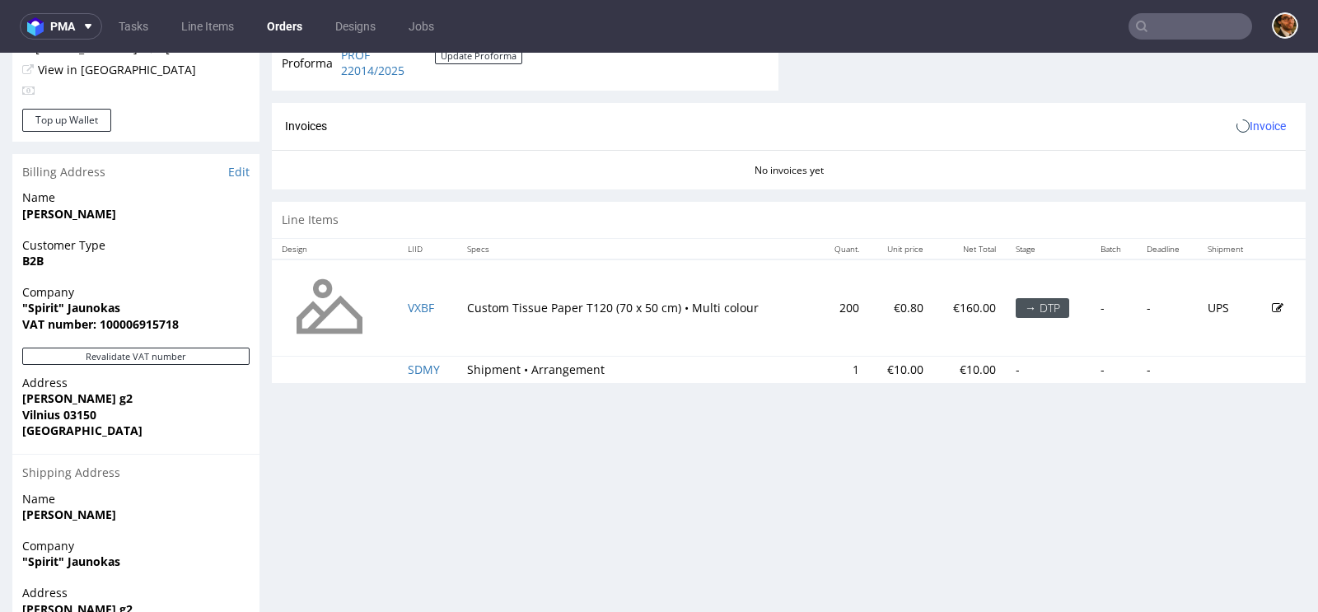
scroll to position [736, 0]
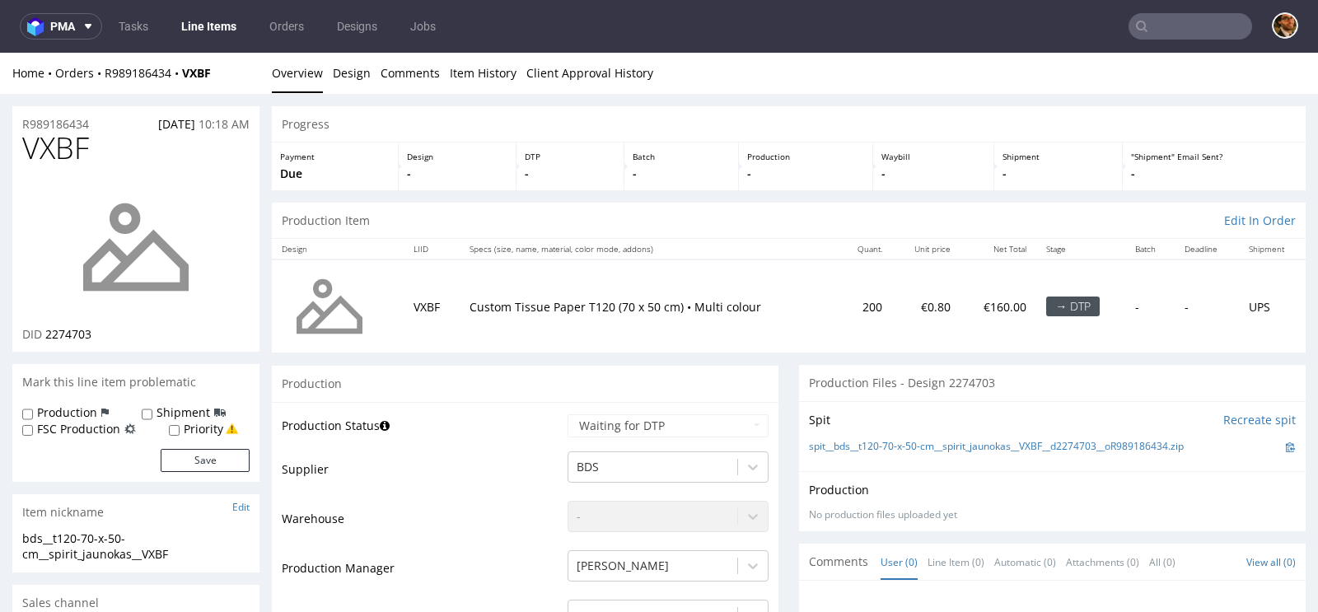
scroll to position [469, 0]
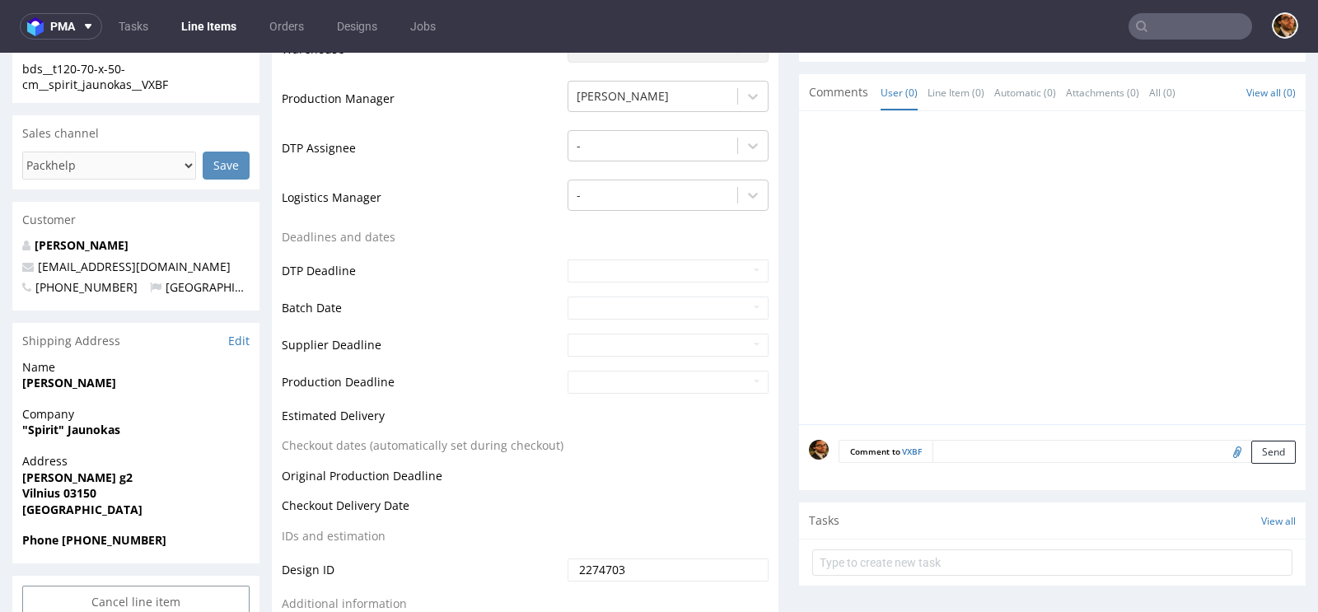
click at [1223, 455] on input "file" at bounding box center [1234, 451] width 23 height 21
type input "C:\fakepath\2cm_nuokraštu_yes.pdf"
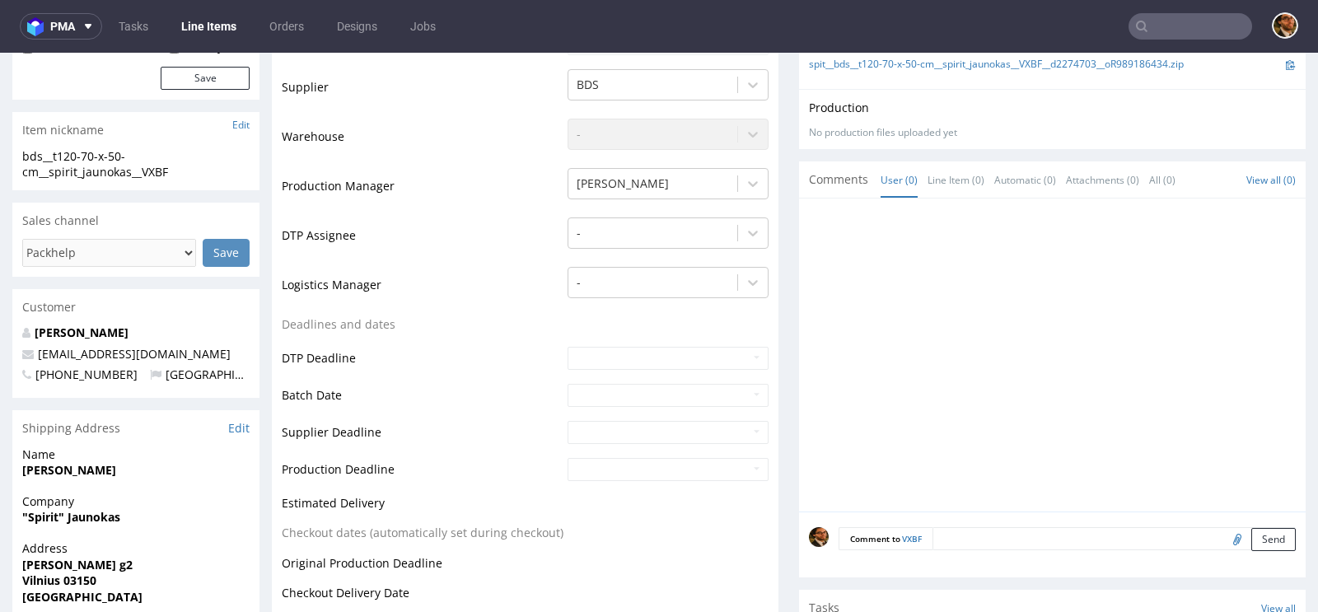
scroll to position [441, 0]
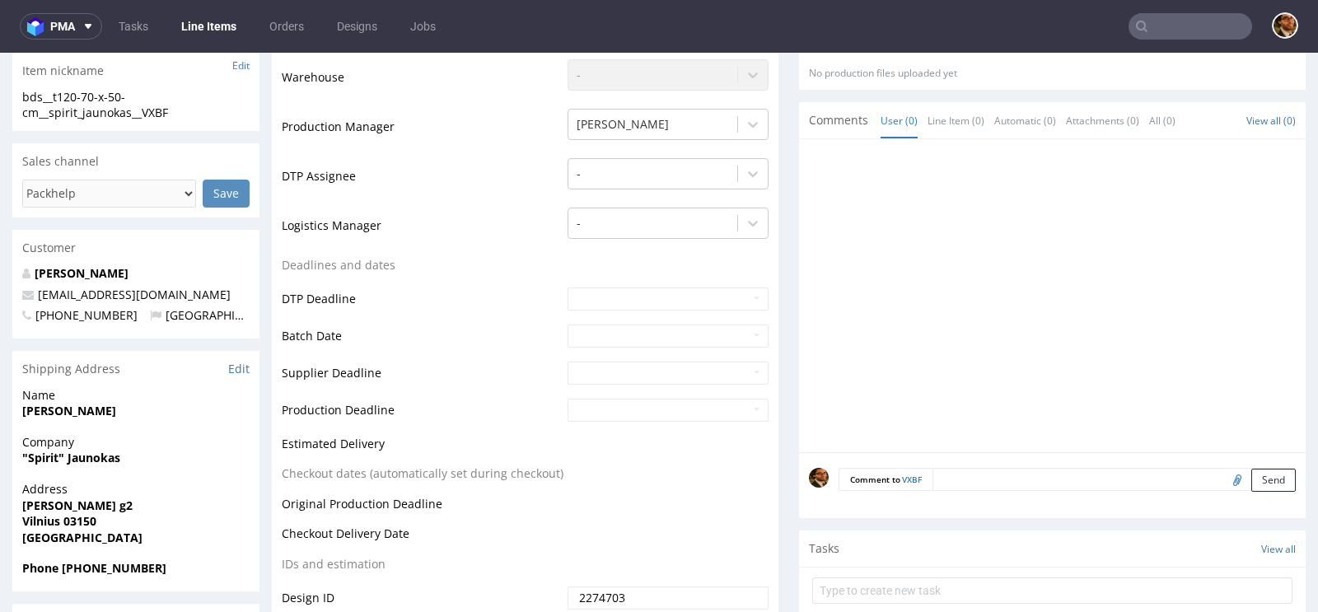
click at [1223, 472] on input "file" at bounding box center [1234, 479] width 23 height 21
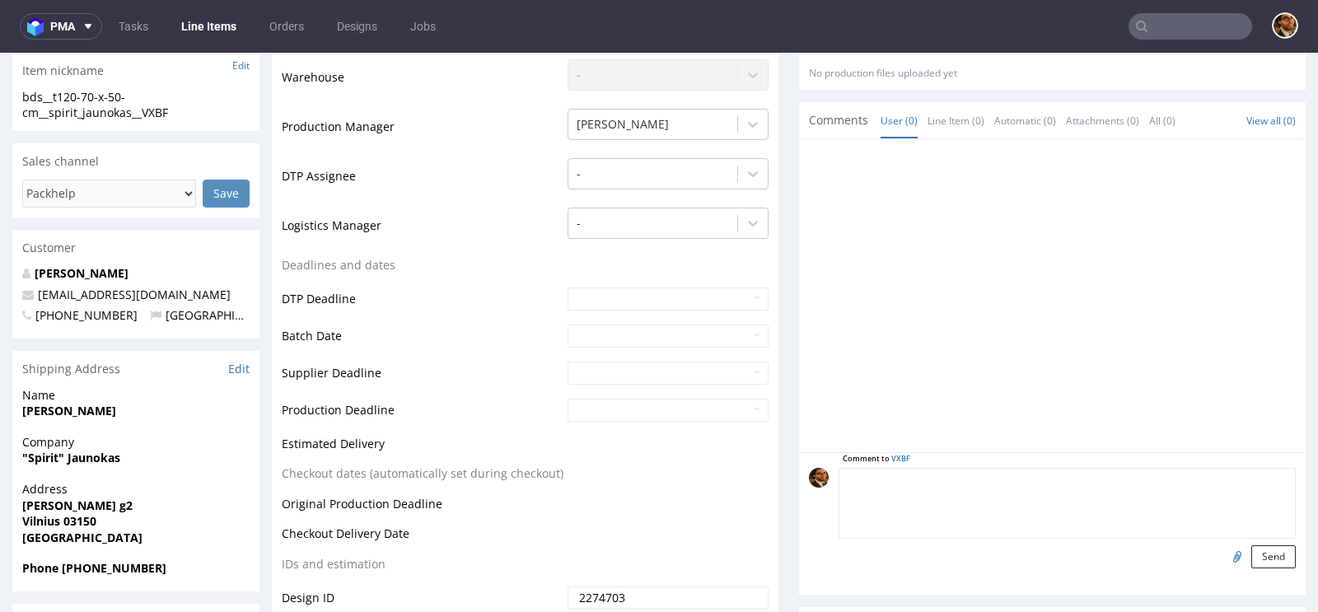
click at [945, 468] on textarea at bounding box center [1066, 503] width 457 height 71
type textarea "customer wants t"
click at [1272, 556] on button "Send" at bounding box center [1273, 556] width 44 height 23
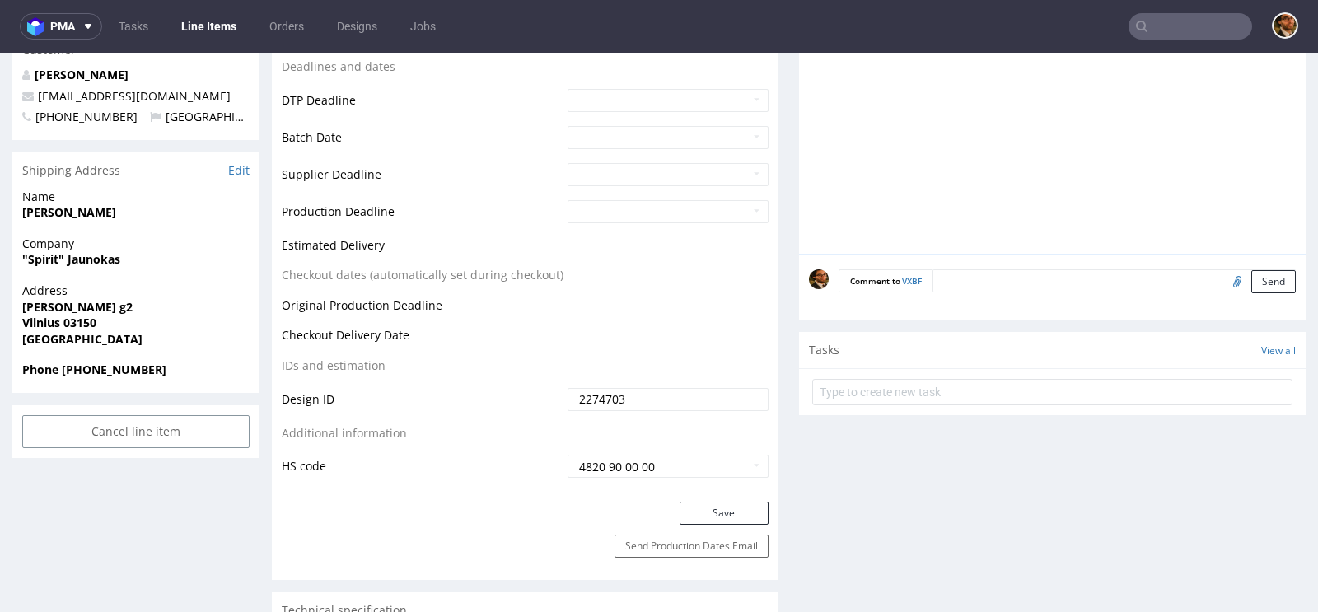
scroll to position [428, 0]
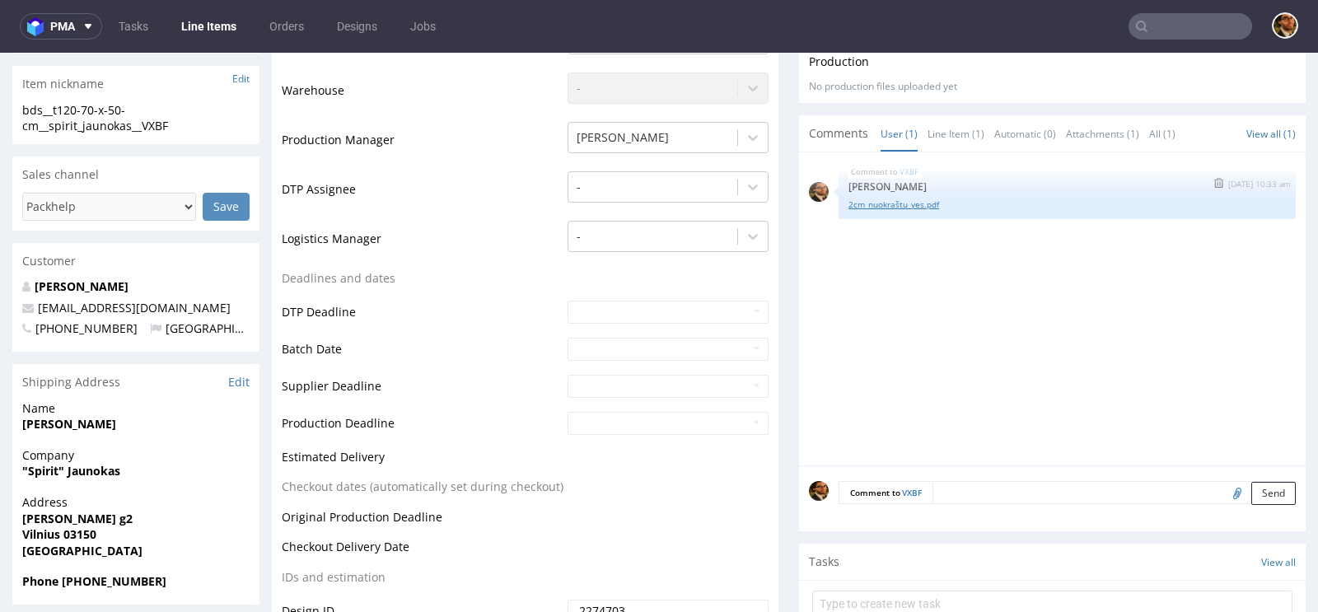
click at [874, 200] on link "2cm_nuokraštu_yes.pdf" at bounding box center [1066, 204] width 437 height 12
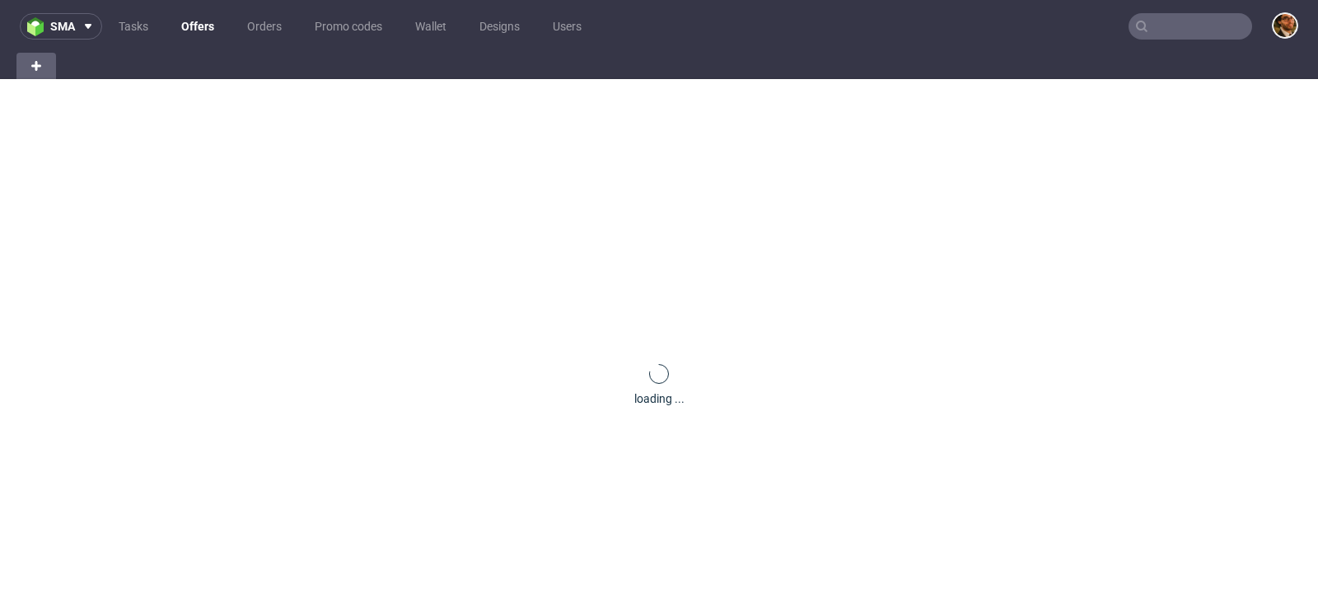
click at [1166, 37] on input "text" at bounding box center [1190, 26] width 124 height 26
paste input "R075369257"
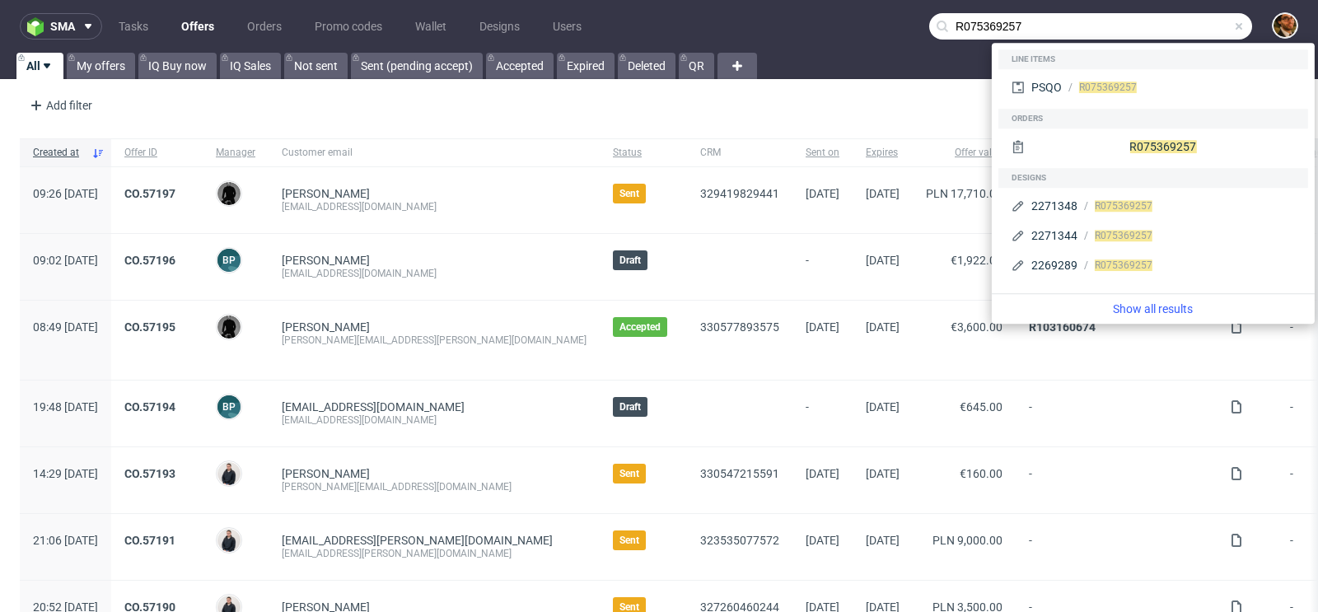
type input "R075369257"
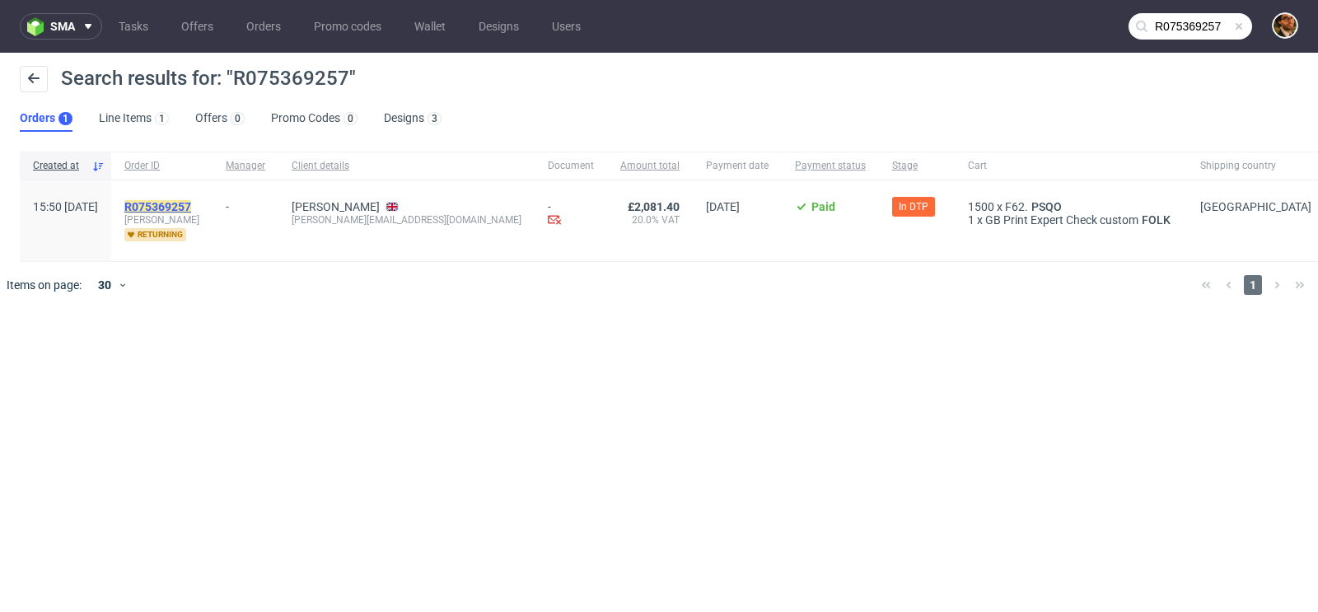
click at [191, 205] on mark "R075369257" at bounding box center [157, 206] width 67 height 13
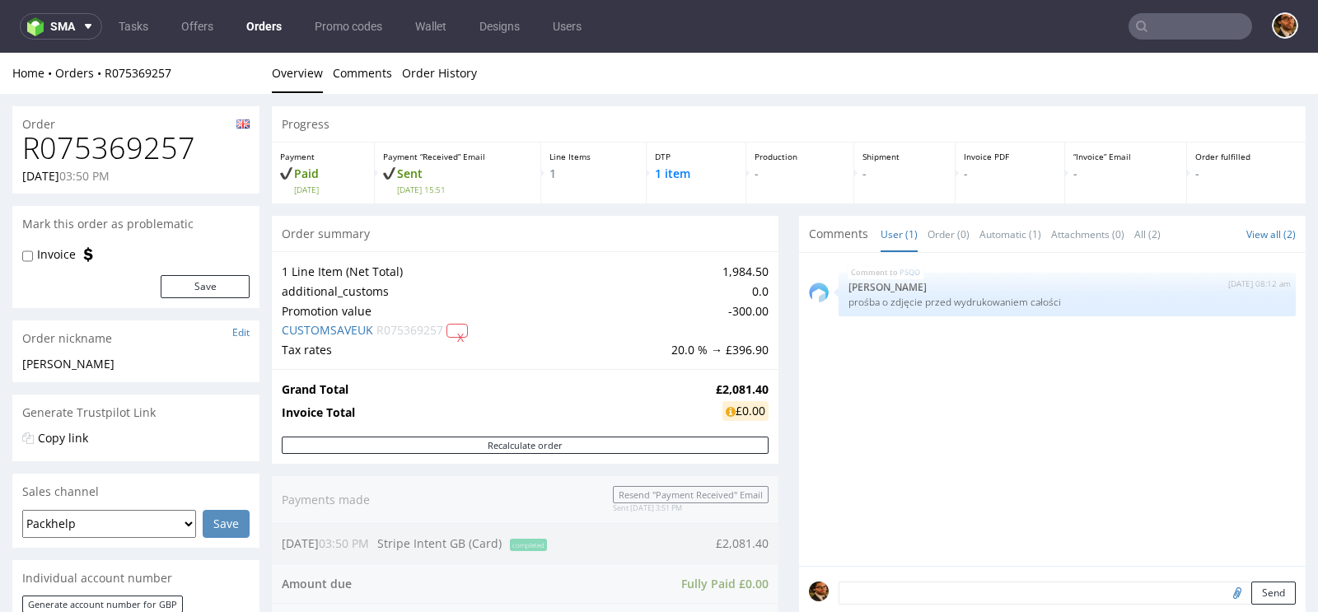
scroll to position [479, 0]
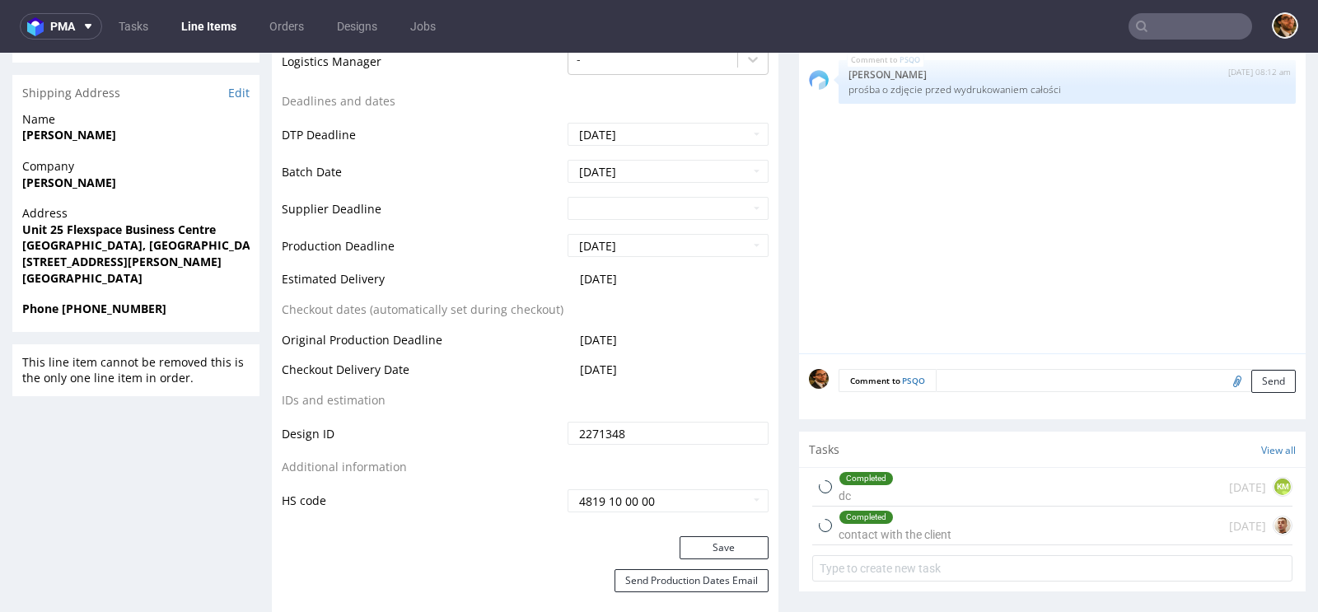
scroll to position [845, 0]
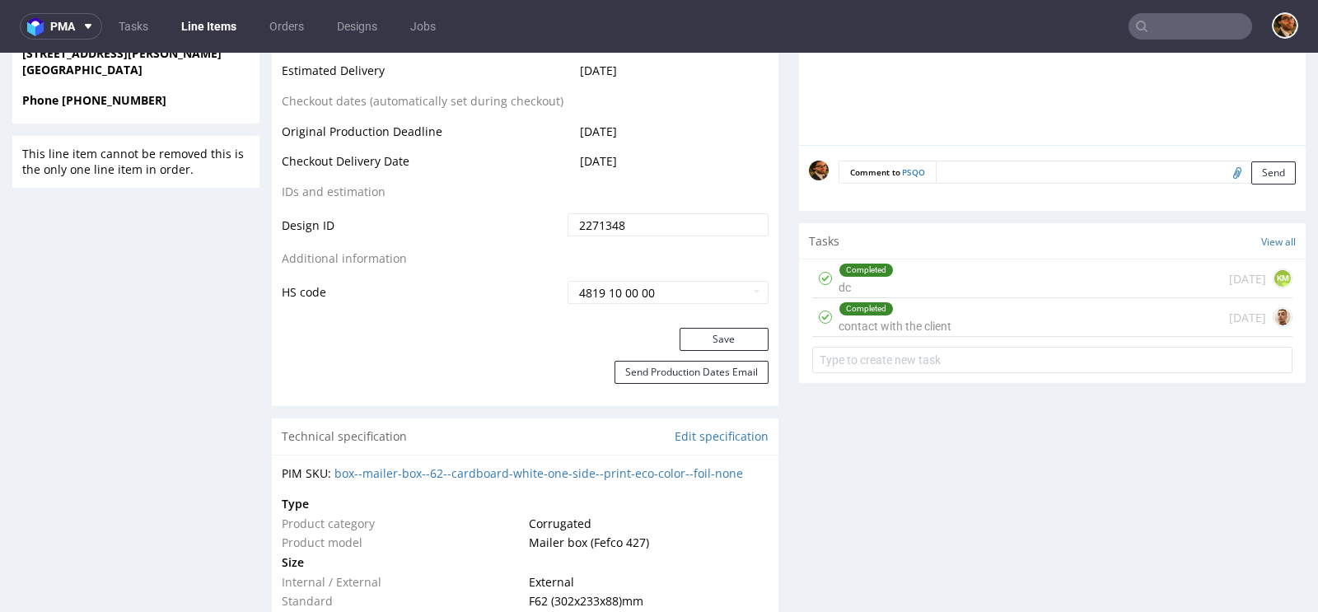
click at [947, 323] on div "Completed contact with the client [DATE]" at bounding box center [1052, 317] width 480 height 39
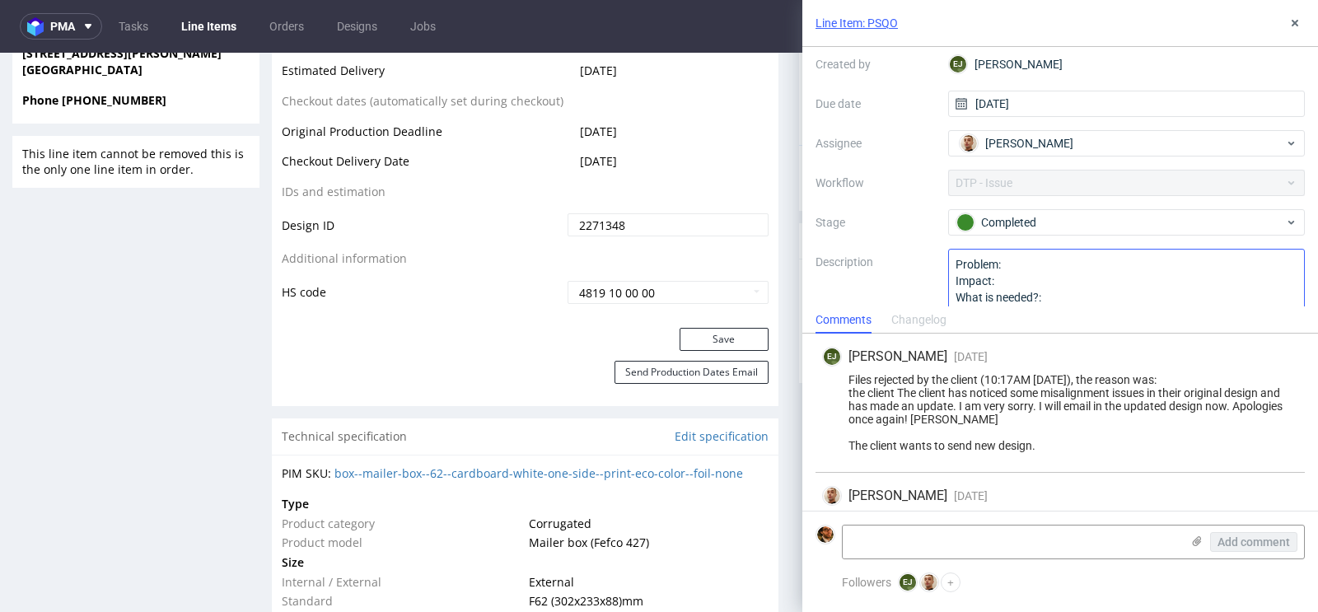
scroll to position [93, 0]
click at [1294, 17] on icon at bounding box center [1294, 22] width 13 height 13
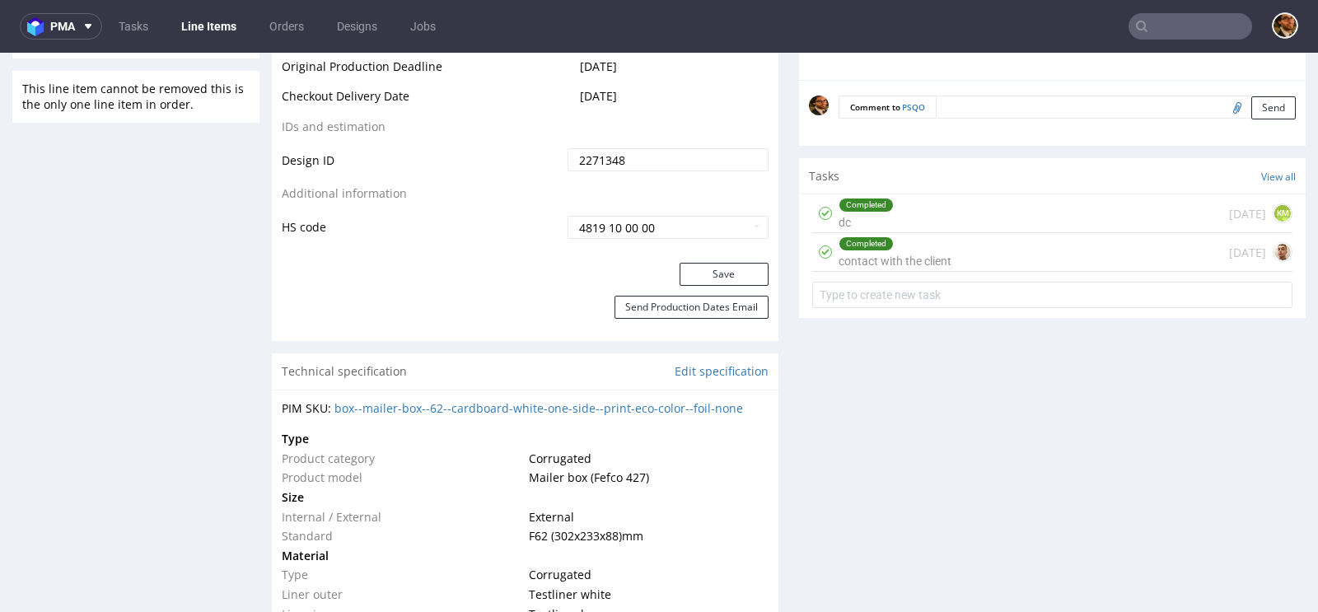
scroll to position [953, 0]
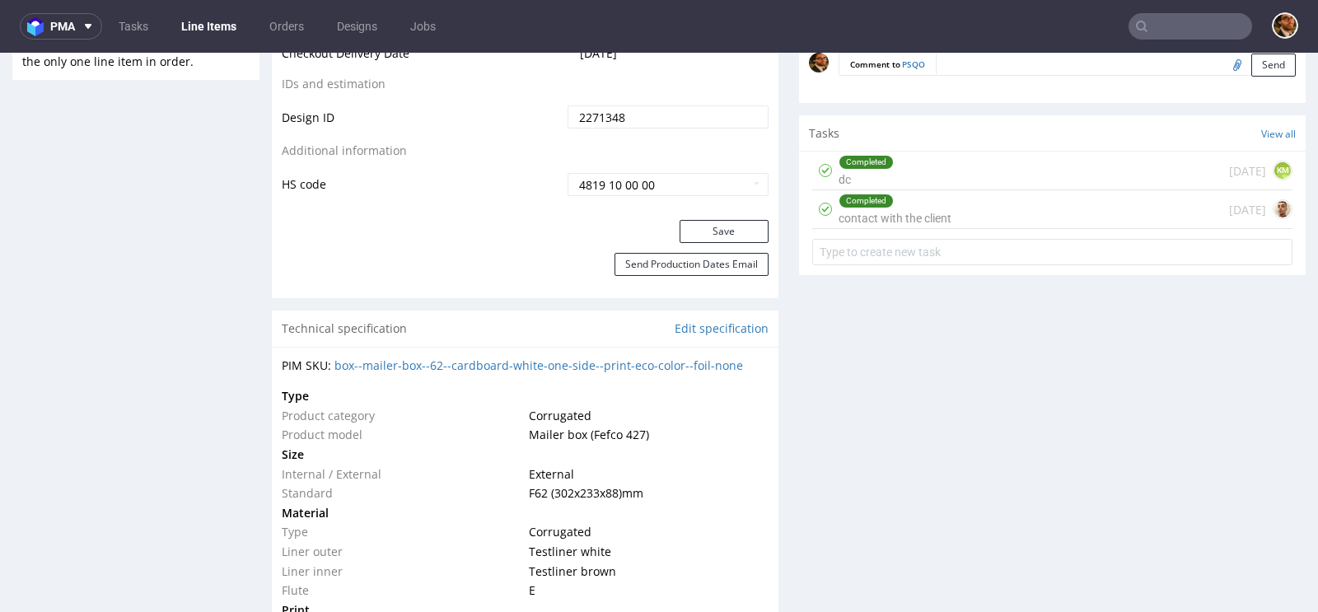
click at [943, 204] on div "Completed contact with the client" at bounding box center [894, 209] width 113 height 38
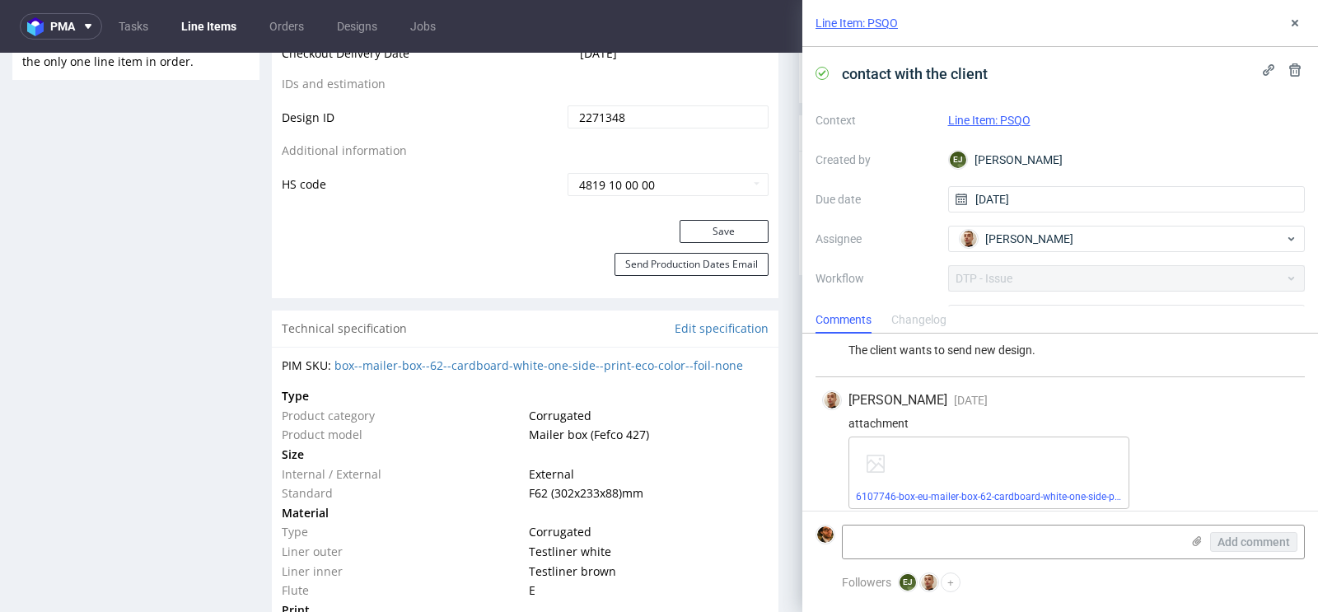
scroll to position [349, 0]
